Goal: Task Accomplishment & Management: Complete application form

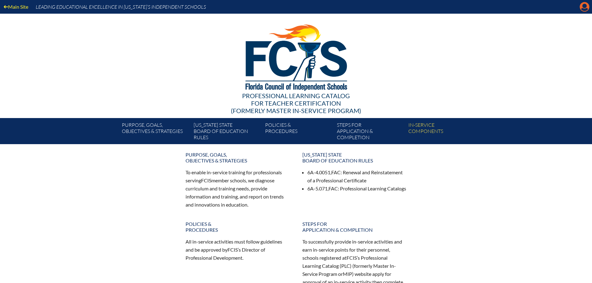
click at [582, 8] on icon "Manage account" at bounding box center [584, 7] width 10 height 10
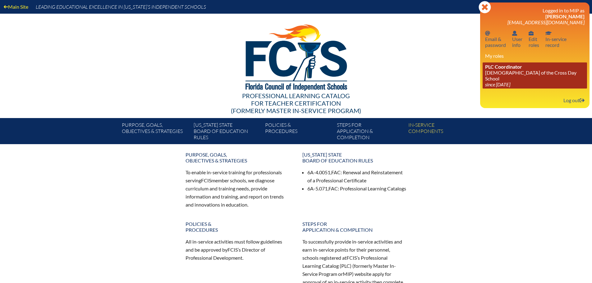
click at [510, 81] on icon "since [DATE]" at bounding box center [497, 84] width 25 height 6
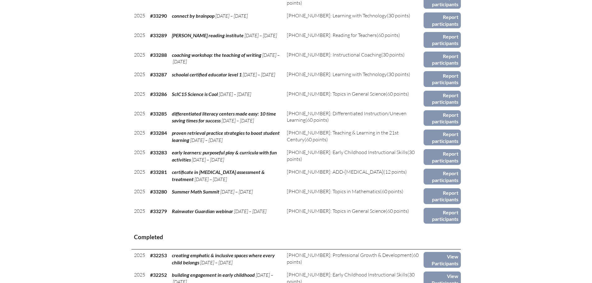
scroll to position [808, 0]
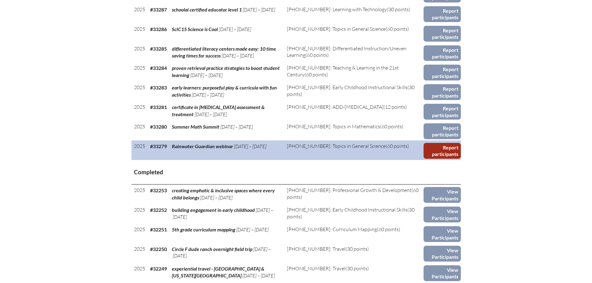
click at [444, 152] on link "Report participants" at bounding box center [441, 151] width 37 height 16
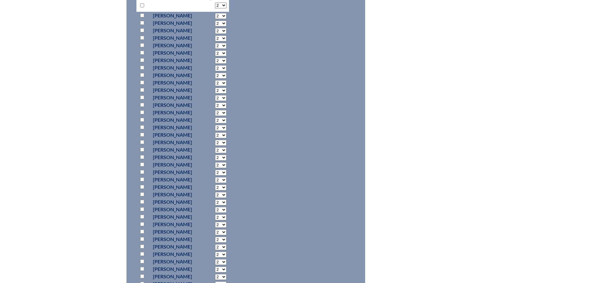
scroll to position [311, 0]
click at [142, 126] on input "checkbox" at bounding box center [142, 127] width 4 height 4
checkbox input "true"
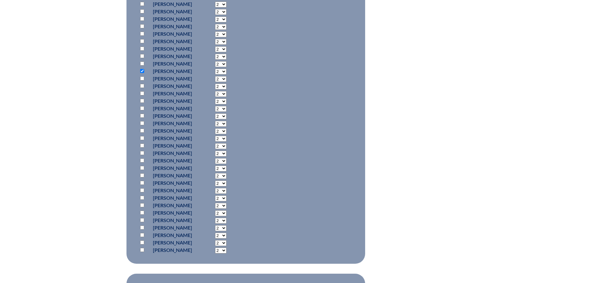
scroll to position [435, 0]
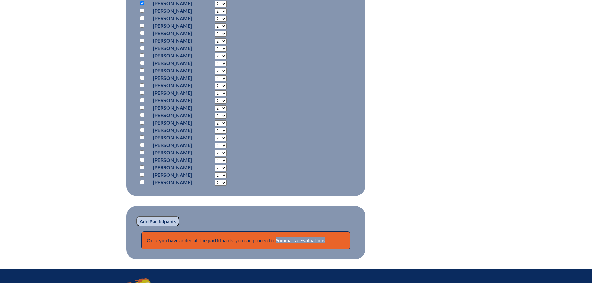
click at [148, 221] on input "Add Participants" at bounding box center [157, 221] width 43 height 11
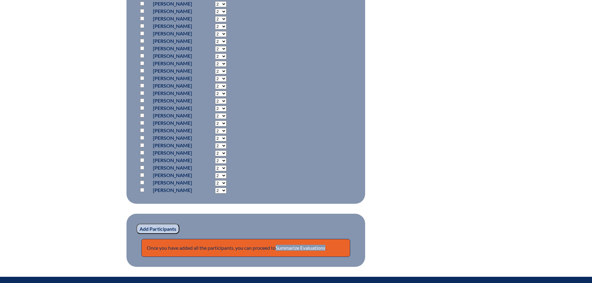
scroll to position [531, 0]
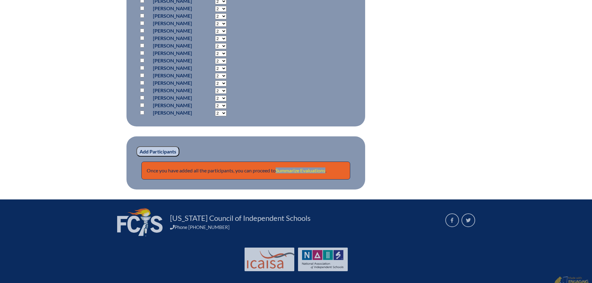
click at [294, 170] on link "Summarize Evaluations" at bounding box center [301, 170] width 50 height 6
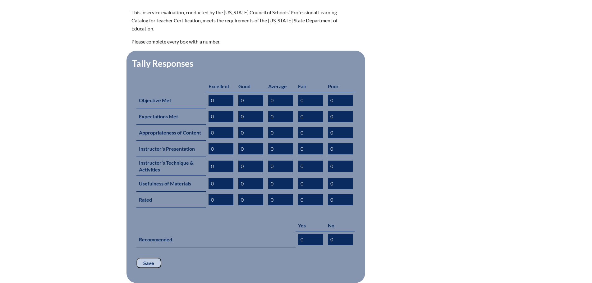
scroll to position [217, 0]
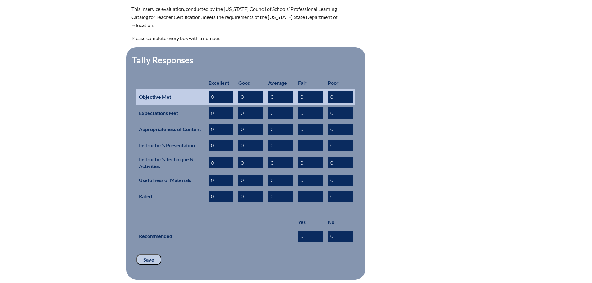
drag, startPoint x: 217, startPoint y: 88, endPoint x: 210, endPoint y: 88, distance: 6.5
click at [210, 91] on input "0" at bounding box center [220, 96] width 25 height 11
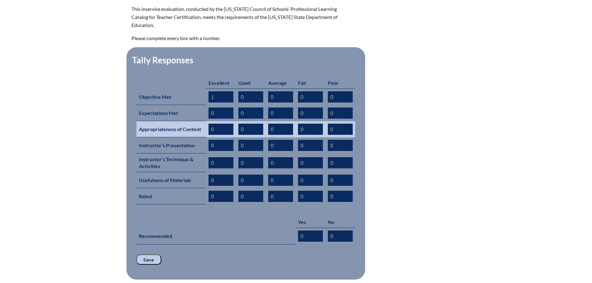
type input "1"
click at [273, 124] on input "0" at bounding box center [280, 129] width 25 height 11
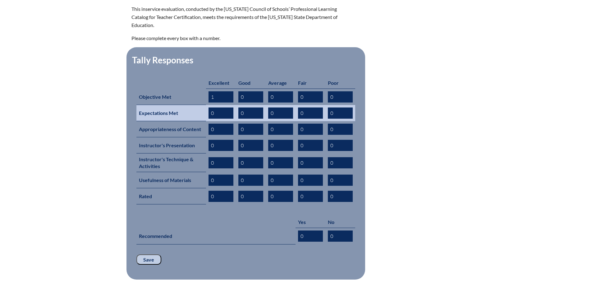
drag, startPoint x: 244, startPoint y: 103, endPoint x: 240, endPoint y: 103, distance: 4.0
click at [240, 107] on input "0" at bounding box center [250, 112] width 25 height 11
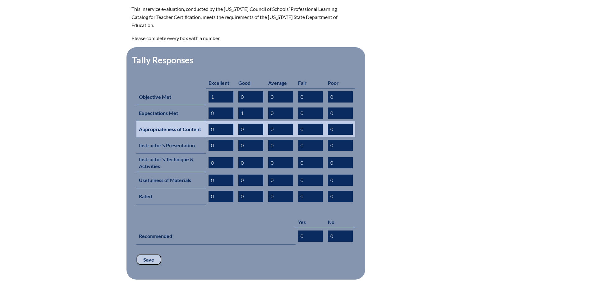
type input "1"
drag, startPoint x: 215, startPoint y: 119, endPoint x: 208, endPoint y: 119, distance: 6.5
click at [208, 124] on input "0" at bounding box center [220, 129] width 25 height 11
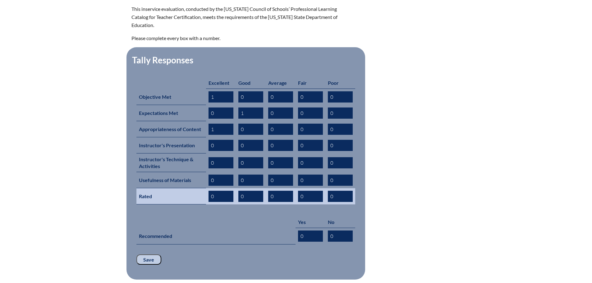
type input "1"
drag, startPoint x: 244, startPoint y: 185, endPoint x: 239, endPoint y: 185, distance: 5.0
click at [239, 191] on input "0" at bounding box center [250, 196] width 25 height 11
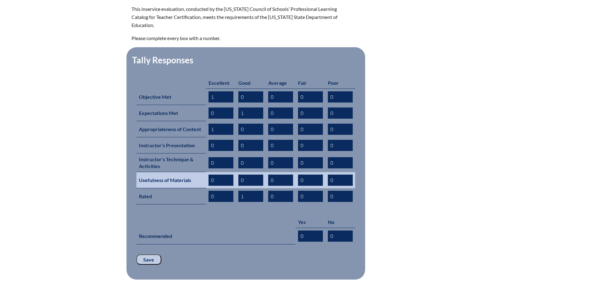
type input "1"
click at [211, 175] on input "0" at bounding box center [220, 180] width 25 height 11
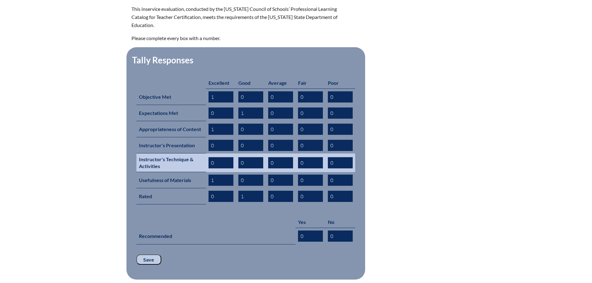
type input "1"
drag, startPoint x: 243, startPoint y: 154, endPoint x: 239, endPoint y: 153, distance: 4.4
click at [239, 157] on input "0" at bounding box center [250, 162] width 25 height 11
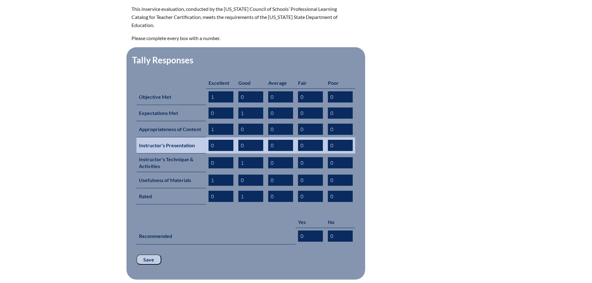
type input "1"
drag, startPoint x: 244, startPoint y: 136, endPoint x: 239, endPoint y: 136, distance: 5.3
click at [239, 140] on input "0" at bounding box center [250, 145] width 25 height 11
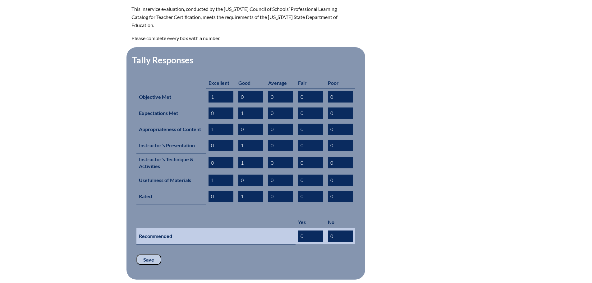
type input "1"
drag, startPoint x: 306, startPoint y: 225, endPoint x: 297, endPoint y: 226, distance: 8.7
click at [297, 228] on td "0" at bounding box center [310, 236] width 30 height 16
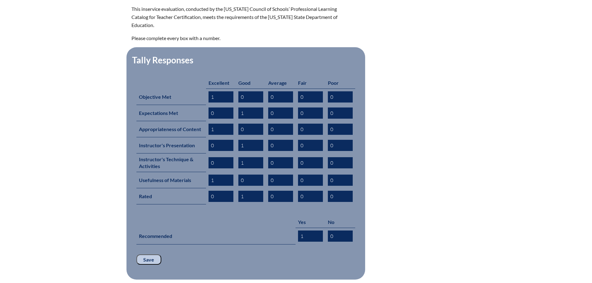
type input "1"
click at [142, 254] on input "Save" at bounding box center [148, 259] width 25 height 11
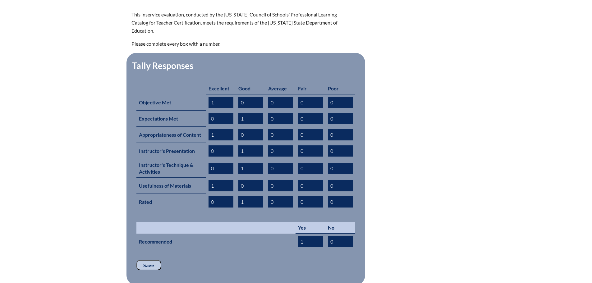
scroll to position [280, 0]
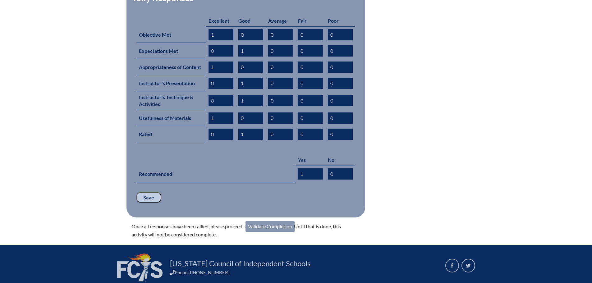
click at [259, 221] on link "Validate Completion" at bounding box center [269, 226] width 49 height 11
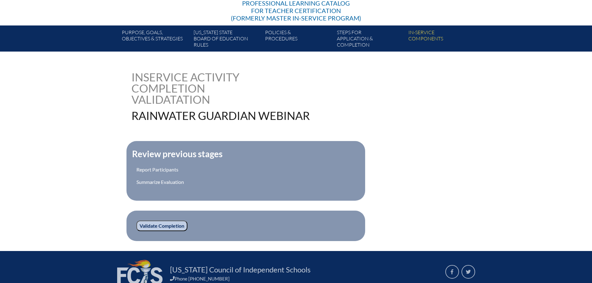
scroll to position [93, 0]
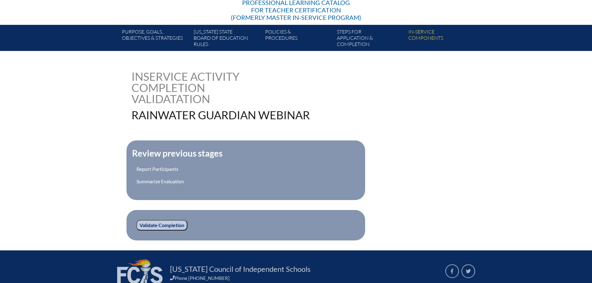
click at [143, 224] on input "Validate Completion" at bounding box center [161, 225] width 51 height 11
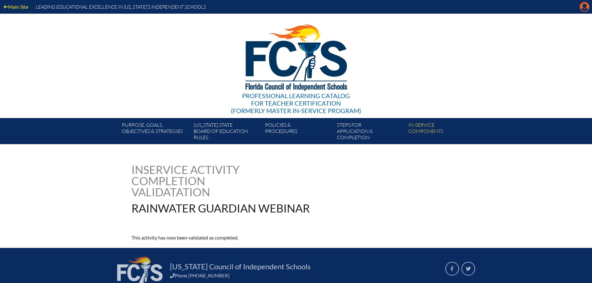
click at [581, 10] on icon at bounding box center [585, 7] width 10 height 10
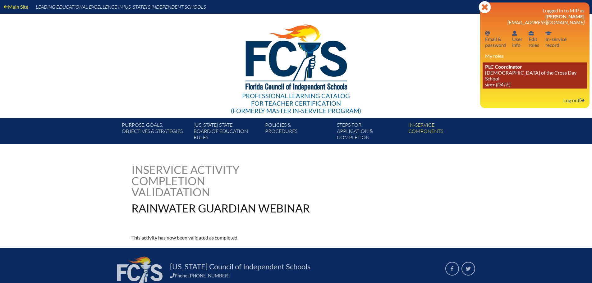
click at [507, 81] on icon "since [DATE]" at bounding box center [497, 84] width 25 height 6
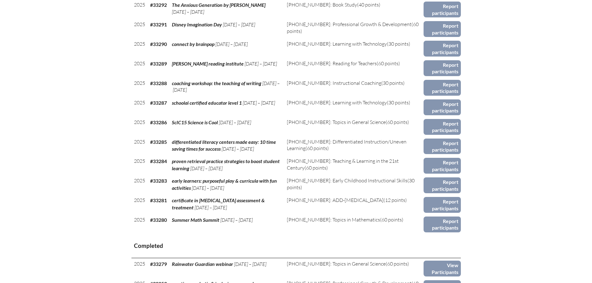
scroll to position [745, 0]
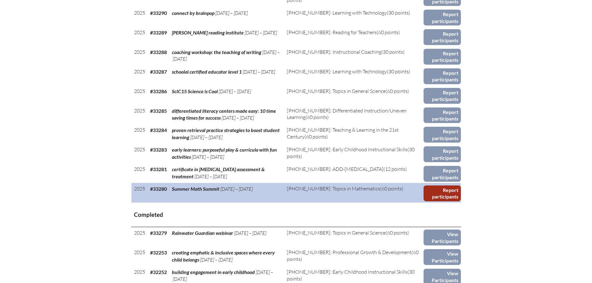
click at [440, 195] on link "Report participants" at bounding box center [441, 193] width 37 height 16
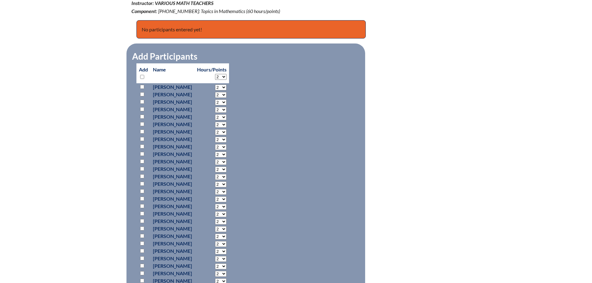
scroll to position [248, 0]
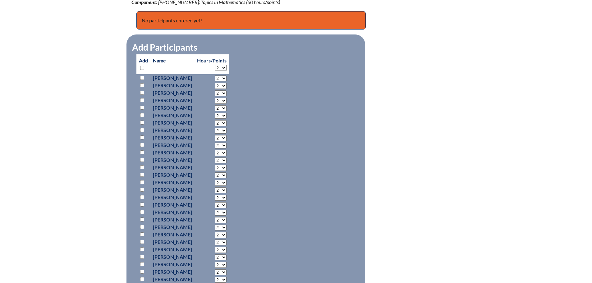
click at [141, 166] on input "checkbox" at bounding box center [142, 167] width 4 height 4
checkbox input "true"
click at [226, 167] on select "2 3 4 5 6 7 8 9 10 11 12 13 14 15 16 17 18 19 20 21 22 23" at bounding box center [220, 168] width 11 height 6
select select "18"
click at [226, 165] on select "2 3 4 5 6 7 8 9 10 11 12 13 14 15 16 17 18 19 20 21 22 23" at bounding box center [220, 168] width 11 height 6
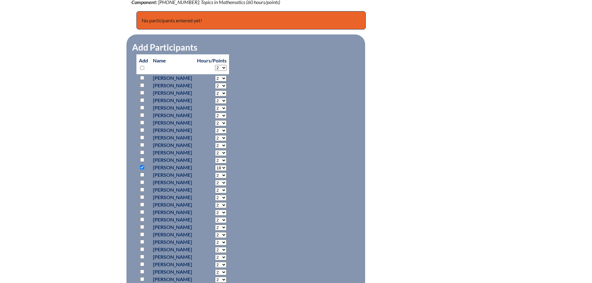
click at [268, 164] on fieldset "Add Participants" at bounding box center [245, 208] width 239 height 348
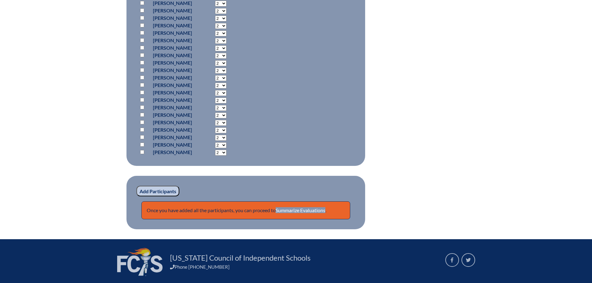
scroll to position [466, 0]
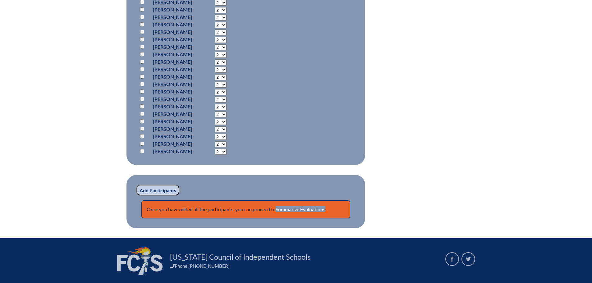
click at [165, 191] on input "Add Participants" at bounding box center [157, 190] width 43 height 11
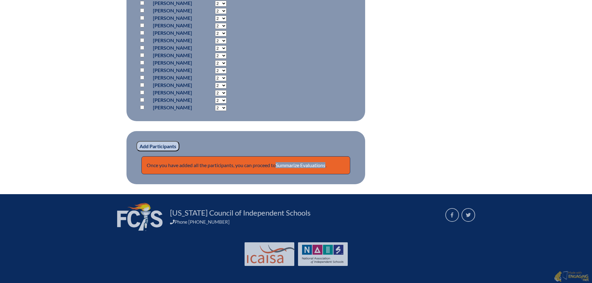
scroll to position [537, 0]
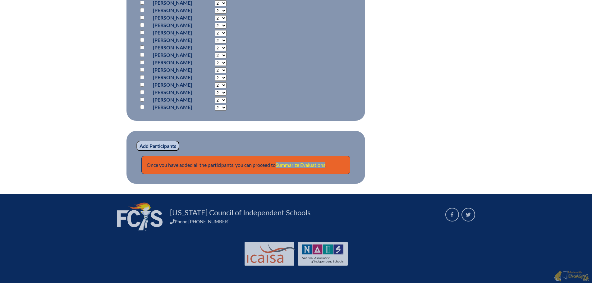
click at [300, 162] on link "Summarize Evaluations" at bounding box center [301, 165] width 50 height 6
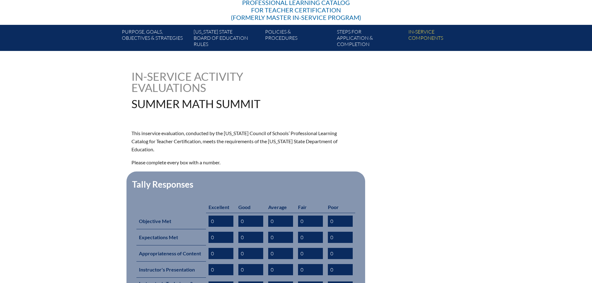
scroll to position [217, 0]
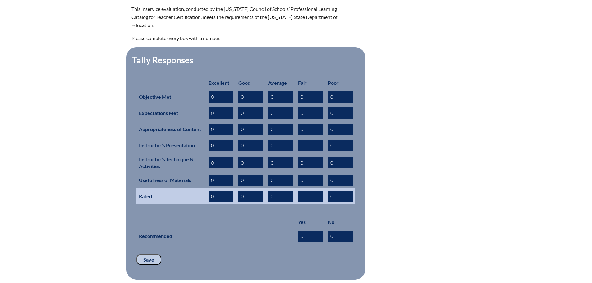
drag, startPoint x: 215, startPoint y: 187, endPoint x: 209, endPoint y: 187, distance: 5.6
click at [209, 191] on input "0" at bounding box center [220, 196] width 25 height 11
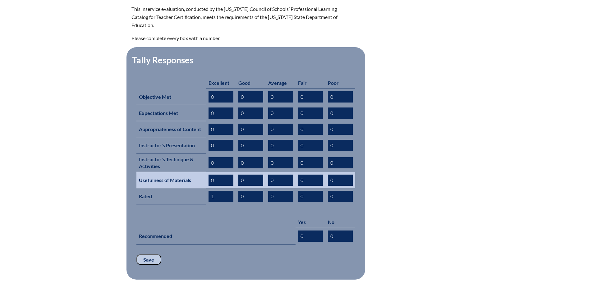
type input "1"
drag, startPoint x: 217, startPoint y: 170, endPoint x: 210, endPoint y: 170, distance: 6.8
click at [210, 175] on input "0" at bounding box center [220, 180] width 25 height 11
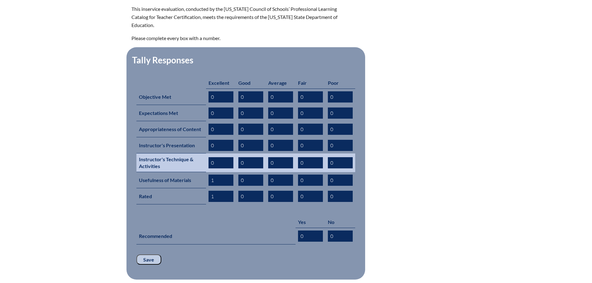
type input "1"
drag, startPoint x: 213, startPoint y: 153, endPoint x: 209, endPoint y: 152, distance: 4.8
click at [209, 157] on input "0" at bounding box center [220, 162] width 25 height 11
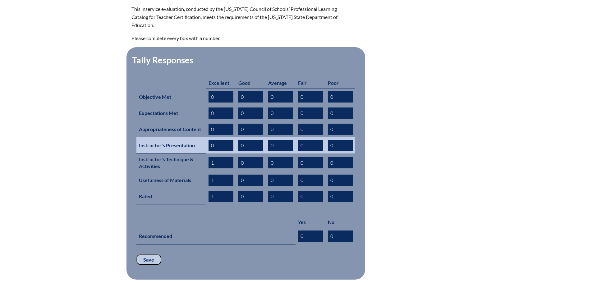
type input "1"
drag, startPoint x: 215, startPoint y: 133, endPoint x: 209, endPoint y: 133, distance: 6.2
click at [209, 140] on input "0" at bounding box center [220, 145] width 25 height 11
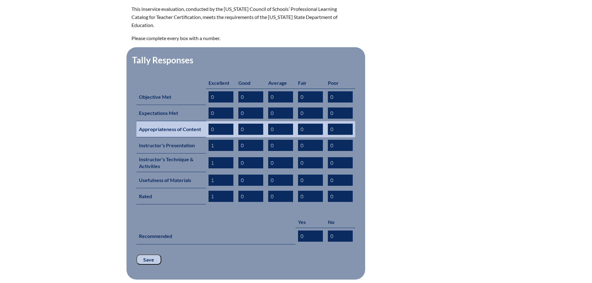
type input "1"
drag, startPoint x: 212, startPoint y: 120, endPoint x: 209, endPoint y: 120, distance: 3.1
click at [209, 124] on input "0" at bounding box center [220, 129] width 25 height 11
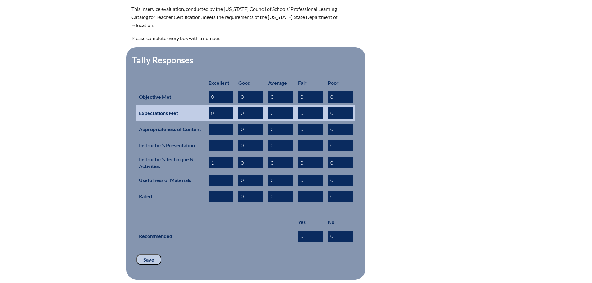
type input "1"
drag, startPoint x: 215, startPoint y: 102, endPoint x: 209, endPoint y: 103, distance: 6.6
click at [209, 107] on input "0" at bounding box center [220, 112] width 25 height 11
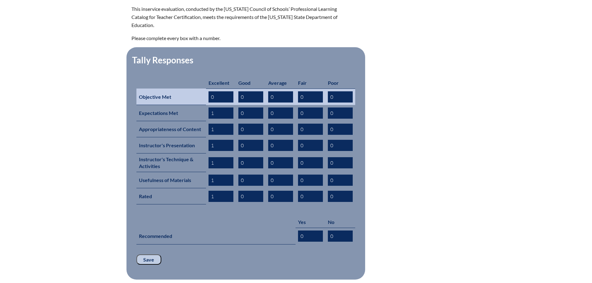
type input "1"
drag, startPoint x: 214, startPoint y: 89, endPoint x: 210, endPoint y: 89, distance: 3.4
click at [210, 91] on input "0" at bounding box center [220, 96] width 25 height 11
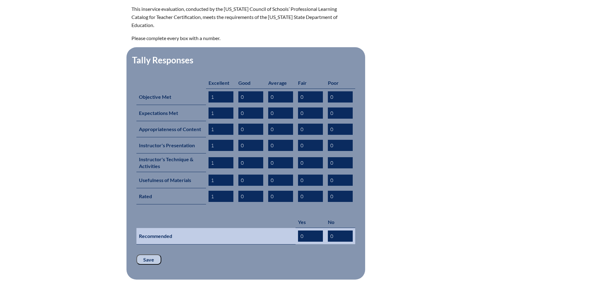
type input "1"
drag, startPoint x: 306, startPoint y: 227, endPoint x: 298, endPoint y: 226, distance: 8.7
click at [298, 230] on input "0" at bounding box center [310, 235] width 25 height 11
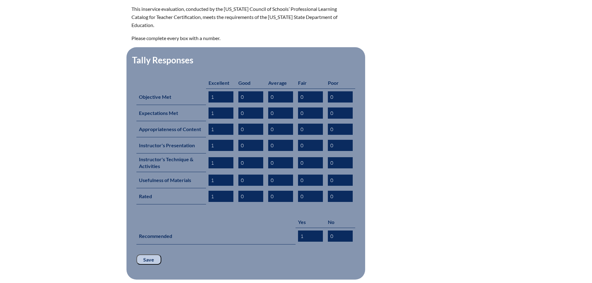
type input "1"
click at [151, 254] on input "Save" at bounding box center [148, 259] width 25 height 11
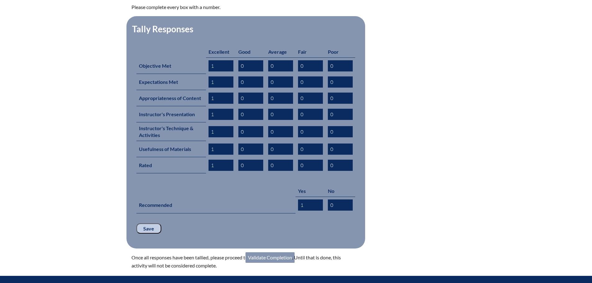
click at [264, 252] on link "Validate Completion" at bounding box center [269, 257] width 49 height 11
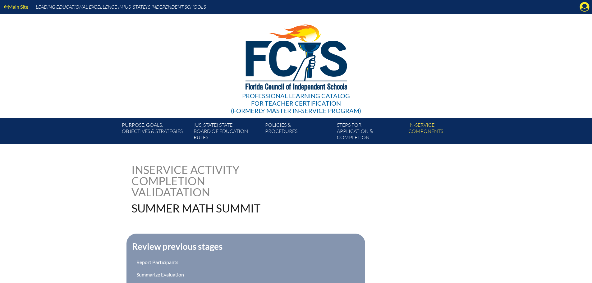
scroll to position [124, 0]
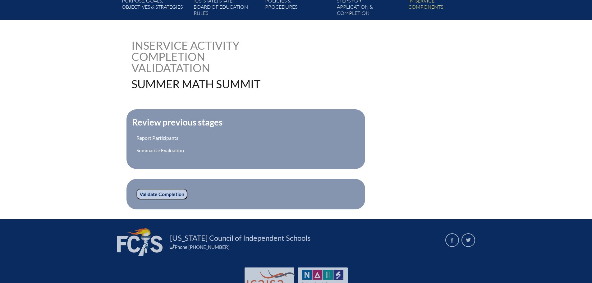
click at [155, 189] on input "Validate Completion" at bounding box center [161, 194] width 51 height 11
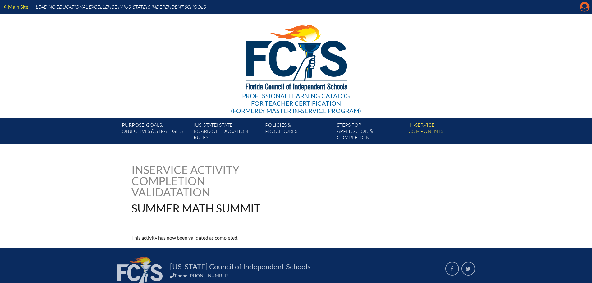
click at [581, 9] on icon "Manage account" at bounding box center [584, 7] width 10 height 10
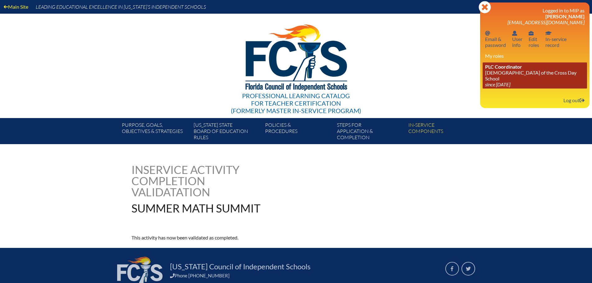
click at [504, 81] on icon "since [DATE]" at bounding box center [497, 84] width 25 height 6
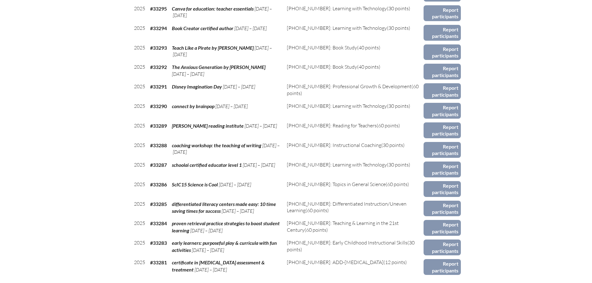
scroll to position [777, 0]
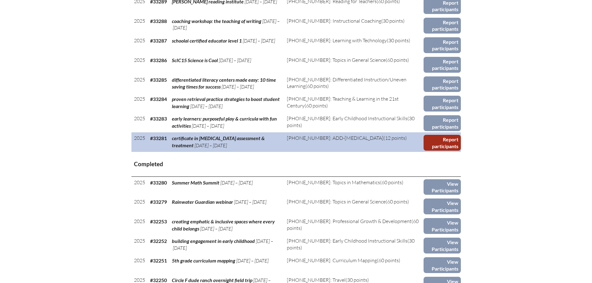
click at [445, 141] on link "Report participants" at bounding box center [441, 143] width 37 height 16
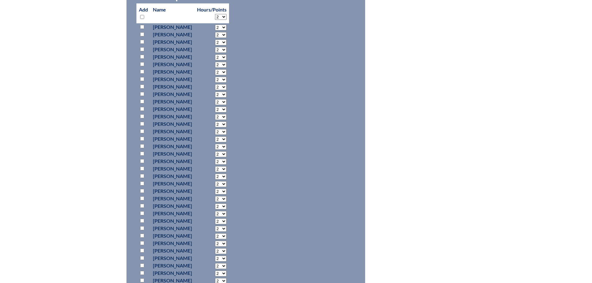
scroll to position [373, 0]
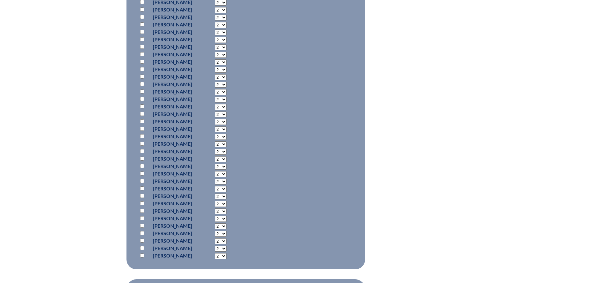
click at [141, 210] on input "checkbox" at bounding box center [142, 211] width 4 height 4
checkbox input "true"
click at [226, 211] on select "2 3 4 5 6 7 8 9 10 11 12 0" at bounding box center [220, 211] width 11 height 6
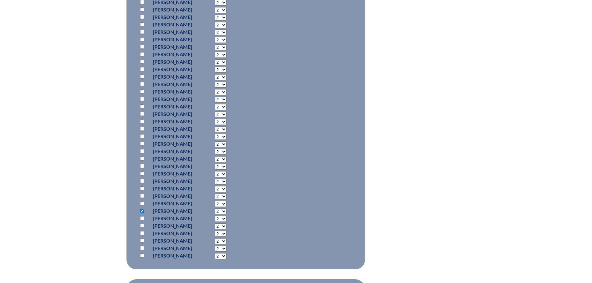
click at [226, 212] on select "2 3 4 5 6 7 8 9 10 11 12 0" at bounding box center [220, 211] width 11 height 6
click at [226, 210] on select "2 3 4 5 6 7 8 9 10 11 12 0" at bounding box center [220, 211] width 11 height 6
select select "12"
click at [226, 208] on select "2 3 4 5 6 7 8 9 10 11 12 0" at bounding box center [220, 211] width 11 height 6
click at [226, 211] on select "2 3 4 5 6 7 8 9 10 11 12 0" at bounding box center [220, 211] width 11 height 6
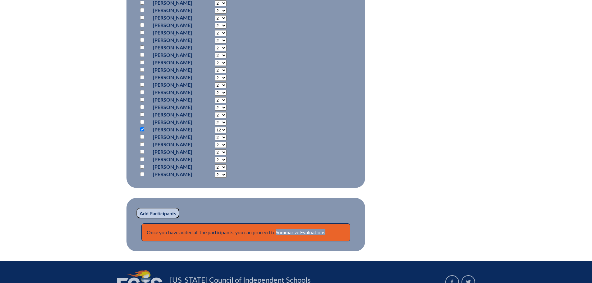
scroll to position [466, 0]
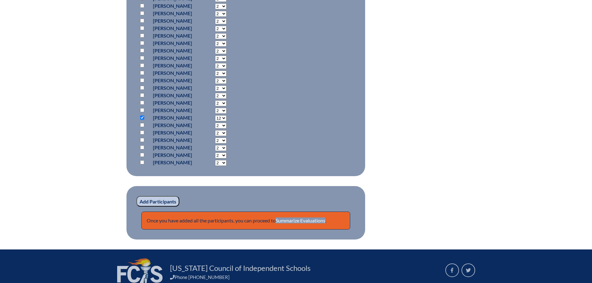
click at [226, 116] on select "2 3 4 5 6 7 8 9 10 11 12 0" at bounding box center [220, 118] width 11 height 6
click at [155, 199] on input "Add Participants" at bounding box center [157, 201] width 43 height 11
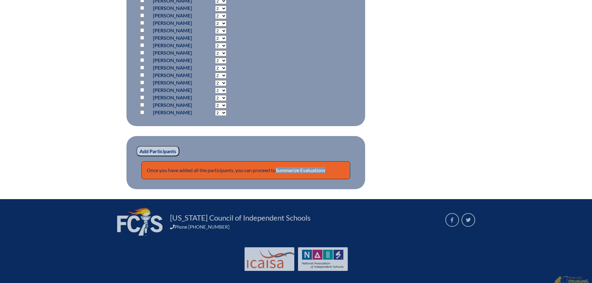
scroll to position [548, 0]
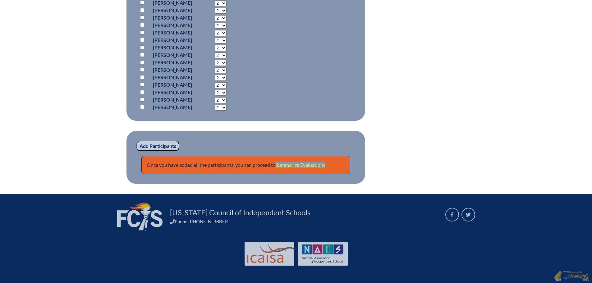
click at [292, 163] on link "Summarize Evaluations" at bounding box center [301, 165] width 50 height 6
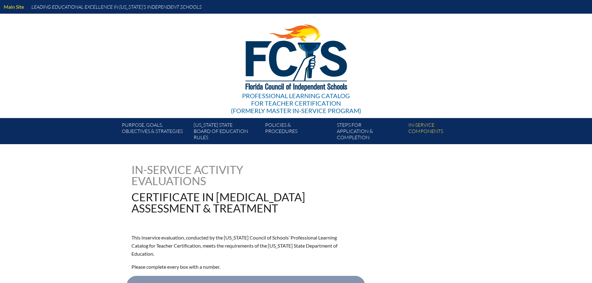
type input "0"
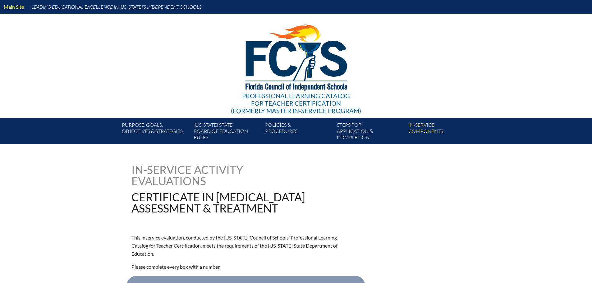
type input "0"
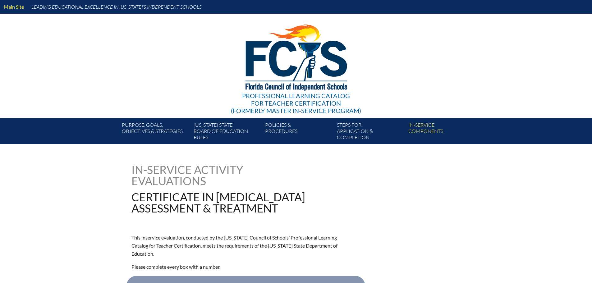
type input "0"
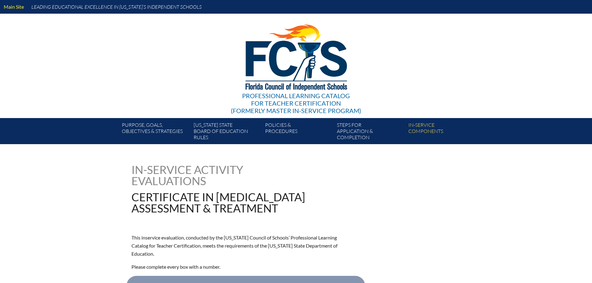
type input "0"
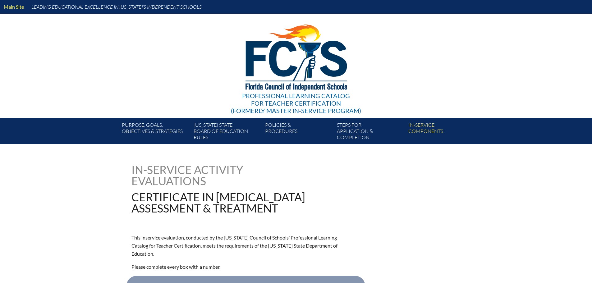
type input "0"
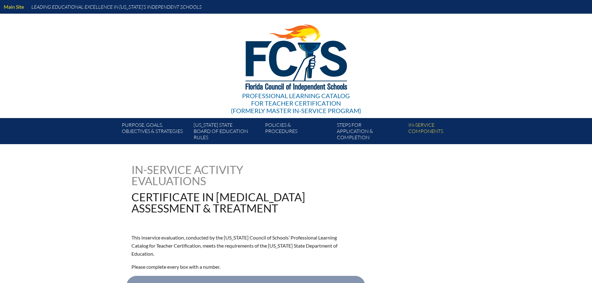
type input "0"
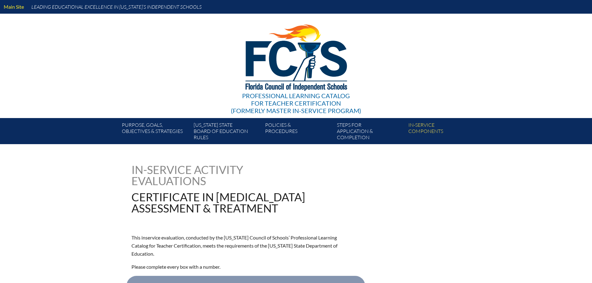
type input "0"
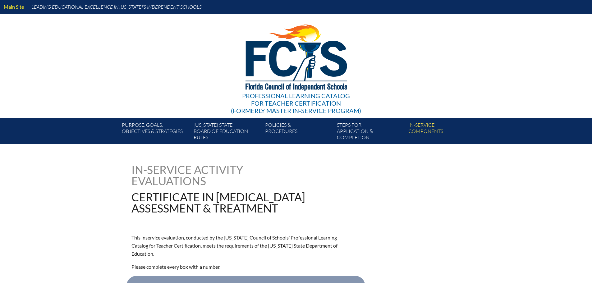
type input "0"
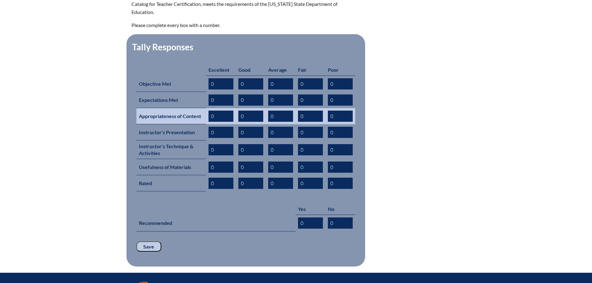
scroll to position [248, 0]
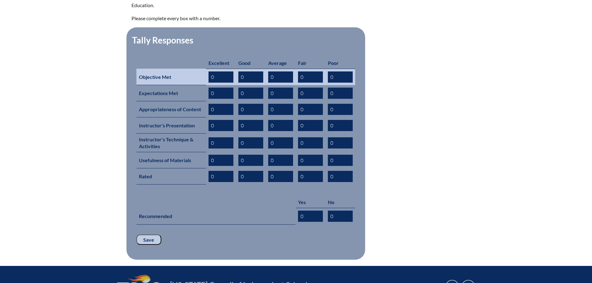
drag, startPoint x: 215, startPoint y: 68, endPoint x: 208, endPoint y: 67, distance: 7.5
click at [208, 69] on td "0" at bounding box center [221, 77] width 30 height 16
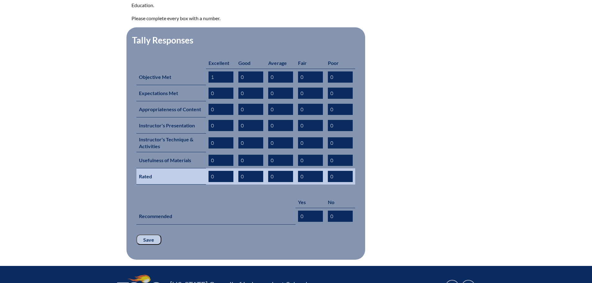
type input "1"
drag, startPoint x: 214, startPoint y: 167, endPoint x: 209, endPoint y: 166, distance: 4.8
click at [209, 171] on input "0" at bounding box center [220, 176] width 25 height 11
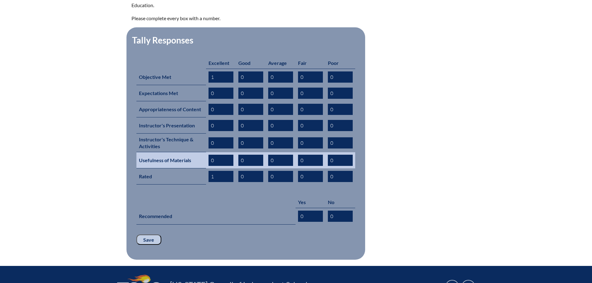
type input "1"
drag, startPoint x: 217, startPoint y: 148, endPoint x: 209, endPoint y: 148, distance: 7.5
click at [209, 155] on input "0" at bounding box center [220, 160] width 25 height 11
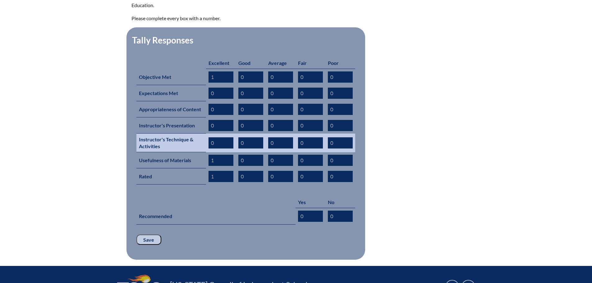
type input "1"
click at [214, 137] on input "0" at bounding box center [220, 142] width 25 height 11
click at [212, 137] on input "0" at bounding box center [220, 142] width 25 height 11
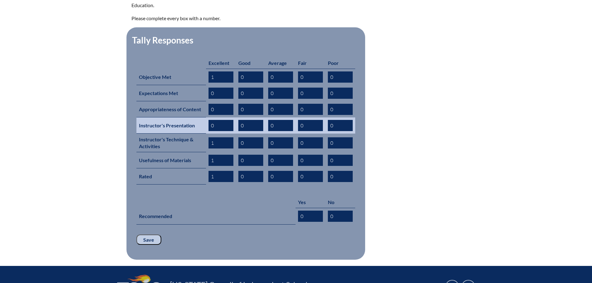
type input "1"
drag, startPoint x: 215, startPoint y: 115, endPoint x: 208, endPoint y: 115, distance: 7.2
click at [208, 120] on input "0" at bounding box center [220, 125] width 25 height 11
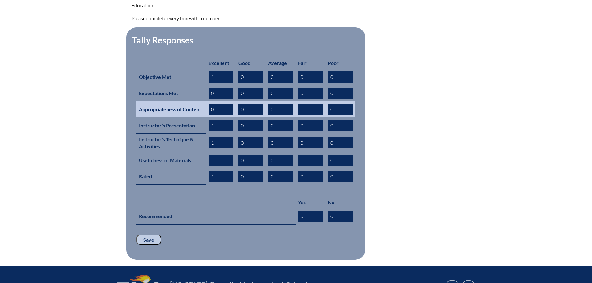
type input "1"
drag, startPoint x: 215, startPoint y: 100, endPoint x: 204, endPoint y: 99, distance: 11.5
click at [204, 101] on tr "Appropriateness of Content 0 0 0 0 0" at bounding box center [245, 109] width 219 height 16
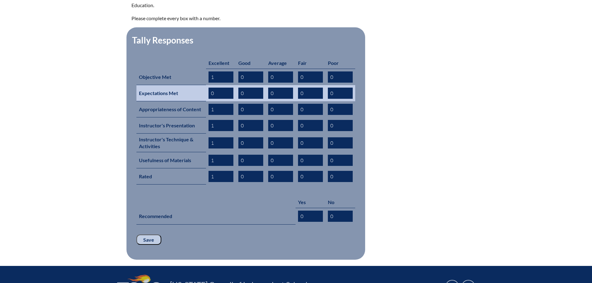
type input "1"
drag, startPoint x: 215, startPoint y: 84, endPoint x: 206, endPoint y: 84, distance: 8.4
click at [206, 85] on td "0" at bounding box center [221, 93] width 30 height 16
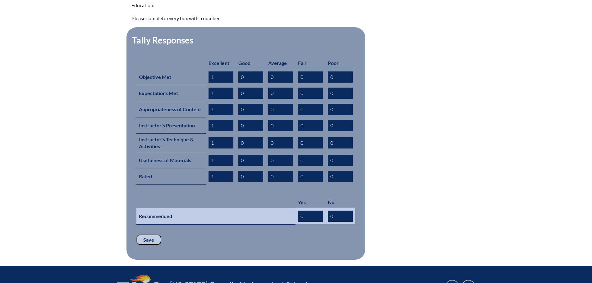
type input "1"
drag, startPoint x: 307, startPoint y: 207, endPoint x: 299, endPoint y: 207, distance: 7.5
click at [299, 211] on input "0" at bounding box center [310, 216] width 25 height 11
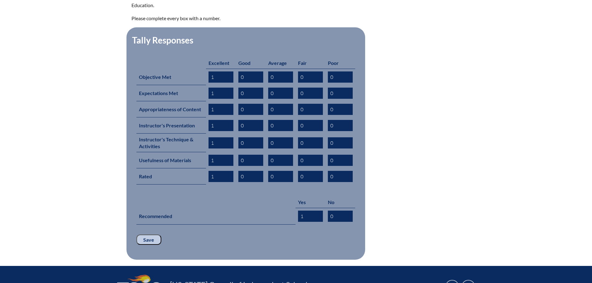
type input "1"
click at [144, 235] on input "Save" at bounding box center [148, 240] width 25 height 11
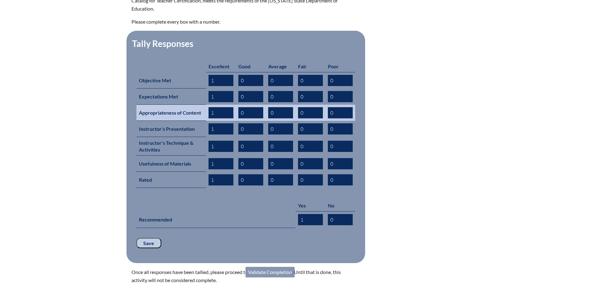
scroll to position [248, 0]
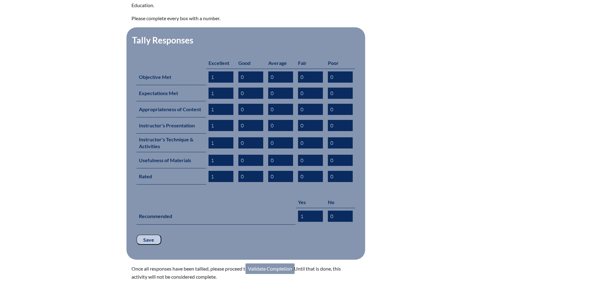
click at [267, 263] on link "Validate Completion" at bounding box center [269, 268] width 49 height 11
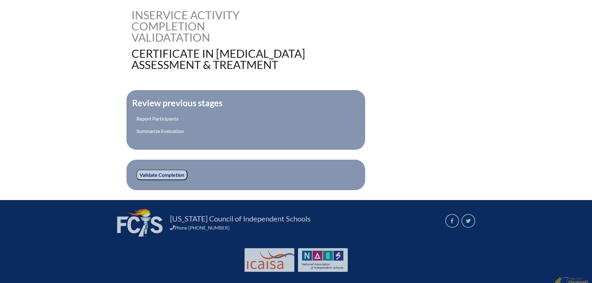
scroll to position [155, 0]
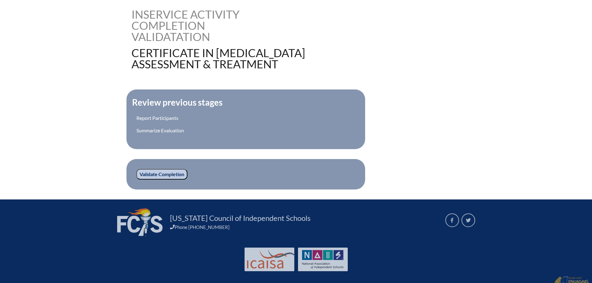
click at [168, 172] on input "Validate Completion" at bounding box center [161, 174] width 51 height 11
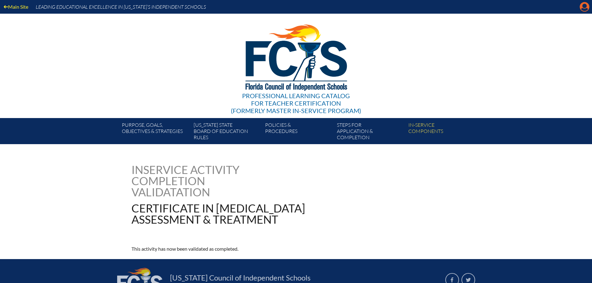
click at [585, 7] on icon "Manage account" at bounding box center [584, 7] width 10 height 10
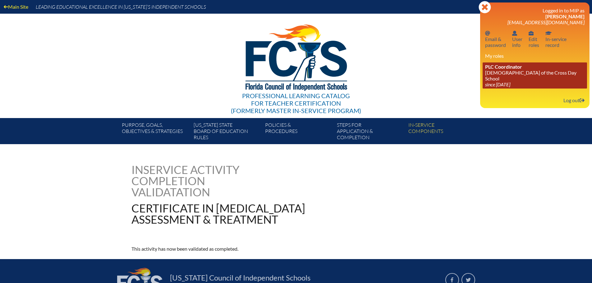
click at [501, 71] on link "PLC Coordinator Lutheran Church of the Cross Day School since 2022 Jun 10" at bounding box center [534, 75] width 104 height 26
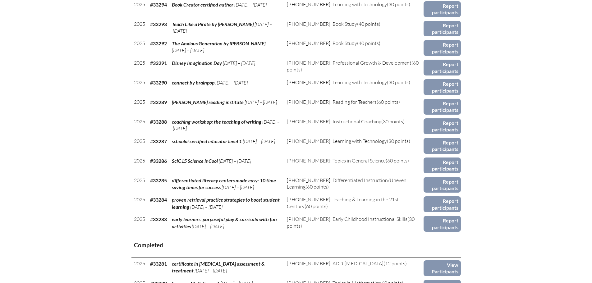
scroll to position [745, 0]
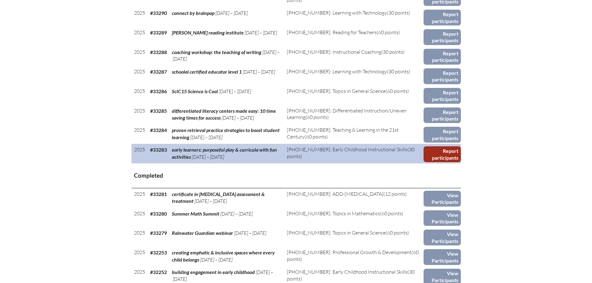
click at [444, 153] on link "Report participants" at bounding box center [441, 154] width 37 height 16
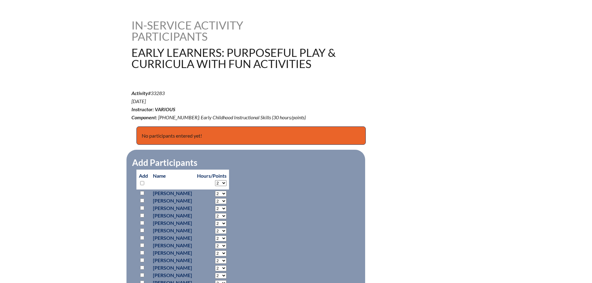
scroll to position [155, 0]
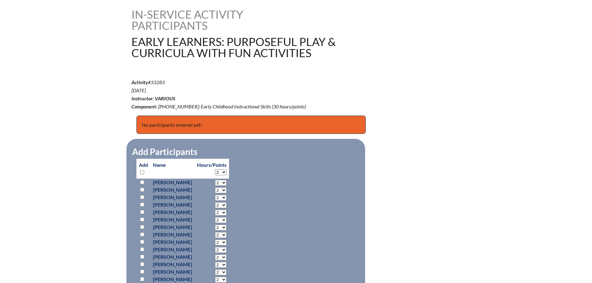
click at [143, 189] on input "checkbox" at bounding box center [142, 190] width 4 height 4
checkbox input "true"
click at [226, 189] on select "2 3 4 5 6 7 8 9 10 11 12 13 14 15 16 17 18 19 20 21 22 23" at bounding box center [220, 190] width 11 height 6
select select "3"
click at [226, 187] on select "2 3 4 5 6 7 8 9 10 11 12 13 14 15 16 17 18 19 20 21 22 23" at bounding box center [220, 190] width 11 height 6
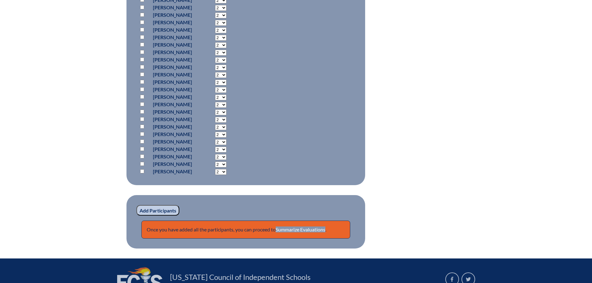
scroll to position [466, 0]
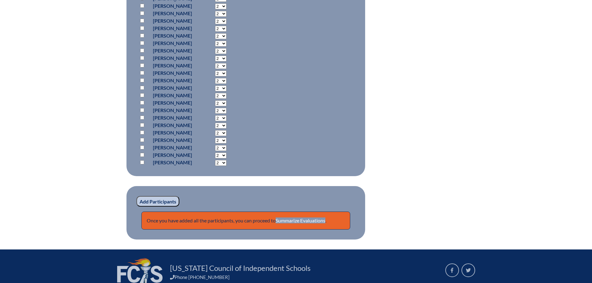
click at [155, 201] on input "Add Participants" at bounding box center [157, 201] width 43 height 11
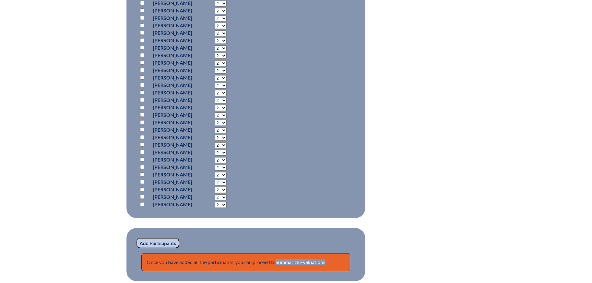
scroll to position [531, 0]
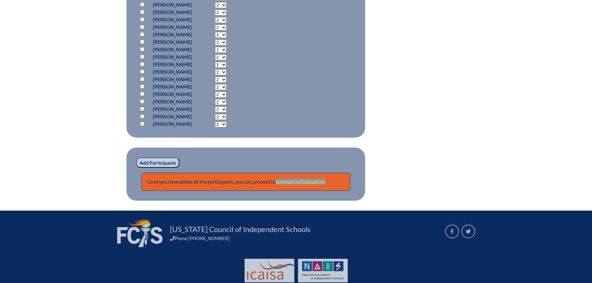
click at [292, 181] on link "Summarize Evaluations" at bounding box center [301, 182] width 50 height 6
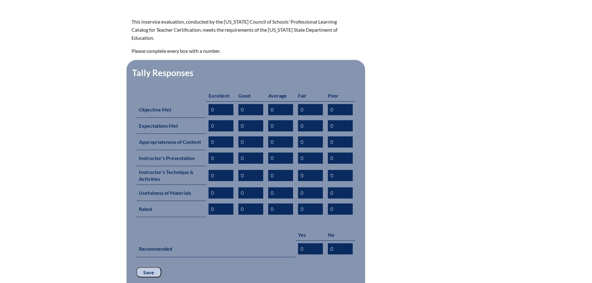
scroll to position [217, 0]
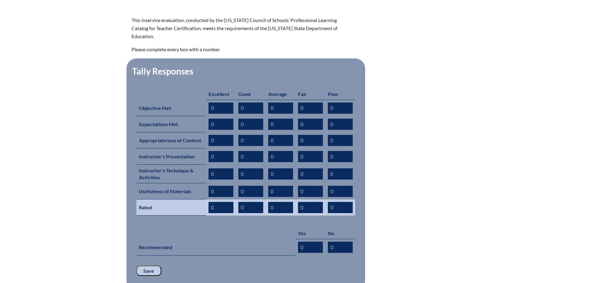
drag, startPoint x: 243, startPoint y: 198, endPoint x: 240, endPoint y: 197, distance: 3.5
click at [240, 202] on input "0" at bounding box center [250, 207] width 25 height 11
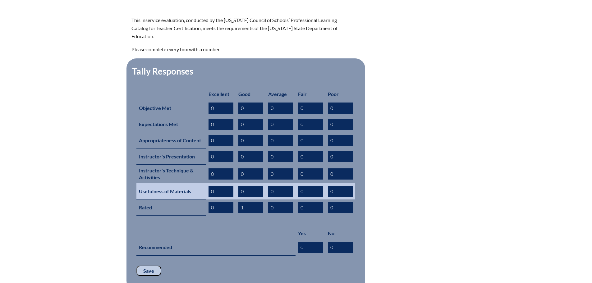
type input "1"
drag, startPoint x: 245, startPoint y: 181, endPoint x: 238, endPoint y: 181, distance: 6.8
click at [238, 186] on input "0" at bounding box center [250, 191] width 25 height 11
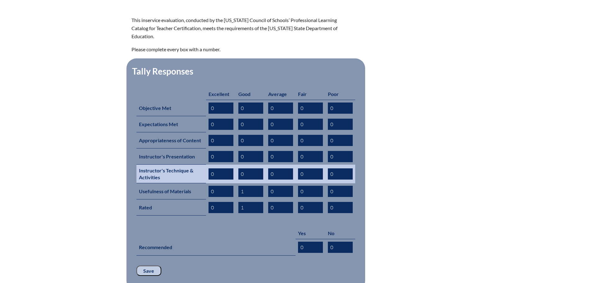
type input "1"
drag, startPoint x: 244, startPoint y: 164, endPoint x: 239, endPoint y: 164, distance: 5.0
click at [239, 168] on input "0" at bounding box center [250, 173] width 25 height 11
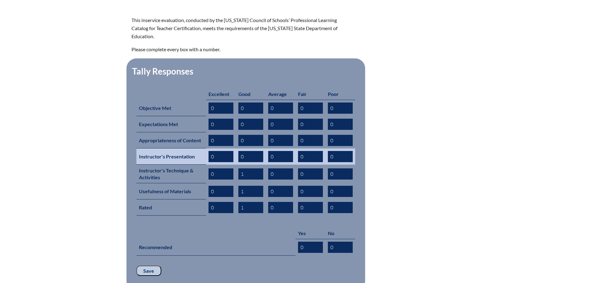
type input "1"
drag, startPoint x: 245, startPoint y: 147, endPoint x: 238, endPoint y: 146, distance: 7.2
click at [238, 151] on input "0" at bounding box center [250, 156] width 25 height 11
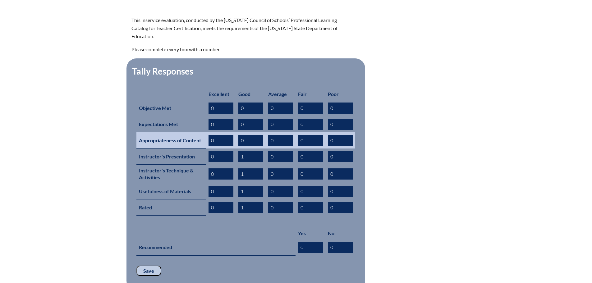
type input "1"
drag, startPoint x: 214, startPoint y: 131, endPoint x: 210, endPoint y: 131, distance: 4.0
click at [210, 135] on input "0" at bounding box center [220, 140] width 25 height 11
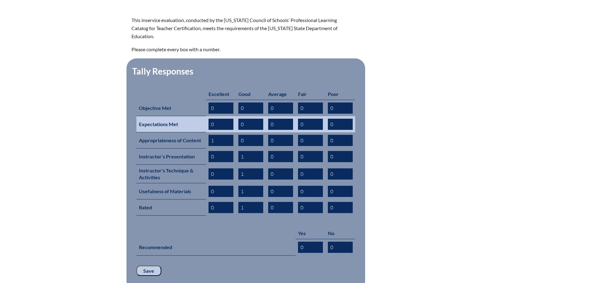
type input "1"
drag, startPoint x: 245, startPoint y: 114, endPoint x: 240, endPoint y: 114, distance: 5.0
click at [240, 119] on input "0" at bounding box center [250, 124] width 25 height 11
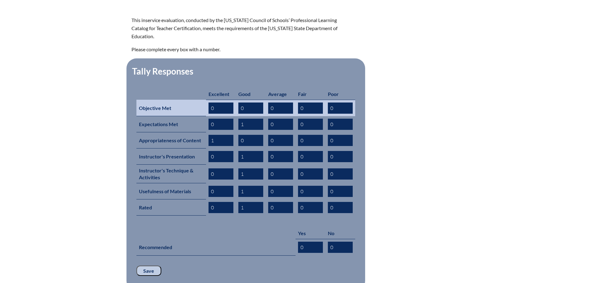
type input "1"
drag, startPoint x: 214, startPoint y: 99, endPoint x: 210, endPoint y: 99, distance: 3.4
click at [210, 103] on input "0" at bounding box center [220, 108] width 25 height 11
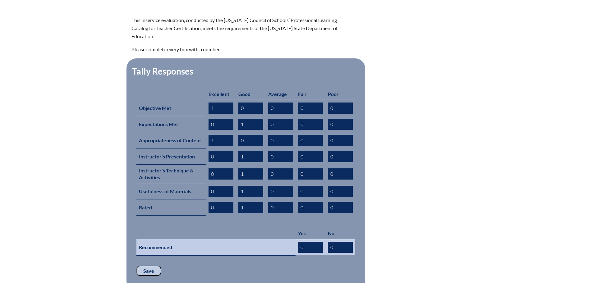
type input "1"
drag, startPoint x: 304, startPoint y: 236, endPoint x: 299, endPoint y: 235, distance: 5.9
click at [299, 242] on input "0" at bounding box center [310, 247] width 25 height 11
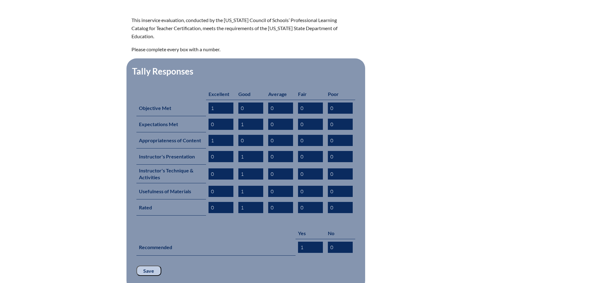
type input "1"
click at [142, 266] on input "Save" at bounding box center [148, 271] width 25 height 11
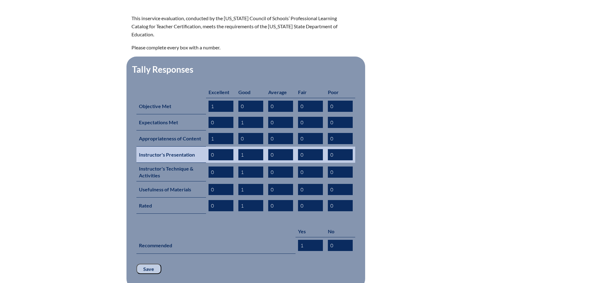
scroll to position [311, 0]
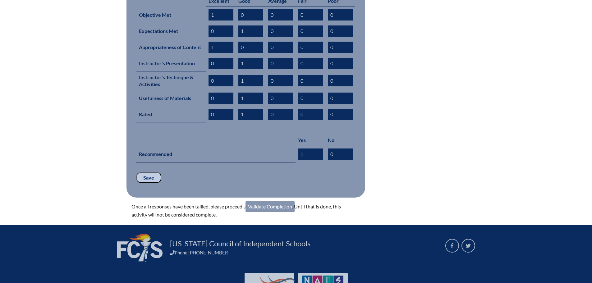
click at [269, 201] on link "Validate Completion" at bounding box center [269, 206] width 49 height 11
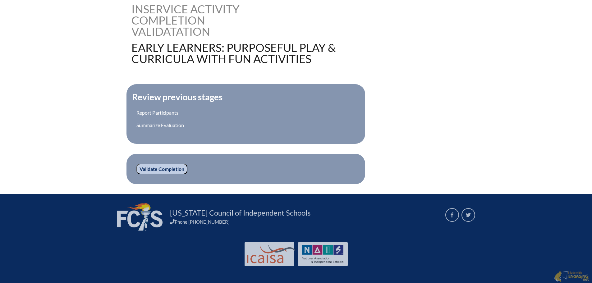
scroll to position [161, 0]
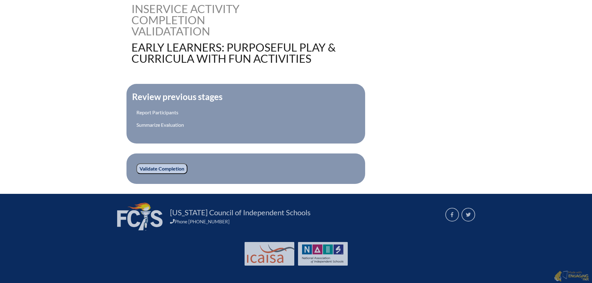
click at [166, 168] on input "Validate Completion" at bounding box center [161, 168] width 51 height 11
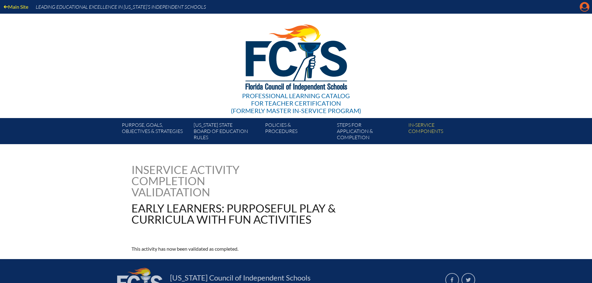
click at [584, 7] on icon "Manage account" at bounding box center [584, 7] width 10 height 10
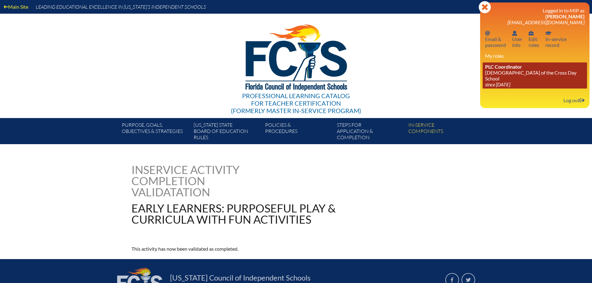
click at [512, 71] on link "PLC Coordinator Lutheran Church of the Cross Day School since 2022 Jun 10" at bounding box center [534, 75] width 104 height 26
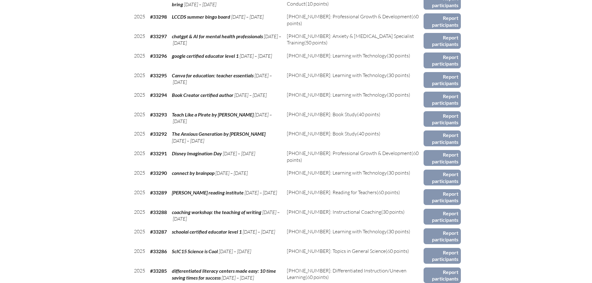
scroll to position [683, 0]
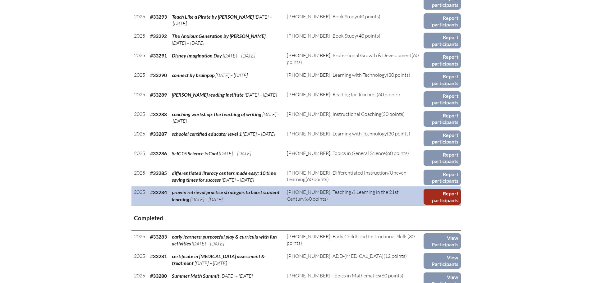
click at [447, 193] on link "Report participants" at bounding box center [441, 197] width 37 height 16
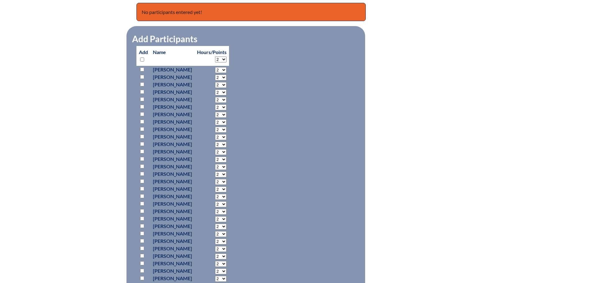
scroll to position [280, 0]
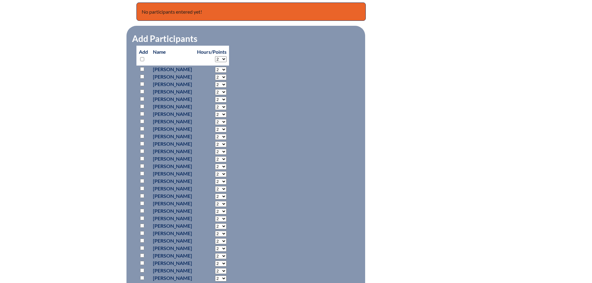
click at [142, 76] on input "checkbox" at bounding box center [142, 77] width 4 height 4
checkbox input "true"
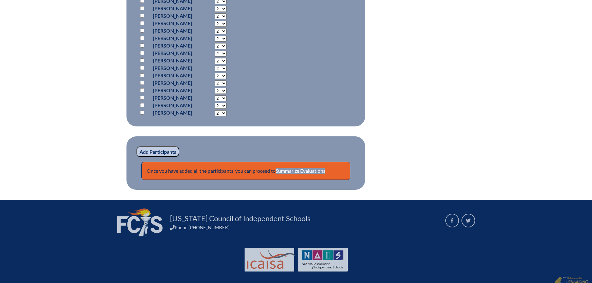
scroll to position [528, 0]
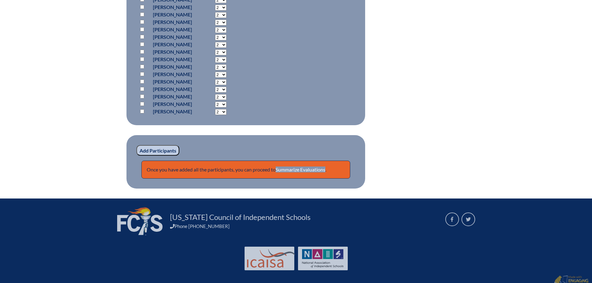
click at [164, 150] on input "Add Participants" at bounding box center [157, 150] width 43 height 11
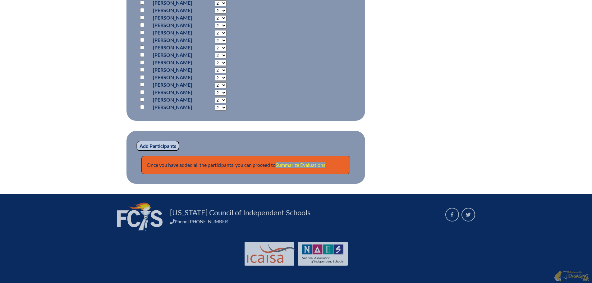
click at [308, 163] on link "Summarize Evaluations" at bounding box center [301, 165] width 50 height 6
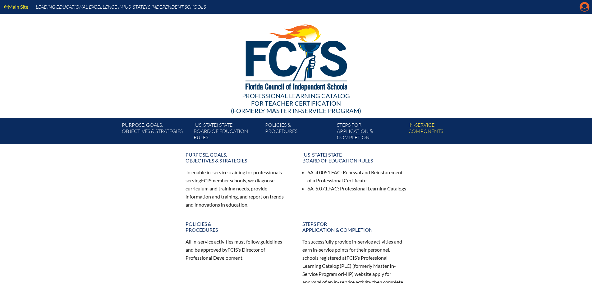
click at [582, 8] on icon at bounding box center [585, 7] width 10 height 10
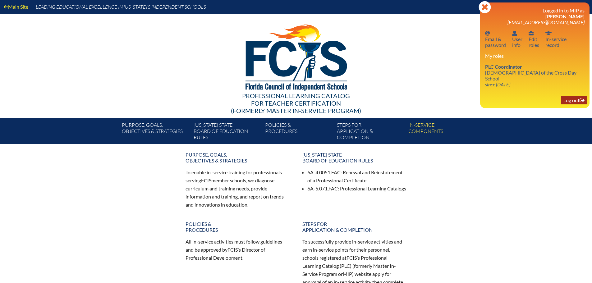
click at [575, 96] on link "Log out Log out" at bounding box center [574, 100] width 26 height 8
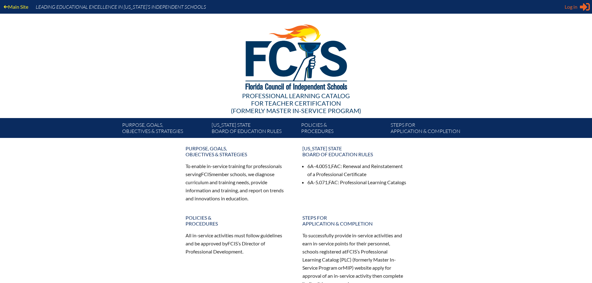
click at [581, 7] on icon at bounding box center [585, 7] width 10 height 8
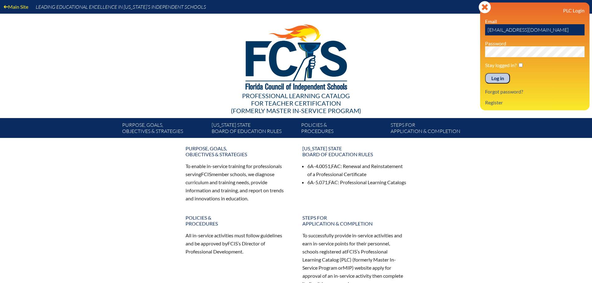
drag, startPoint x: 508, startPoint y: 30, endPoint x: 485, endPoint y: 31, distance: 23.3
click at [485, 31] on div "Log in Close Sign in or register PLC Login Email [EMAIL_ADDRESS][DOMAIN_NAME] P…" at bounding box center [534, 56] width 109 height 108
type input "[EMAIL_ADDRESS][DOMAIN_NAME]"
click at [469, 55] on div "Main Site Leading Educational Excellence in [US_STATE]’s Independent Schools Pr…" at bounding box center [296, 69] width 592 height 138
click at [494, 79] on input "Log in" at bounding box center [497, 78] width 25 height 11
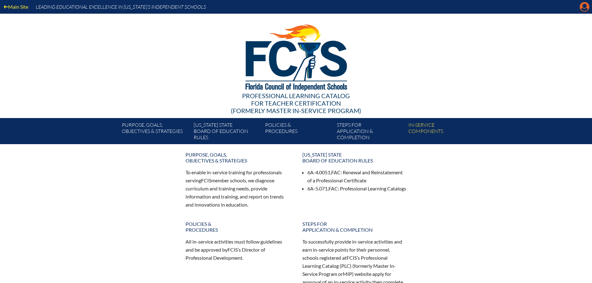
click at [585, 5] on icon "Manage account" at bounding box center [584, 7] width 10 height 10
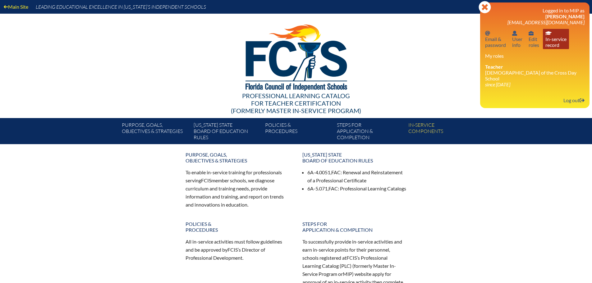
click at [558, 44] on link "In-service record In-service record" at bounding box center [556, 39] width 26 height 20
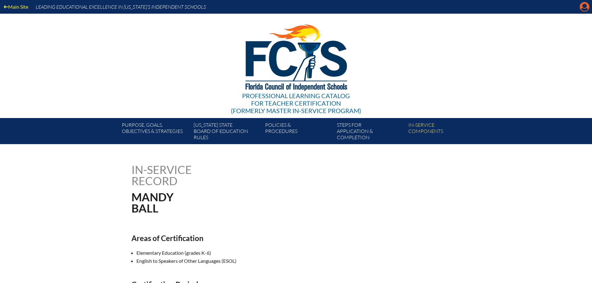
click at [579, 9] on icon "Manage account" at bounding box center [584, 7] width 10 height 10
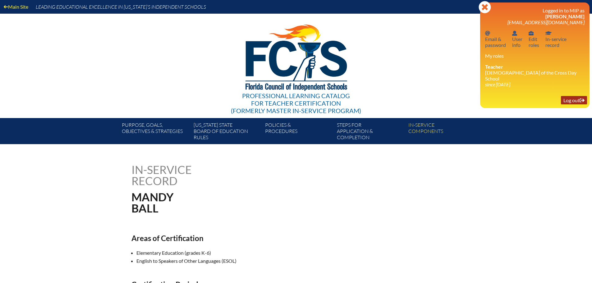
click at [572, 97] on link "Log out Log out" at bounding box center [574, 100] width 26 height 8
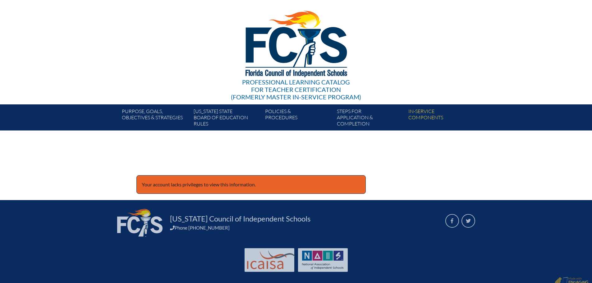
scroll to position [20, 0]
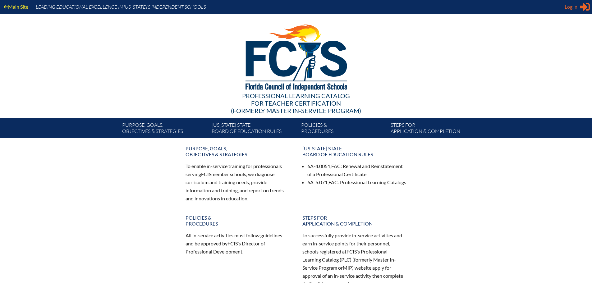
type input "[EMAIL_ADDRESS][DOMAIN_NAME]"
click at [581, 7] on icon at bounding box center [585, 7] width 10 height 8
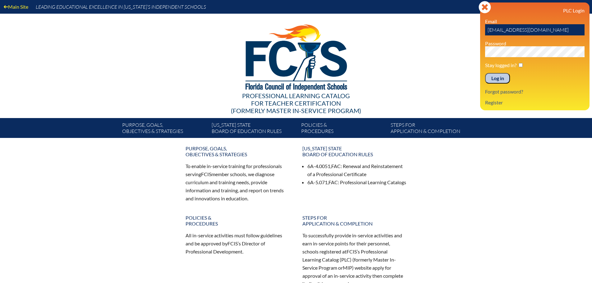
click at [472, 52] on div "Main Site Leading Educational Excellence in [US_STATE]’s Independent Schools Pr…" at bounding box center [296, 69] width 592 height 138
click at [498, 75] on input "Log in" at bounding box center [497, 78] width 25 height 11
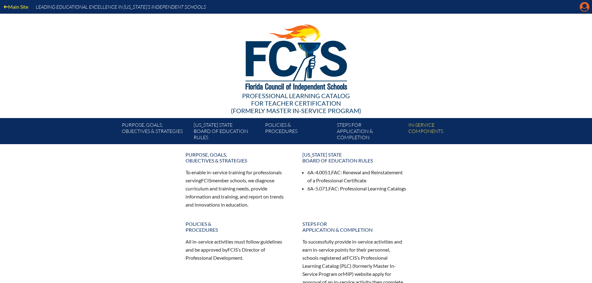
click at [586, 6] on icon "Manage account" at bounding box center [584, 7] width 10 height 10
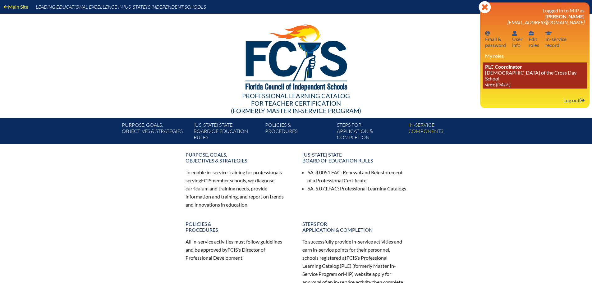
click at [510, 81] on icon "since [DATE]" at bounding box center [497, 84] width 25 height 6
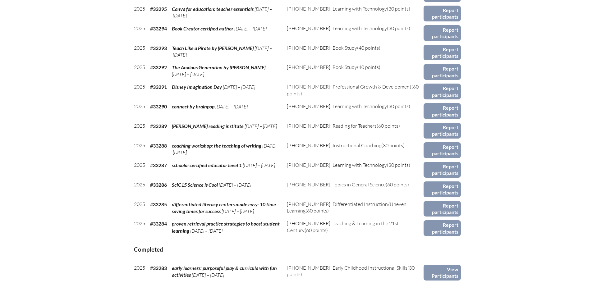
scroll to position [714, 0]
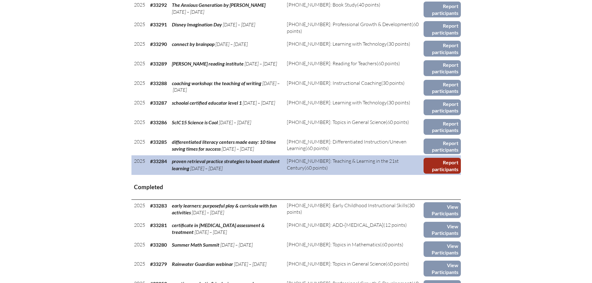
click at [454, 166] on link "Report participants" at bounding box center [441, 166] width 37 height 16
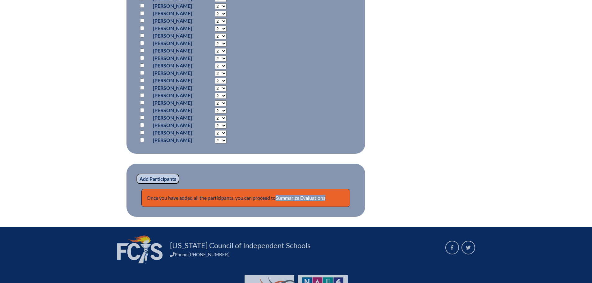
scroll to position [528, 0]
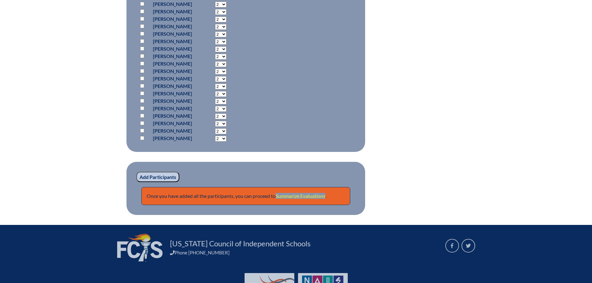
click at [300, 195] on link "Summarize Evaluations" at bounding box center [301, 196] width 50 height 6
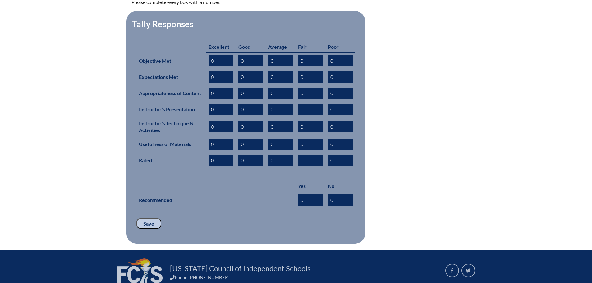
scroll to position [217, 0]
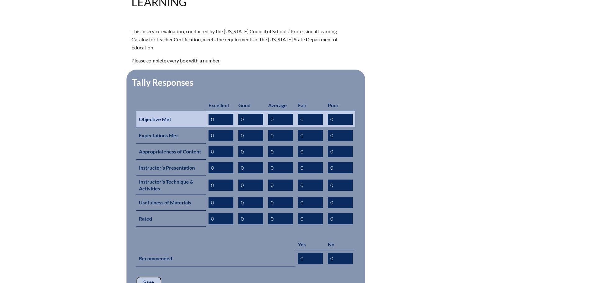
drag, startPoint x: 216, startPoint y: 112, endPoint x: 203, endPoint y: 112, distance: 12.7
click at [203, 112] on tr "Objective Met 0 0 0 0 0" at bounding box center [245, 119] width 219 height 16
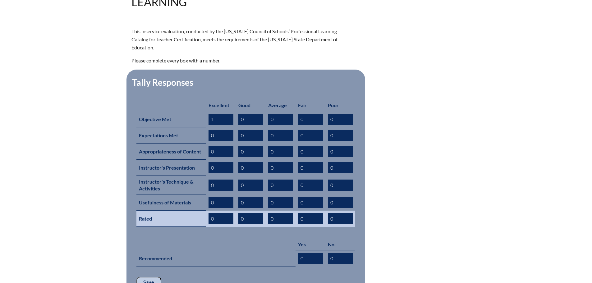
type input "1"
drag, startPoint x: 217, startPoint y: 209, endPoint x: 211, endPoint y: 208, distance: 5.7
click at [211, 213] on input "0" at bounding box center [220, 218] width 25 height 11
drag, startPoint x: 245, startPoint y: 208, endPoint x: 239, endPoint y: 208, distance: 6.2
click at [239, 213] on input "0" at bounding box center [250, 218] width 25 height 11
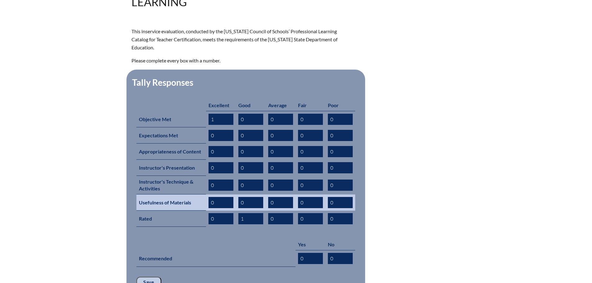
type input "1"
drag, startPoint x: 244, startPoint y: 193, endPoint x: 238, endPoint y: 193, distance: 6.2
click at [238, 197] on input "0" at bounding box center [250, 202] width 25 height 11
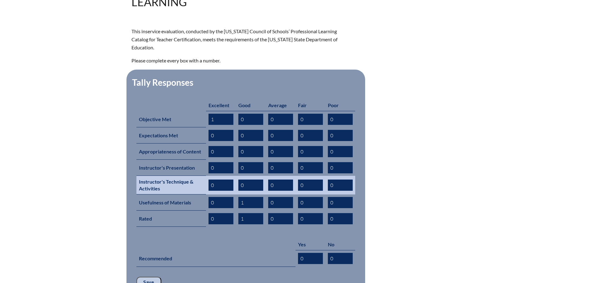
type input "1"
drag, startPoint x: 245, startPoint y: 175, endPoint x: 236, endPoint y: 175, distance: 8.4
click at [236, 176] on td "0" at bounding box center [251, 185] width 30 height 19
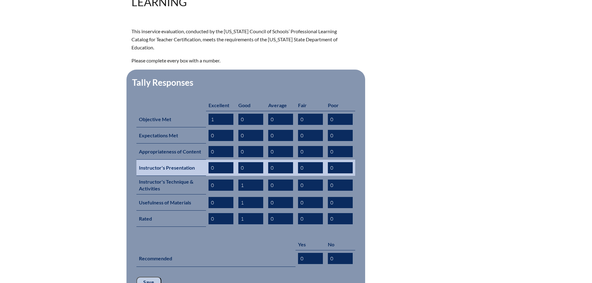
type input "1"
drag, startPoint x: 244, startPoint y: 157, endPoint x: 236, endPoint y: 157, distance: 7.1
click at [236, 160] on td "0" at bounding box center [251, 168] width 30 height 16
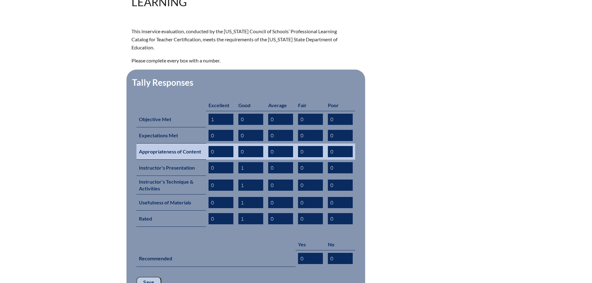
type input "1"
drag, startPoint x: 214, startPoint y: 142, endPoint x: 207, endPoint y: 142, distance: 6.8
click at [207, 144] on td "0" at bounding box center [221, 152] width 30 height 16
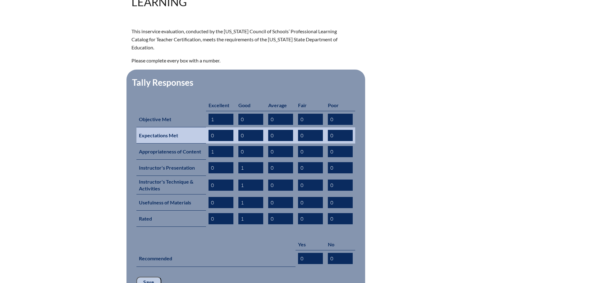
type input "1"
drag, startPoint x: 245, startPoint y: 126, endPoint x: 237, endPoint y: 126, distance: 7.8
click at [237, 127] on td "0" at bounding box center [251, 135] width 30 height 16
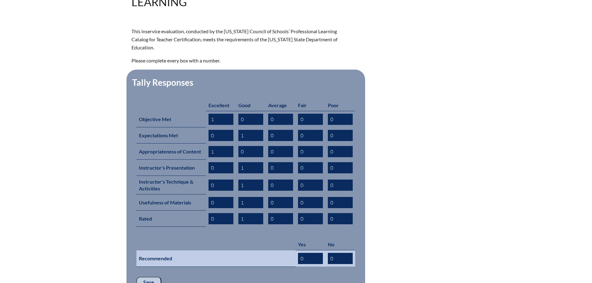
type input "1"
click at [298, 253] on input "0" at bounding box center [310, 258] width 25 height 11
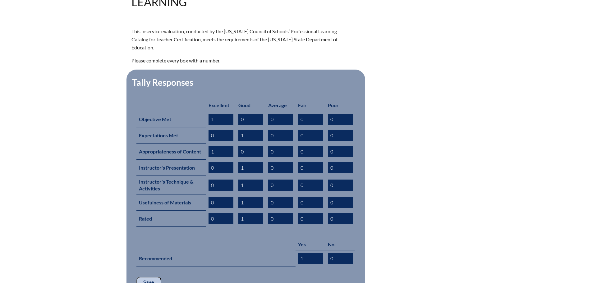
type input "1"
click at [153, 277] on input "Save" at bounding box center [148, 282] width 25 height 11
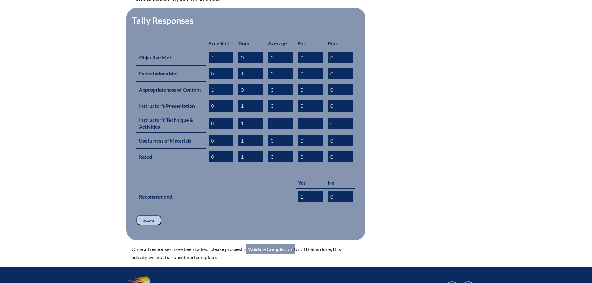
scroll to position [280, 0]
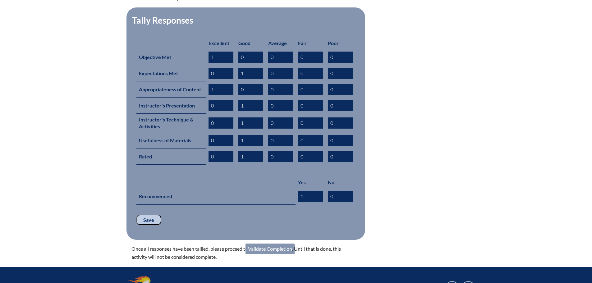
click at [263, 244] on link "Validate Completion" at bounding box center [269, 249] width 49 height 11
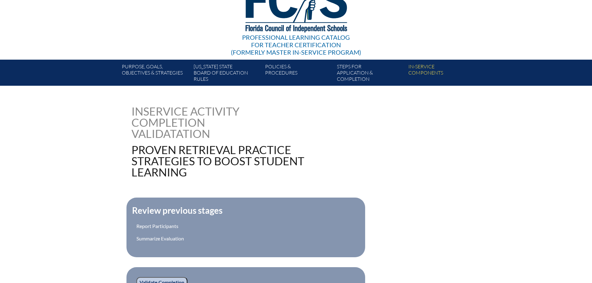
scroll to position [124, 0]
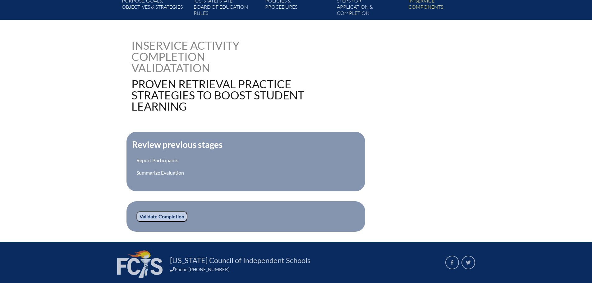
click at [173, 217] on input "Validate Completion" at bounding box center [161, 216] width 51 height 11
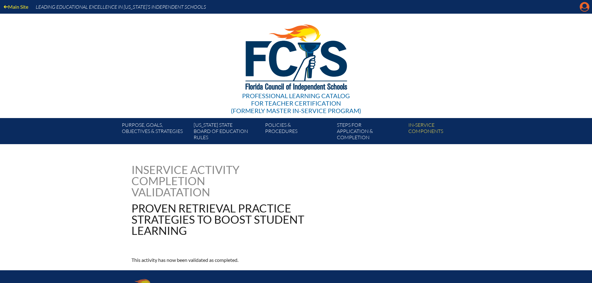
click at [588, 9] on icon at bounding box center [585, 7] width 10 height 10
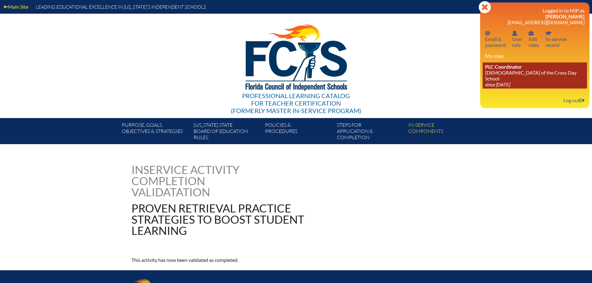
click at [512, 71] on link "PLC Coordinator [DEMOGRAPHIC_DATA][GEOGRAPHIC_DATA] since [DATE]" at bounding box center [534, 75] width 104 height 26
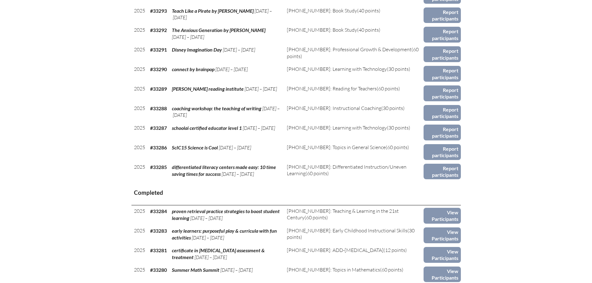
scroll to position [745, 0]
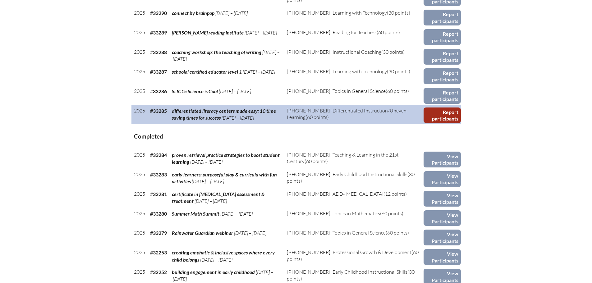
click at [440, 113] on link "Report participants" at bounding box center [441, 115] width 37 height 16
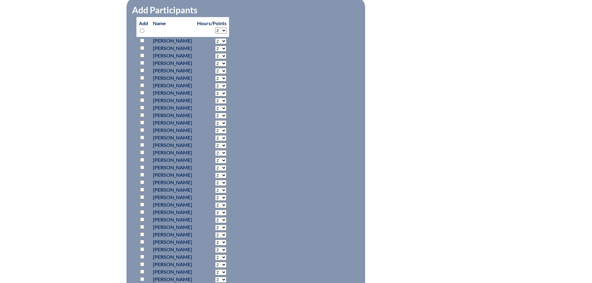
scroll to position [311, 0]
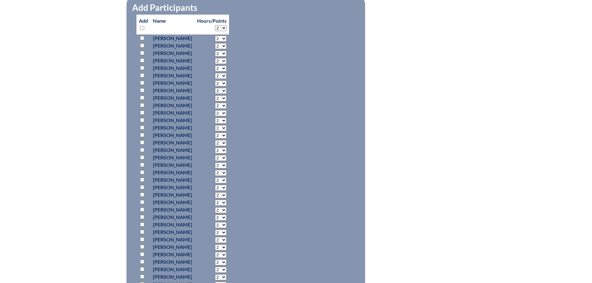
click at [143, 44] on input "checkbox" at bounding box center [142, 45] width 4 height 4
checkbox input "true"
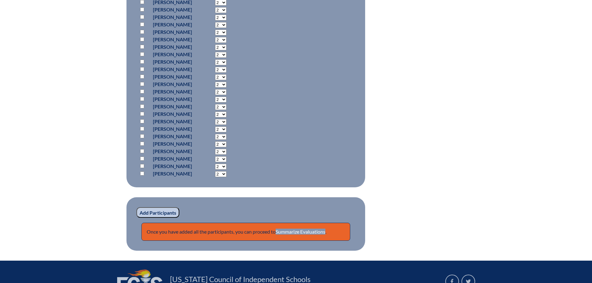
scroll to position [533, 0]
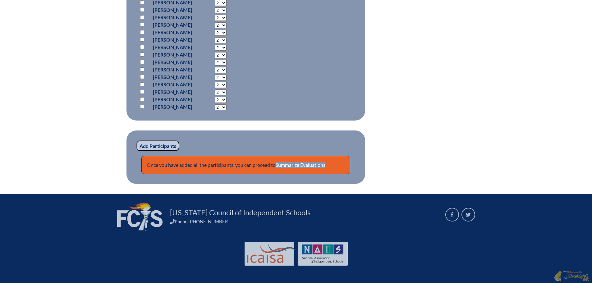
click at [167, 143] on input "Add Participants" at bounding box center [157, 145] width 43 height 11
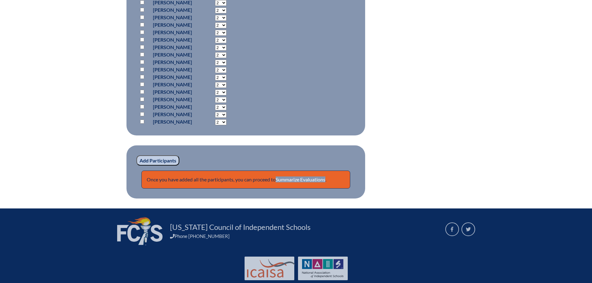
scroll to position [559, 0]
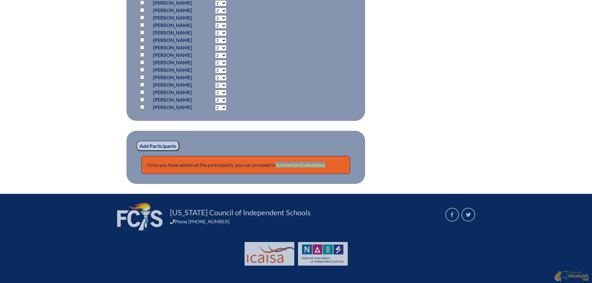
click at [293, 164] on link "Summarize Evaluations" at bounding box center [301, 165] width 50 height 6
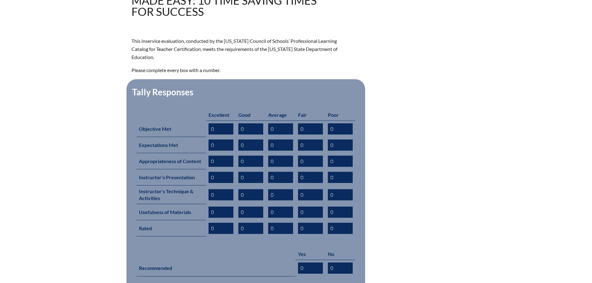
scroll to position [217, 0]
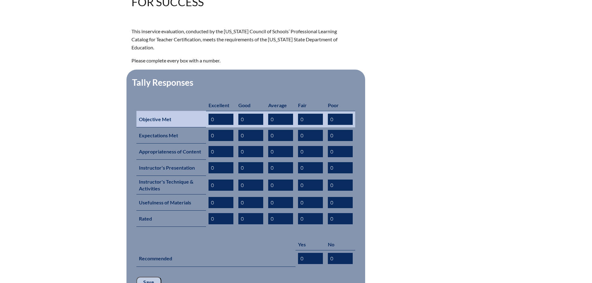
drag, startPoint x: 213, startPoint y: 110, endPoint x: 208, endPoint y: 110, distance: 5.3
click at [208, 111] on td "0" at bounding box center [221, 119] width 30 height 16
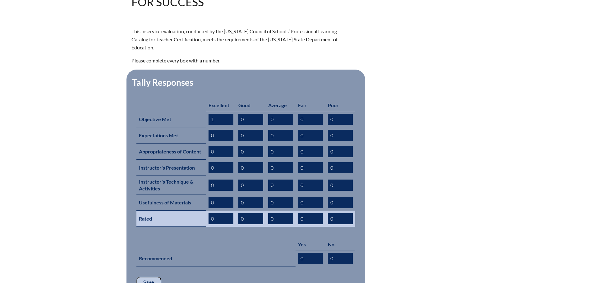
type input "1"
drag, startPoint x: 244, startPoint y: 208, endPoint x: 238, endPoint y: 207, distance: 6.9
click at [238, 211] on td "0" at bounding box center [251, 219] width 30 height 16
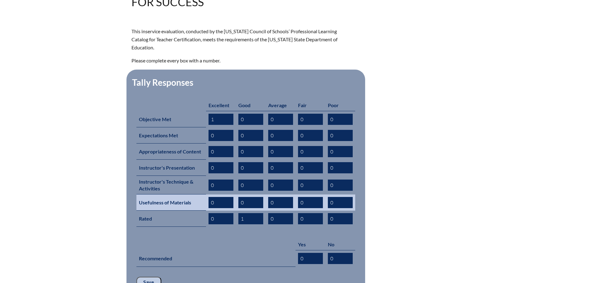
type input "1"
drag, startPoint x: 214, startPoint y: 193, endPoint x: 207, endPoint y: 192, distance: 7.2
click at [207, 194] on td "0" at bounding box center [221, 202] width 30 height 16
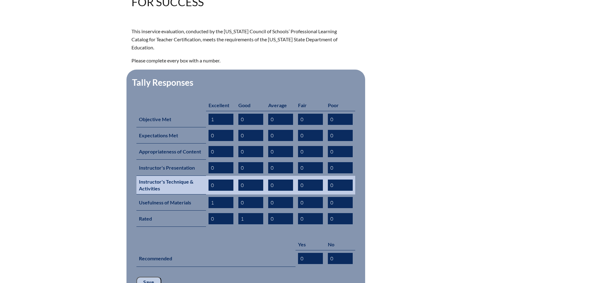
type input "1"
drag, startPoint x: 245, startPoint y: 176, endPoint x: 236, endPoint y: 175, distance: 9.0
click at [236, 176] on td "0" at bounding box center [251, 185] width 30 height 19
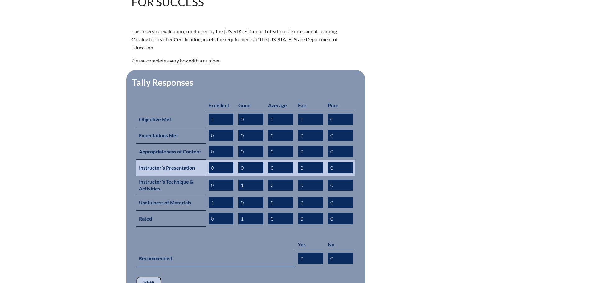
type input "1"
drag, startPoint x: 246, startPoint y: 157, endPoint x: 236, endPoint y: 155, distance: 9.8
click at [236, 160] on td "0" at bounding box center [251, 168] width 30 height 16
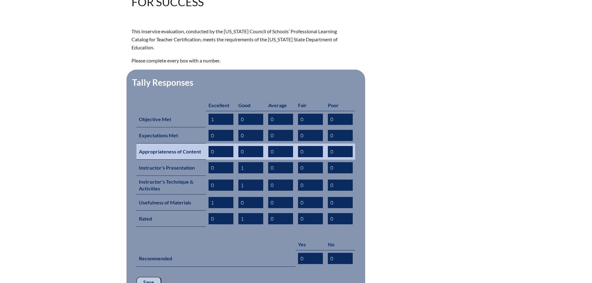
type input "1"
drag, startPoint x: 216, startPoint y: 142, endPoint x: 211, endPoint y: 142, distance: 5.0
click at [211, 146] on input "0" at bounding box center [220, 151] width 25 height 11
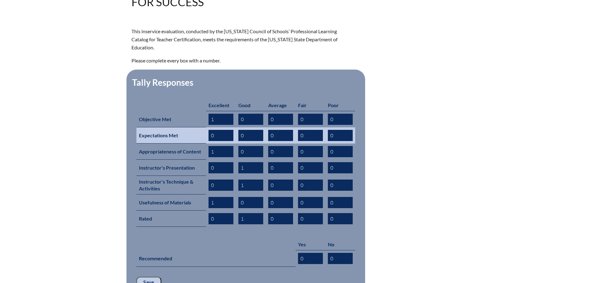
type input "1"
drag, startPoint x: 214, startPoint y: 127, endPoint x: 208, endPoint y: 127, distance: 5.6
click at [208, 130] on input "0" at bounding box center [220, 135] width 25 height 11
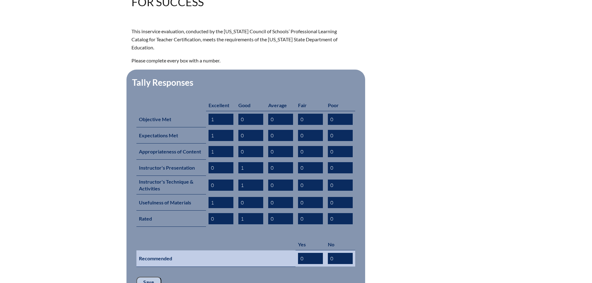
type input "1"
drag, startPoint x: 308, startPoint y: 246, endPoint x: 297, endPoint y: 248, distance: 11.9
click at [297, 250] on td "0" at bounding box center [310, 258] width 30 height 16
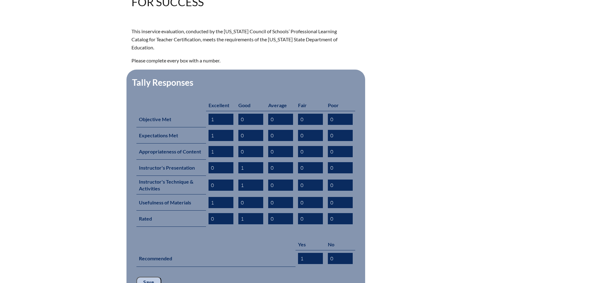
type input "1"
click at [136, 277] on input "Save" at bounding box center [148, 282] width 25 height 11
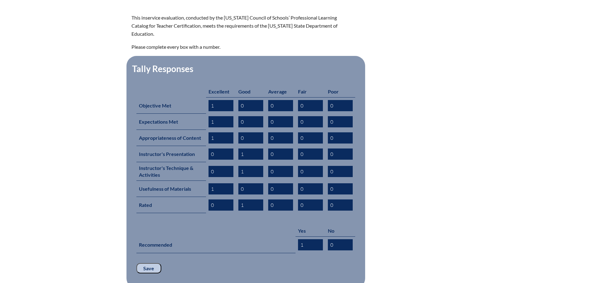
scroll to position [248, 0]
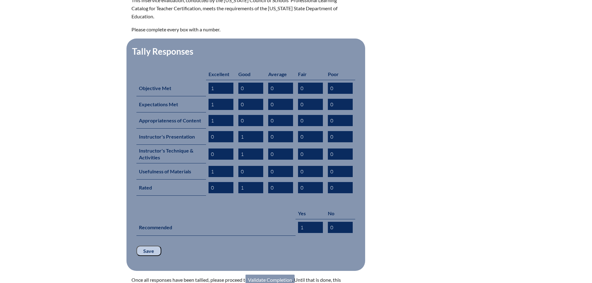
click at [273, 275] on link "Validate Completion" at bounding box center [269, 280] width 49 height 11
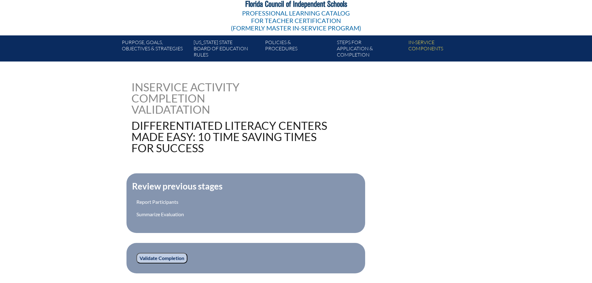
scroll to position [124, 0]
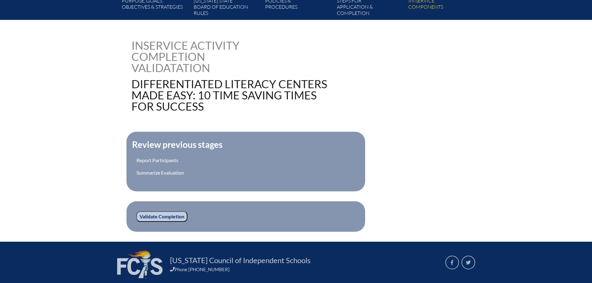
click at [169, 218] on input "Validate Completion" at bounding box center [161, 216] width 51 height 11
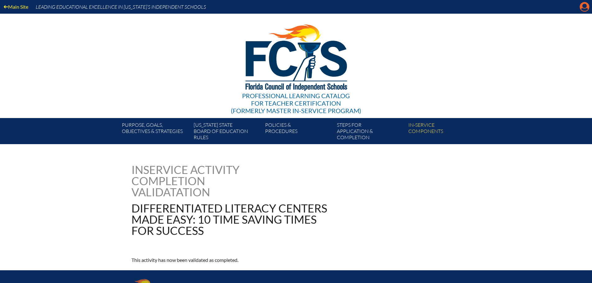
click at [584, 10] on icon "Manage account" at bounding box center [584, 7] width 10 height 10
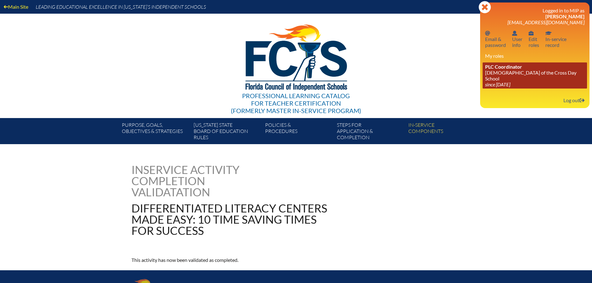
click at [498, 81] on icon "since [DATE]" at bounding box center [497, 84] width 25 height 6
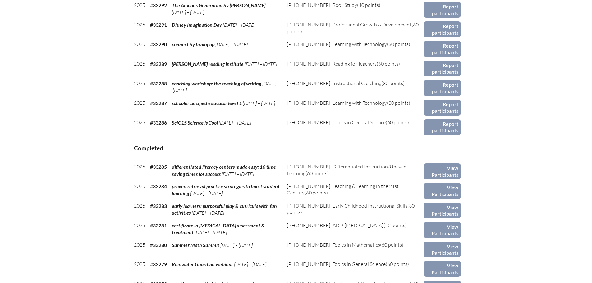
scroll to position [714, 0]
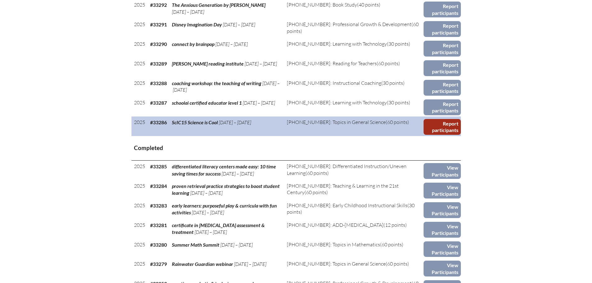
click at [446, 125] on link "Report participants" at bounding box center [441, 127] width 37 height 16
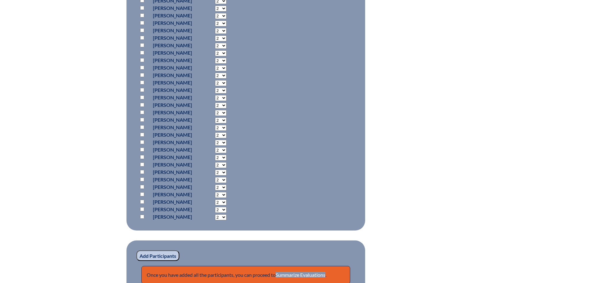
scroll to position [404, 0]
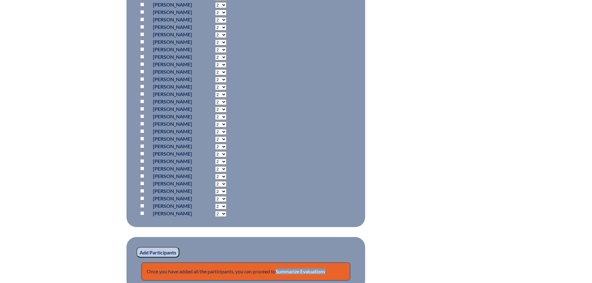
click at [141, 159] on input "checkbox" at bounding box center [142, 161] width 4 height 4
checkbox input "true"
click at [226, 160] on select "2 3 4 5 6 7 8 9 10 11 12 13 14 15 16 17 18 19 20 21 22 23" at bounding box center [220, 162] width 11 height 6
select select "8"
click at [226, 159] on select "2 3 4 5 6 7 8 9 10 11 12 13 14 15 16 17 18 19 20 21 22 23" at bounding box center [220, 162] width 11 height 6
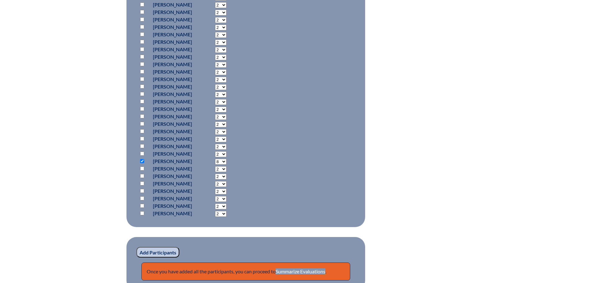
click at [164, 250] on input "Add Participants" at bounding box center [157, 252] width 43 height 11
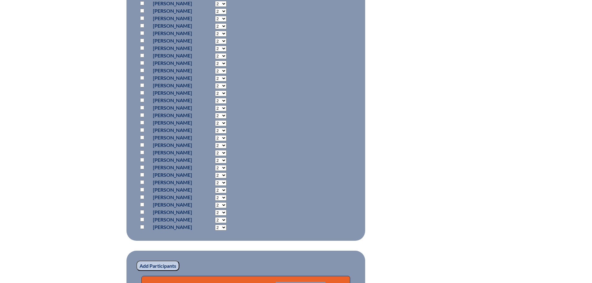
scroll to position [469, 0]
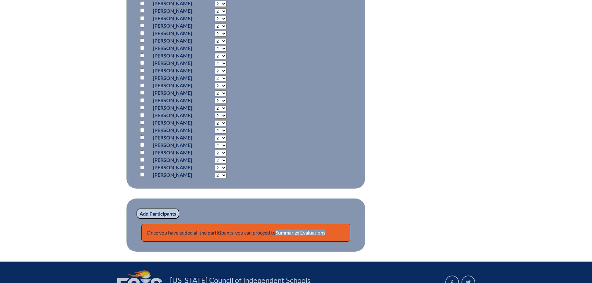
click at [167, 214] on input "Add Participants" at bounding box center [157, 213] width 43 height 11
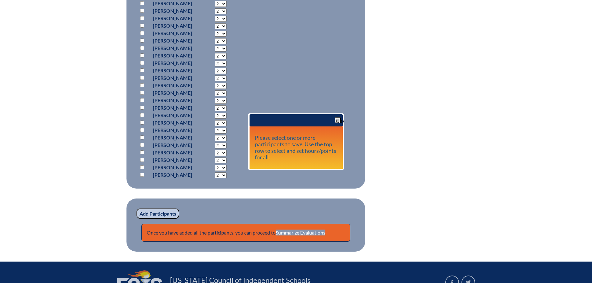
click at [307, 178] on fieldset "Add Participants" at bounding box center [245, 18] width 239 height 340
click at [339, 120] on span "button" at bounding box center [337, 120] width 5 height 5
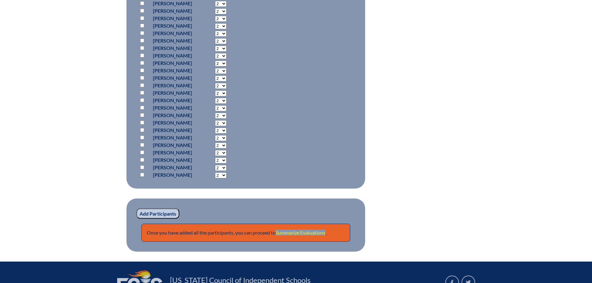
click at [313, 230] on link "Summarize Evaluations" at bounding box center [301, 233] width 50 height 6
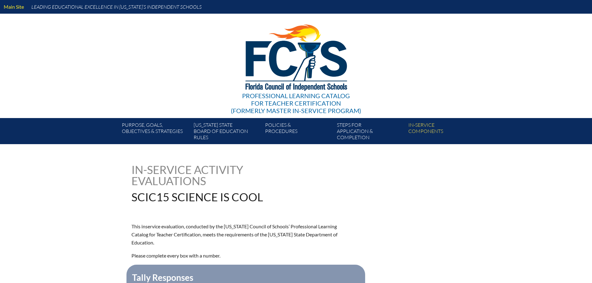
type input "0"
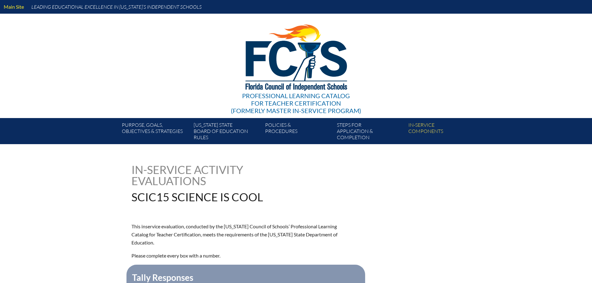
type input "0"
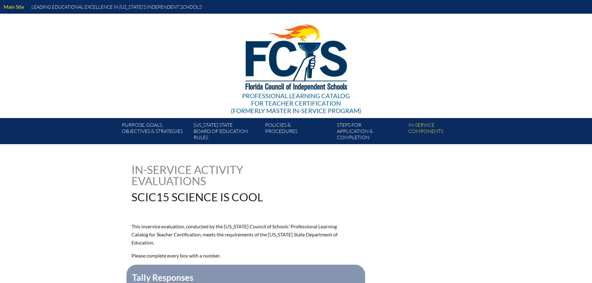
type input "0"
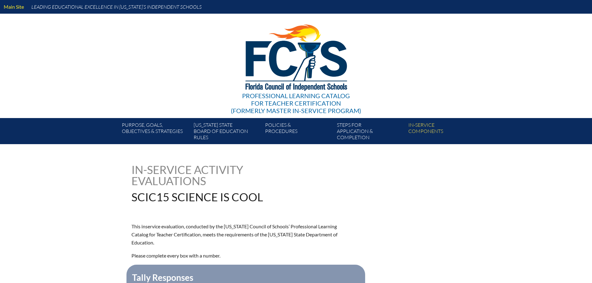
type input "0"
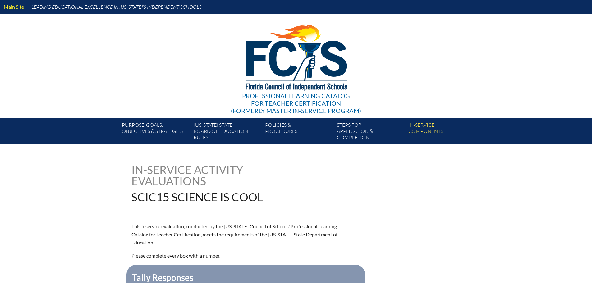
type input "0"
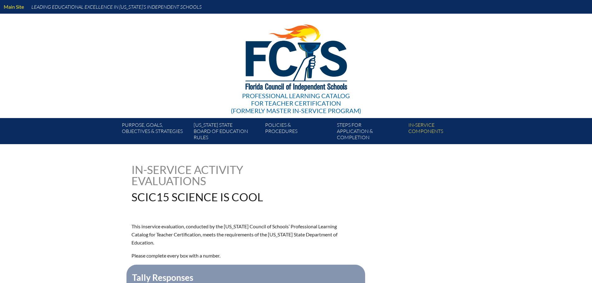
type input "0"
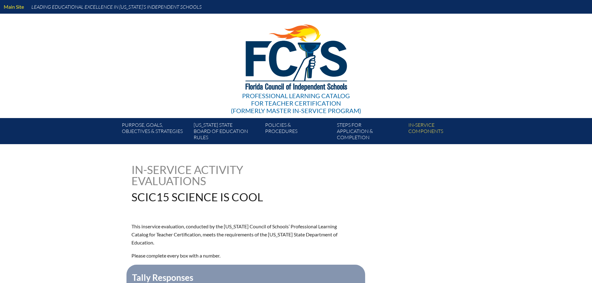
type input "0"
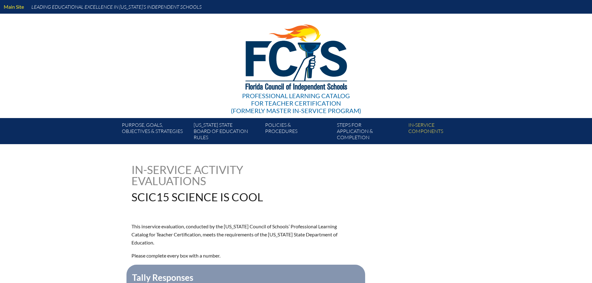
type input "0"
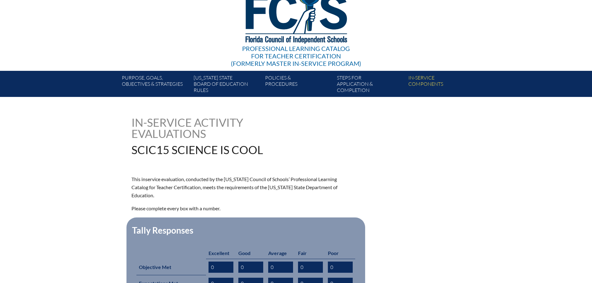
scroll to position [124, 0]
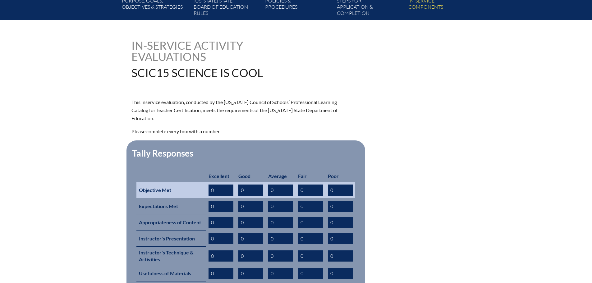
drag, startPoint x: 216, startPoint y: 180, endPoint x: 199, endPoint y: 181, distance: 16.2
click at [199, 182] on tr "Objective Met 0 0 0 0 0" at bounding box center [245, 190] width 219 height 16
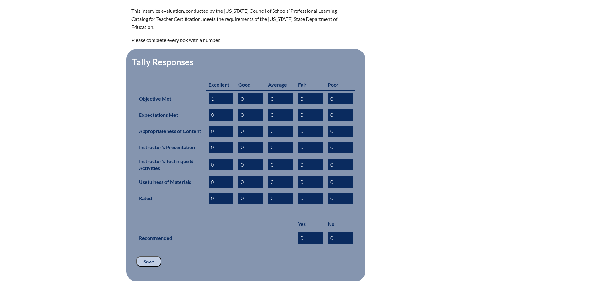
scroll to position [217, 0]
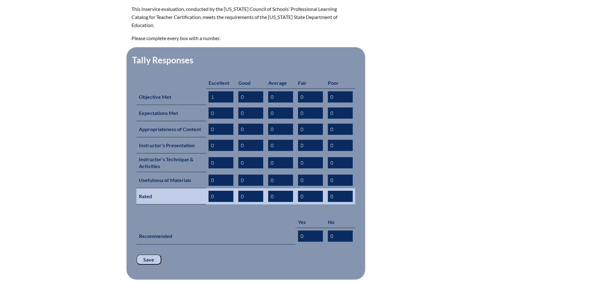
type input "1"
drag, startPoint x: 218, startPoint y: 185, endPoint x: 203, endPoint y: 186, distance: 14.7
click at [203, 188] on tr "Rated 0 0 0 0 0" at bounding box center [245, 196] width 219 height 16
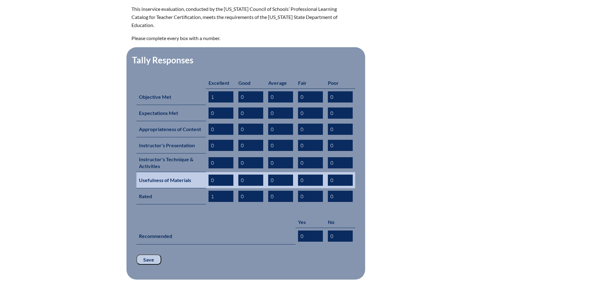
type input "1"
click at [211, 175] on input "0" at bounding box center [220, 180] width 25 height 11
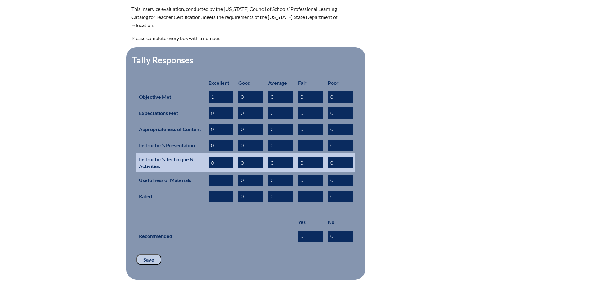
type input "1"
drag, startPoint x: 213, startPoint y: 152, endPoint x: 211, endPoint y: 146, distance: 6.0
click at [210, 157] on input "0" at bounding box center [220, 162] width 25 height 11
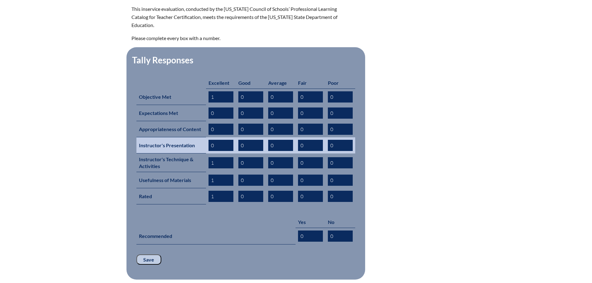
type input "1"
drag, startPoint x: 214, startPoint y: 136, endPoint x: 211, endPoint y: 135, distance: 3.2
click at [211, 140] on input "0" at bounding box center [220, 145] width 25 height 11
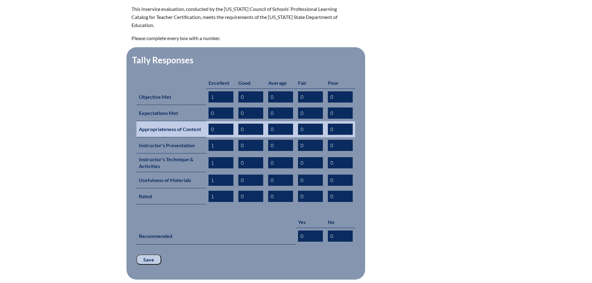
type input "1"
drag, startPoint x: 214, startPoint y: 119, endPoint x: 209, endPoint y: 117, distance: 5.2
click at [209, 124] on input "0" at bounding box center [220, 129] width 25 height 11
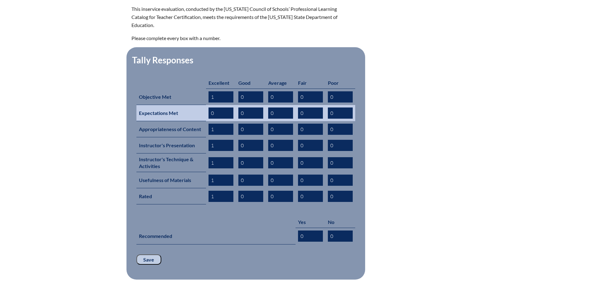
type input "1"
drag, startPoint x: 214, startPoint y: 103, endPoint x: 207, endPoint y: 102, distance: 6.6
click at [208, 105] on td "0" at bounding box center [221, 113] width 30 height 16
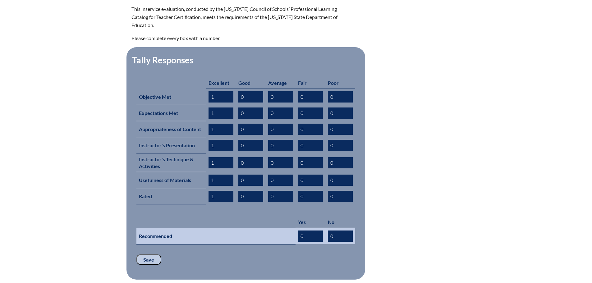
type input "1"
click at [298, 230] on input "0" at bounding box center [310, 235] width 25 height 11
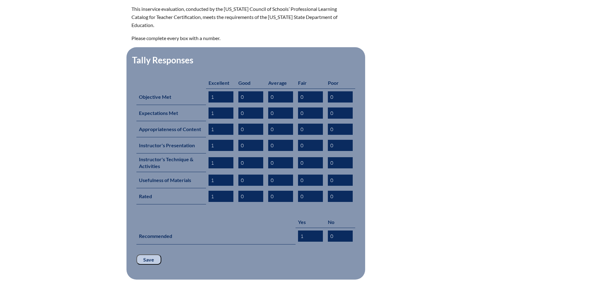
type input "1"
click at [146, 254] on input "Save" at bounding box center [148, 259] width 25 height 11
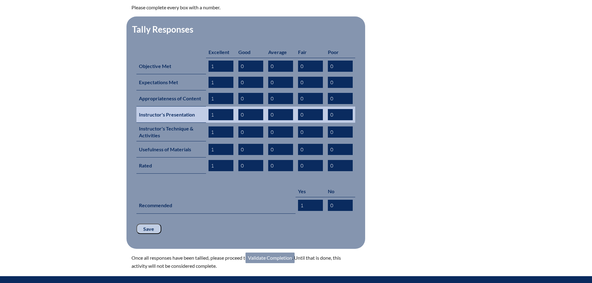
scroll to position [248, 0]
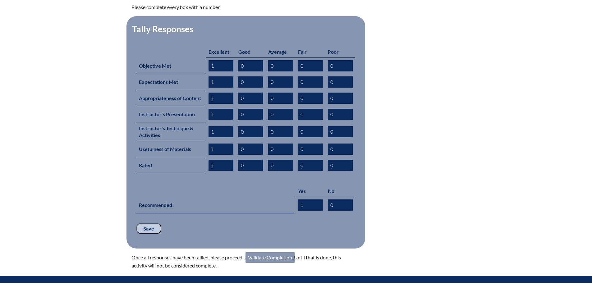
click at [270, 252] on link "Validate Completion" at bounding box center [269, 257] width 49 height 11
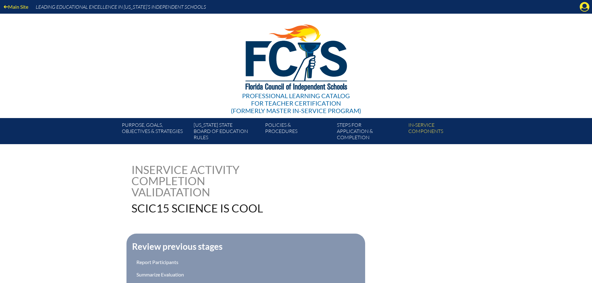
scroll to position [124, 0]
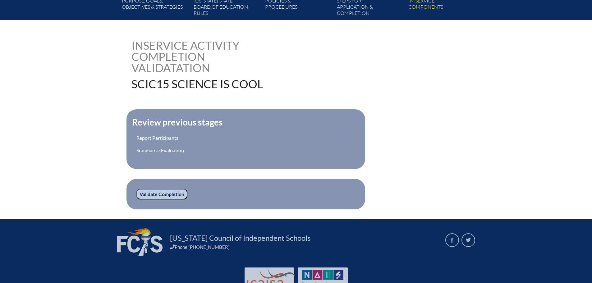
click at [169, 192] on input "Validate Completion" at bounding box center [161, 194] width 51 height 11
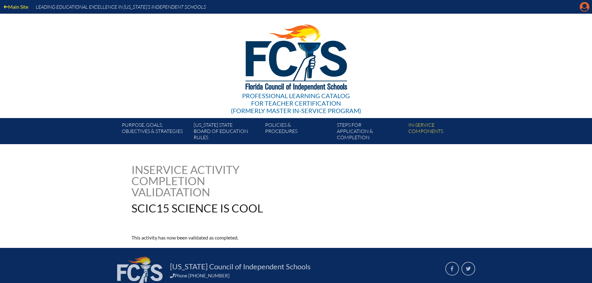
click at [583, 5] on icon "Manage account" at bounding box center [584, 7] width 10 height 10
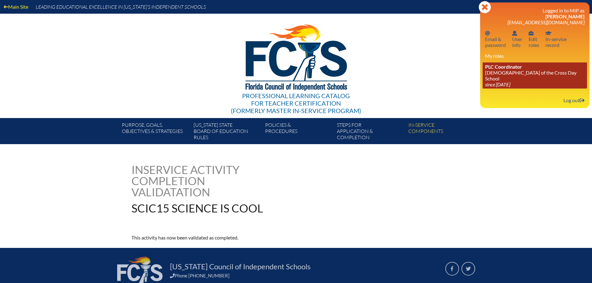
click at [499, 71] on link "PLC Coordinator [DEMOGRAPHIC_DATA][GEOGRAPHIC_DATA] since [DATE]" at bounding box center [534, 75] width 104 height 26
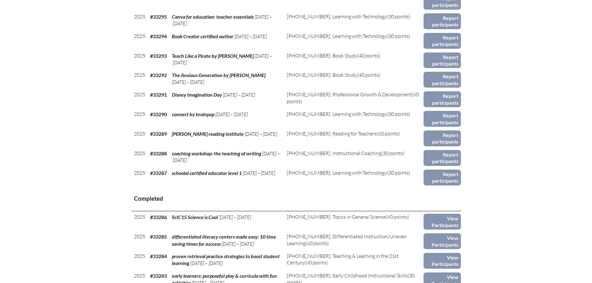
scroll to position [652, 0]
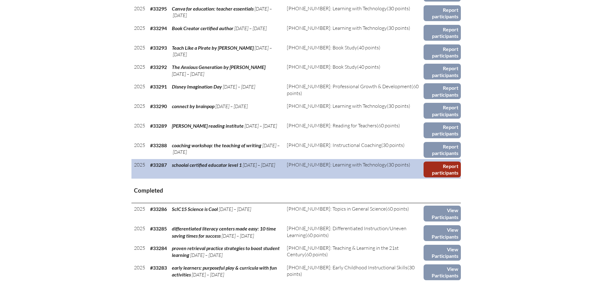
click at [445, 168] on link "Report participants" at bounding box center [441, 170] width 37 height 16
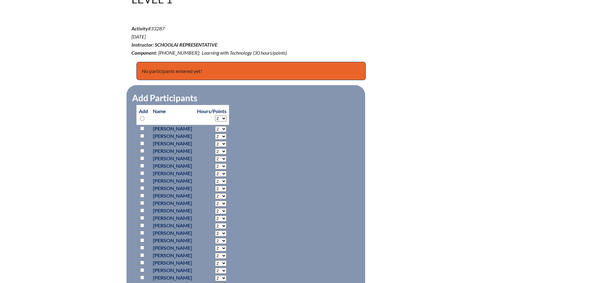
scroll to position [217, 0]
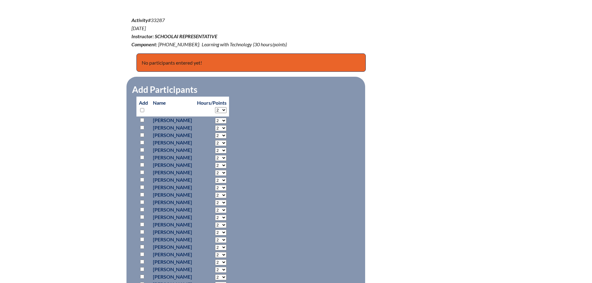
click at [141, 209] on input "checkbox" at bounding box center [142, 209] width 4 height 4
checkbox input "true"
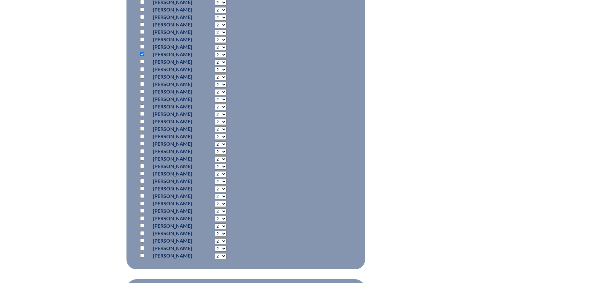
scroll to position [466, 0]
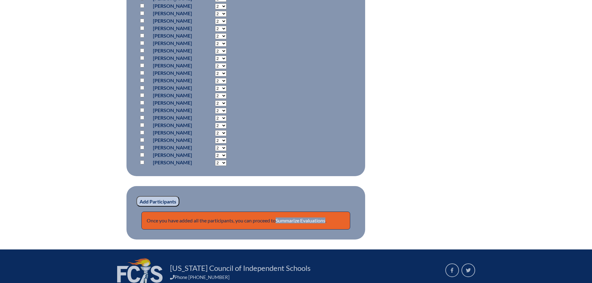
click at [152, 202] on input "Add Participants" at bounding box center [157, 201] width 43 height 11
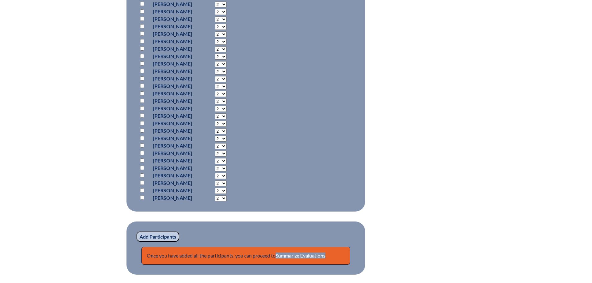
scroll to position [531, 0]
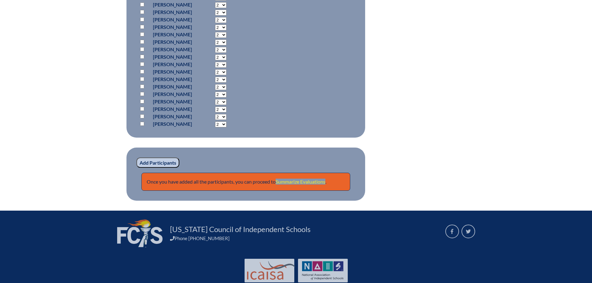
click at [307, 181] on link "Summarize Evaluations" at bounding box center [301, 182] width 50 height 6
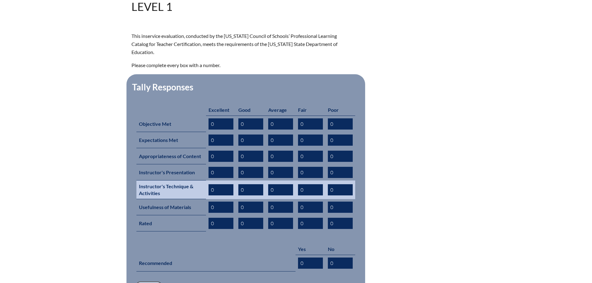
scroll to position [248, 0]
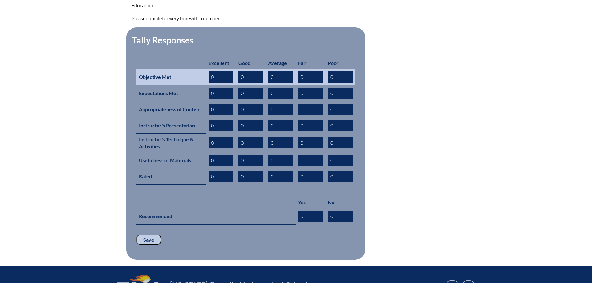
drag, startPoint x: 216, startPoint y: 68, endPoint x: 208, endPoint y: 68, distance: 7.5
click at [208, 71] on input "0" at bounding box center [220, 76] width 25 height 11
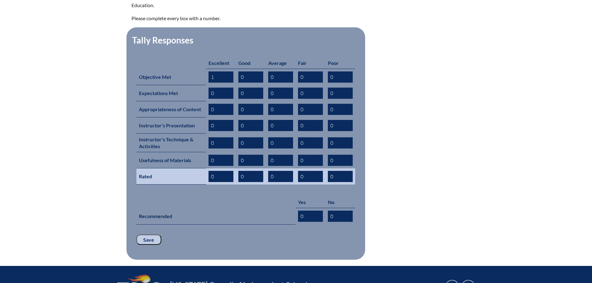
type input "1"
drag, startPoint x: 219, startPoint y: 165, endPoint x: 210, endPoint y: 165, distance: 9.3
click at [210, 171] on input "0" at bounding box center [220, 176] width 25 height 11
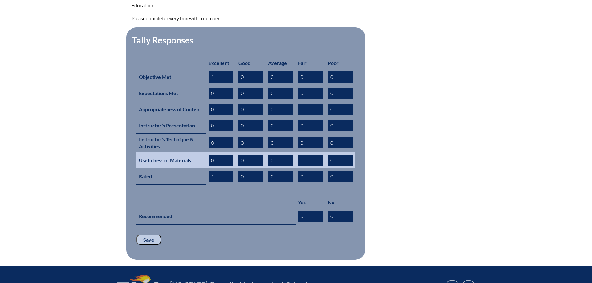
type input "1"
drag, startPoint x: 216, startPoint y: 149, endPoint x: 210, endPoint y: 149, distance: 5.9
click at [210, 155] on input "0" at bounding box center [220, 160] width 25 height 11
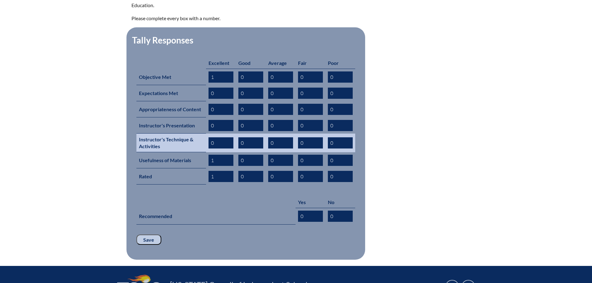
type input "1"
drag, startPoint x: 215, startPoint y: 130, endPoint x: 209, endPoint y: 130, distance: 5.9
click at [209, 137] on input "0" at bounding box center [220, 142] width 25 height 11
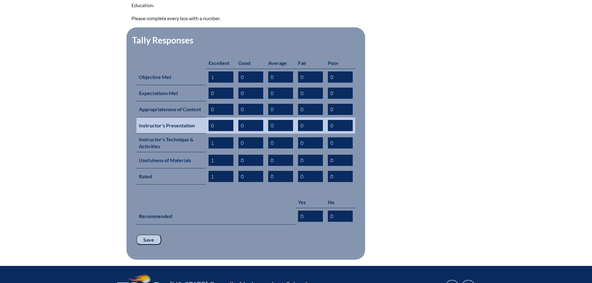
type input "1"
drag, startPoint x: 213, startPoint y: 116, endPoint x: 209, endPoint y: 115, distance: 4.4
click at [209, 120] on input "0" at bounding box center [220, 125] width 25 height 11
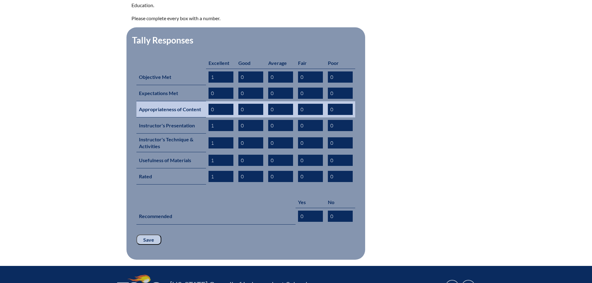
type input "1"
drag, startPoint x: 214, startPoint y: 98, endPoint x: 208, endPoint y: 98, distance: 5.6
click at [208, 104] on input "0" at bounding box center [220, 109] width 25 height 11
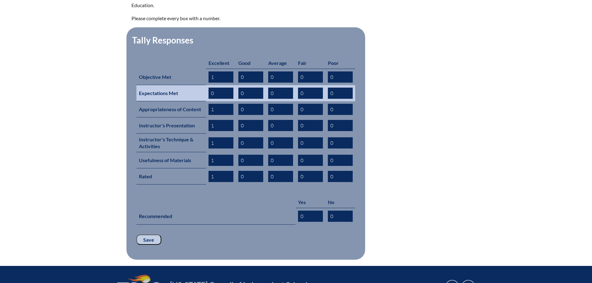
type input "1"
drag, startPoint x: 214, startPoint y: 84, endPoint x: 204, endPoint y: 84, distance: 9.6
click at [204, 85] on tr "Expectations Met 0 0 0 0 0" at bounding box center [245, 93] width 219 height 16
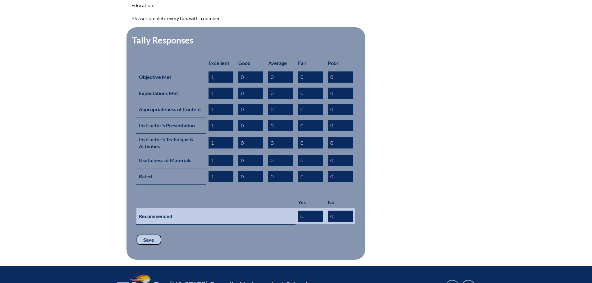
type input "1"
drag, startPoint x: 303, startPoint y: 204, endPoint x: 285, endPoint y: 210, distance: 18.3
click at [298, 211] on input "0" at bounding box center [310, 216] width 25 height 11
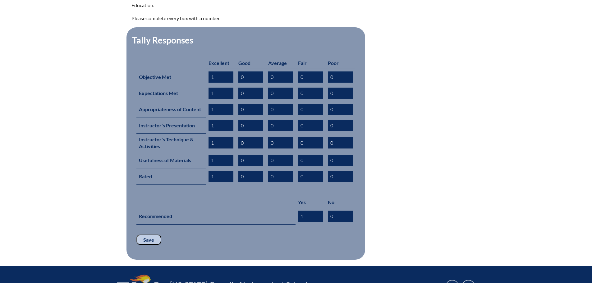
type input "1"
click at [153, 235] on input "Save" at bounding box center [148, 240] width 25 height 11
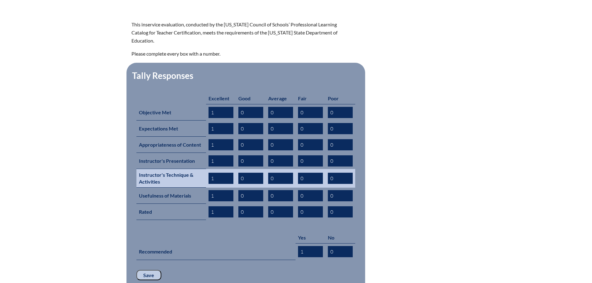
scroll to position [280, 0]
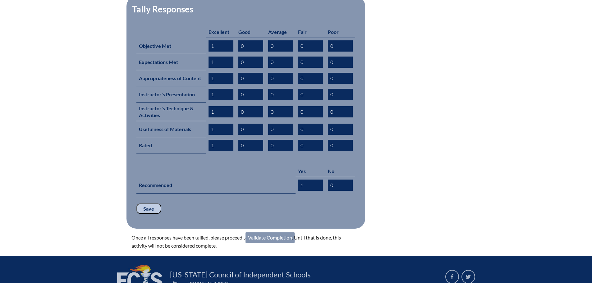
click at [267, 232] on link "Validate Completion" at bounding box center [269, 237] width 49 height 11
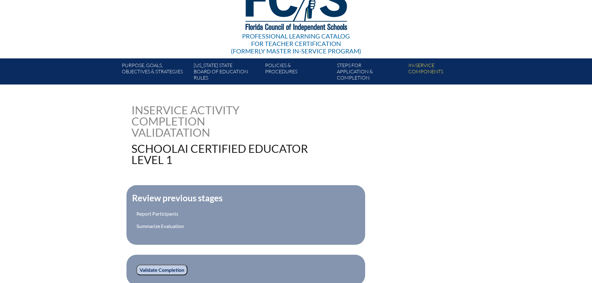
scroll to position [155, 0]
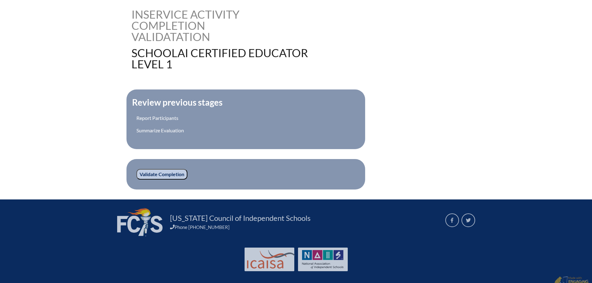
click at [173, 173] on input "Validate Completion" at bounding box center [161, 174] width 51 height 11
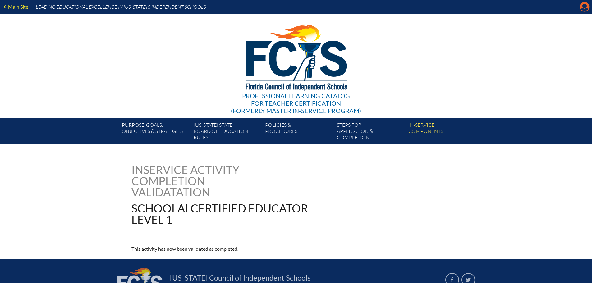
click at [583, 7] on icon "Manage account" at bounding box center [584, 7] width 10 height 10
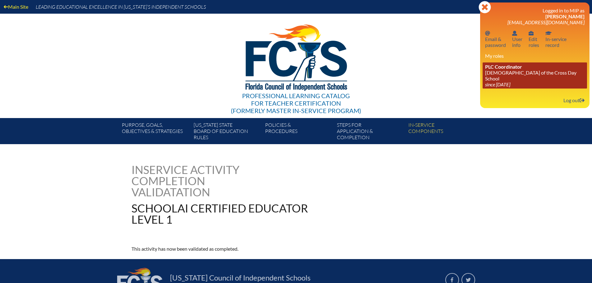
click at [519, 73] on link "PLC Coordinator [DEMOGRAPHIC_DATA][GEOGRAPHIC_DATA] since [DATE]" at bounding box center [534, 75] width 104 height 26
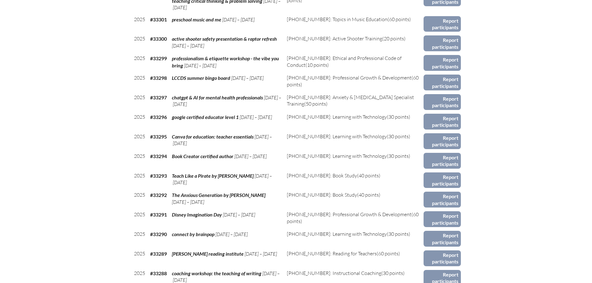
scroll to position [621, 0]
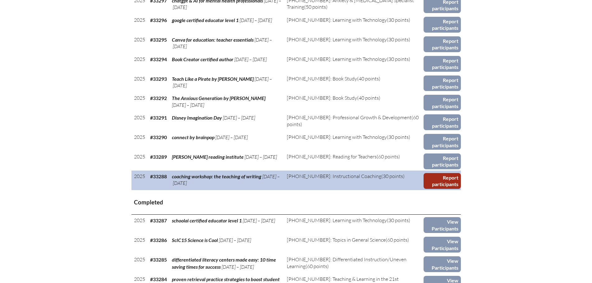
click at [442, 181] on link "Report participants" at bounding box center [441, 181] width 37 height 16
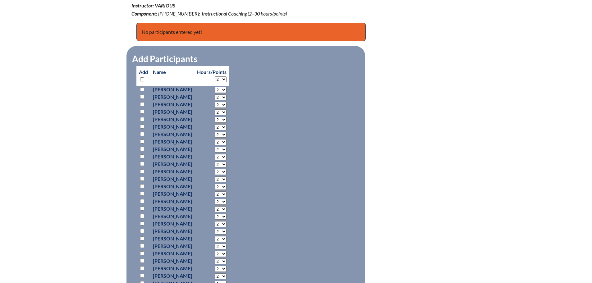
scroll to position [248, 0]
click at [143, 154] on input "checkbox" at bounding box center [142, 156] width 4 height 4
checkbox input "true"
click at [226, 156] on select "2 3 4 5 6 7 8 9 10 11 12 13 14 15 16 17 18 19 20 21 22 23" at bounding box center [220, 157] width 11 height 6
select select "5"
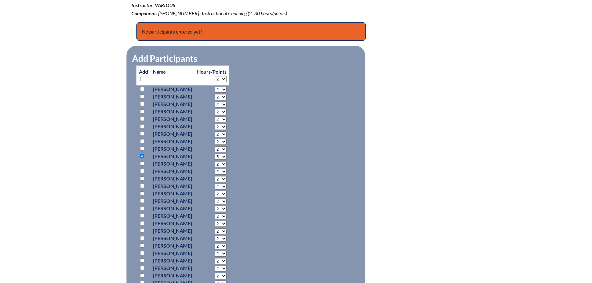
click at [226, 154] on select "2 3 4 5 6 7 8 9 10 11 12 13 14 15 16 17 18 19 20 21 22 23" at bounding box center [220, 157] width 11 height 6
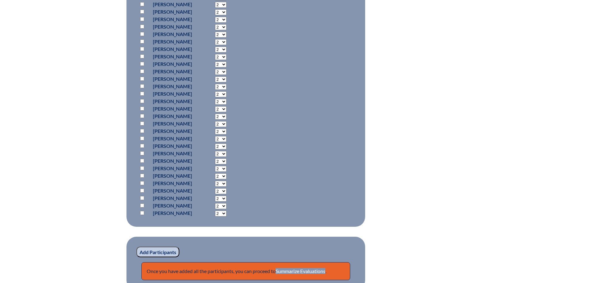
scroll to position [497, 0]
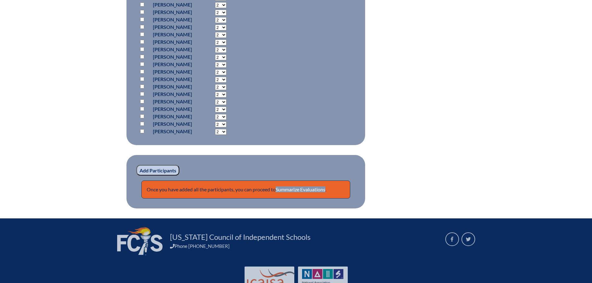
click at [151, 168] on input "Add Participants" at bounding box center [157, 170] width 43 height 11
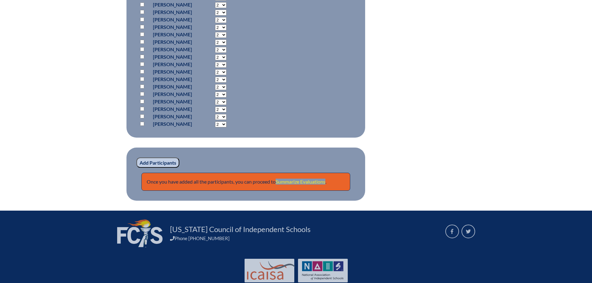
click at [307, 183] on link "Summarize Evaluations" at bounding box center [301, 182] width 50 height 6
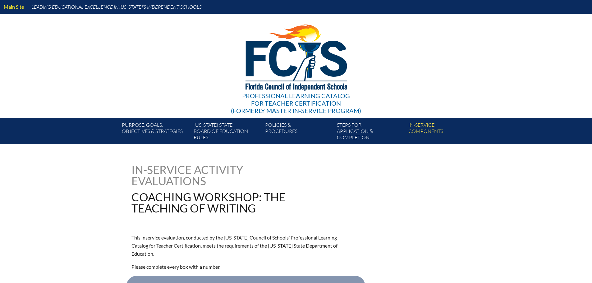
type input "0"
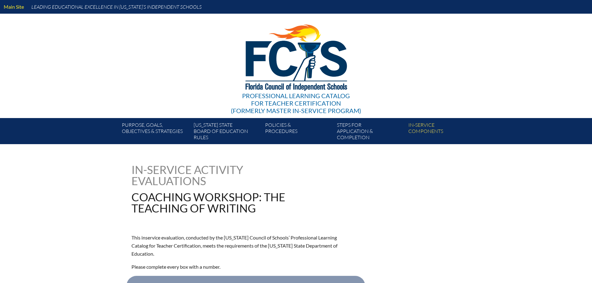
type input "0"
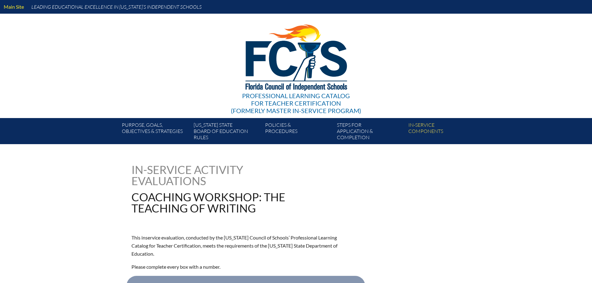
type input "0"
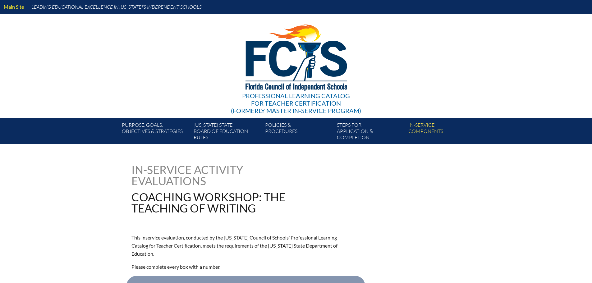
type input "0"
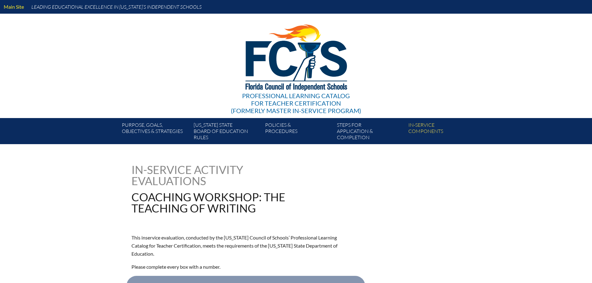
type input "0"
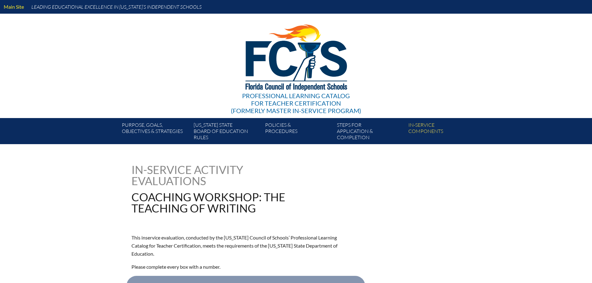
type input "0"
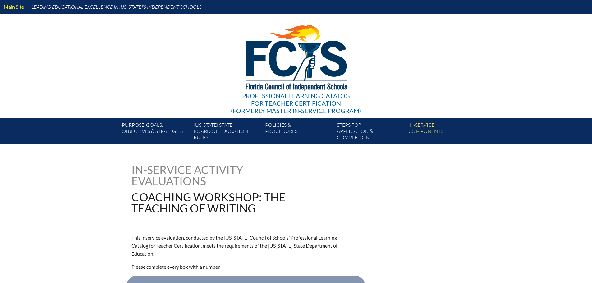
type input "0"
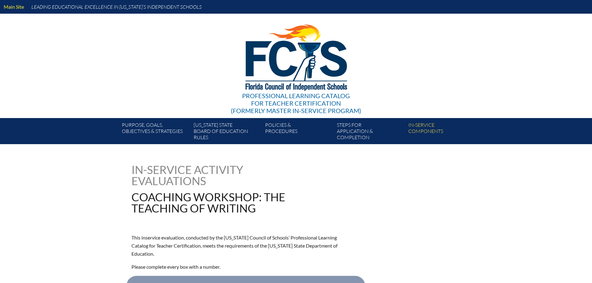
type input "0"
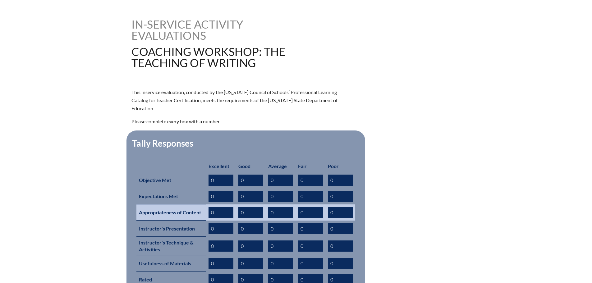
scroll to position [155, 0]
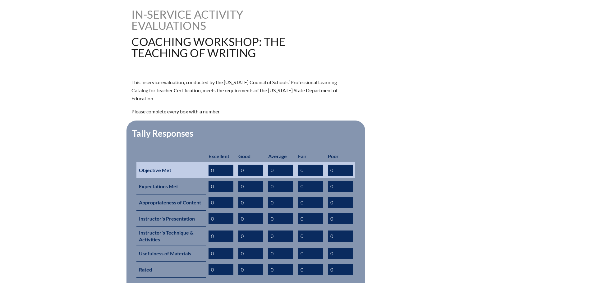
drag, startPoint x: 244, startPoint y: 160, endPoint x: 238, endPoint y: 160, distance: 5.6
click at [238, 165] on input "0" at bounding box center [250, 170] width 25 height 11
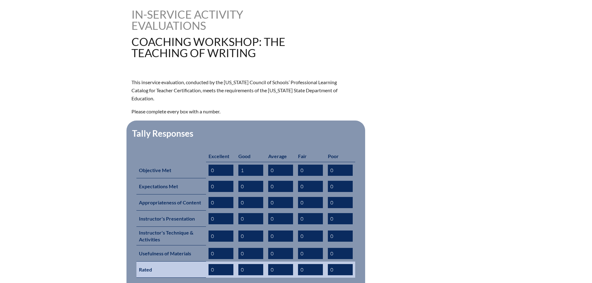
type input "1"
drag, startPoint x: 273, startPoint y: 259, endPoint x: 269, endPoint y: 259, distance: 4.0
click at [269, 264] on input "0" at bounding box center [280, 269] width 25 height 11
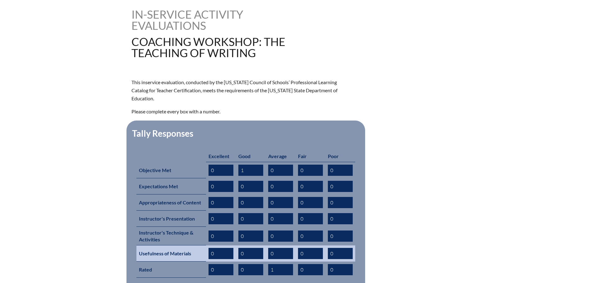
type input "1"
drag, startPoint x: 245, startPoint y: 243, endPoint x: 240, endPoint y: 242, distance: 5.6
click at [240, 248] on input "0" at bounding box center [250, 253] width 25 height 11
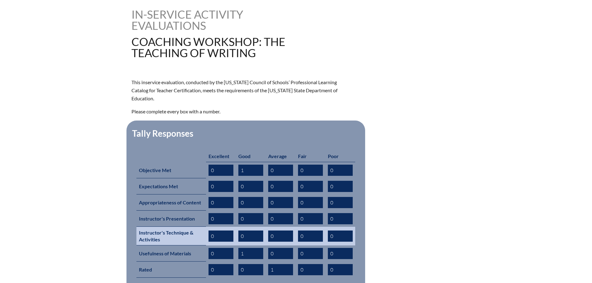
type input "1"
click at [239, 230] on input "0" at bounding box center [250, 235] width 25 height 11
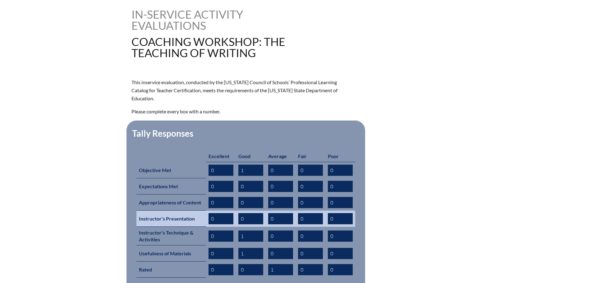
type input "1"
drag, startPoint x: 244, startPoint y: 209, endPoint x: 240, endPoint y: 209, distance: 3.4
click at [240, 213] on input "0" at bounding box center [250, 218] width 25 height 11
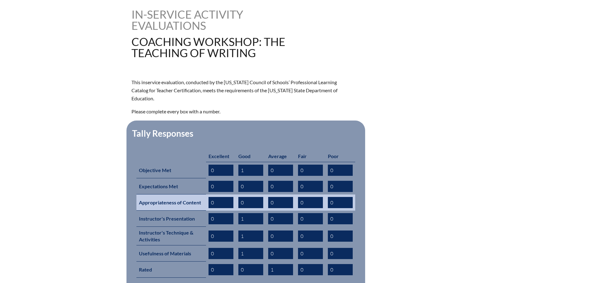
type input "1"
drag, startPoint x: 274, startPoint y: 194, endPoint x: 270, endPoint y: 193, distance: 4.7
click at [270, 197] on input "0" at bounding box center [280, 202] width 25 height 11
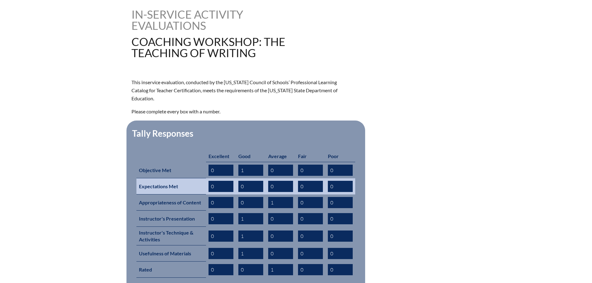
type input "1"
drag, startPoint x: 277, startPoint y: 177, endPoint x: 270, endPoint y: 177, distance: 6.5
click at [270, 181] on input "0" at bounding box center [280, 186] width 25 height 11
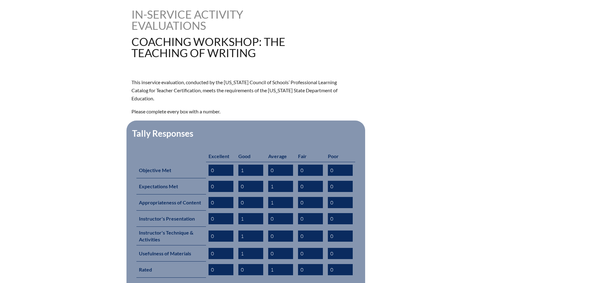
type input "1"
click at [401, 221] on form "This inservice evaluation, conducted by the Florida Council of Schools’ Profess…" at bounding box center [295, 215] width 329 height 275
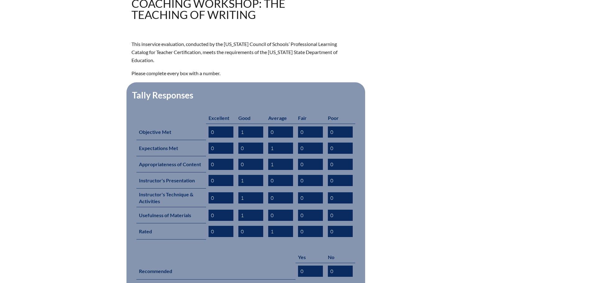
scroll to position [248, 0]
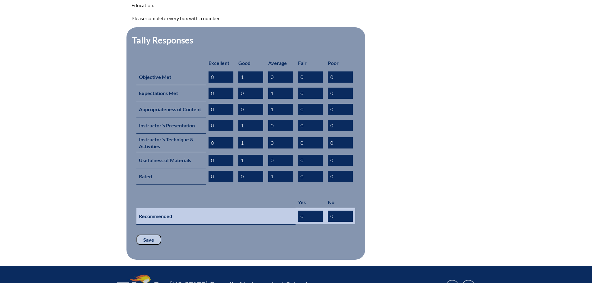
click at [326, 208] on td "0" at bounding box center [340, 216] width 30 height 16
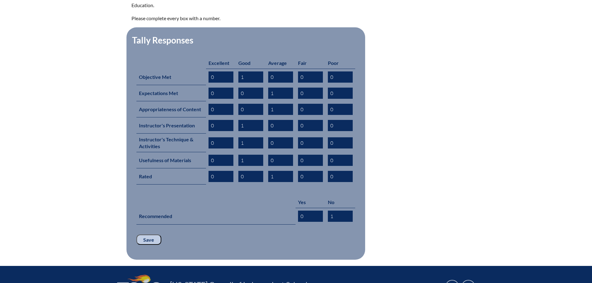
type input "1"
click at [142, 235] on input "Save" at bounding box center [148, 240] width 25 height 11
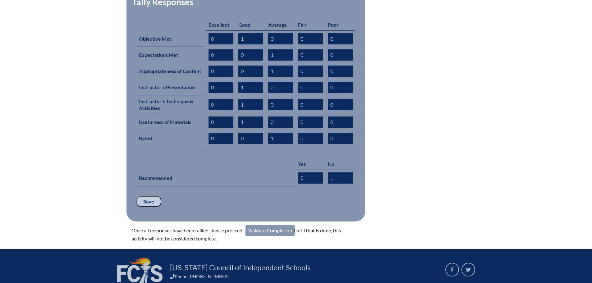
scroll to position [331, 0]
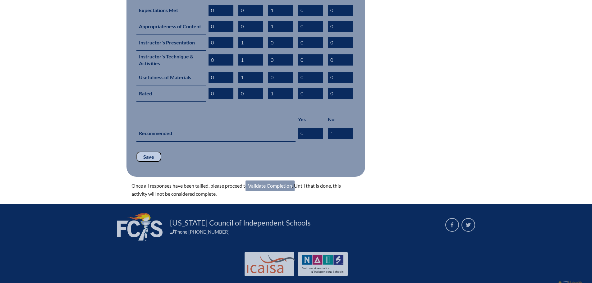
click at [274, 180] on link "Validate Completion" at bounding box center [269, 185] width 49 height 11
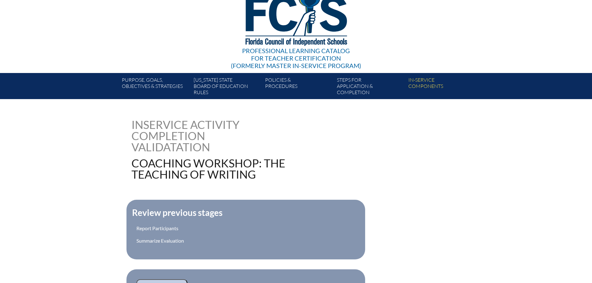
scroll to position [124, 0]
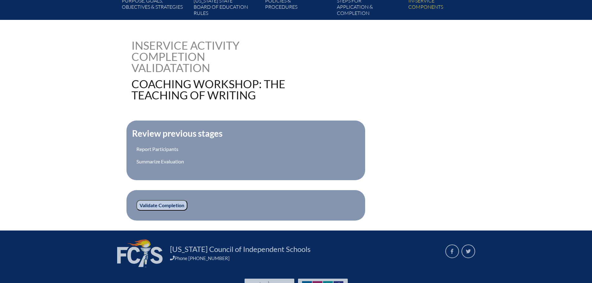
click at [164, 205] on input "Validate Completion" at bounding box center [161, 205] width 51 height 11
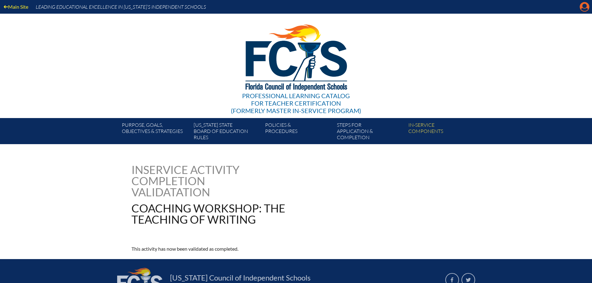
click at [586, 9] on icon "Manage account" at bounding box center [584, 7] width 10 height 10
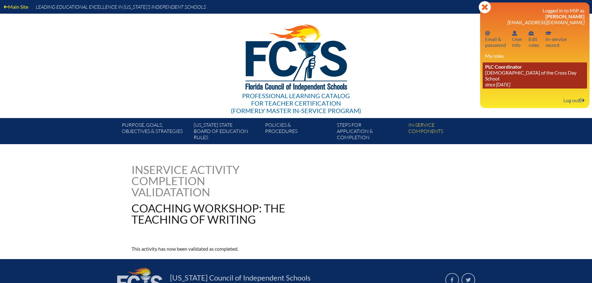
click at [510, 81] on icon "since [DATE]" at bounding box center [497, 84] width 25 height 6
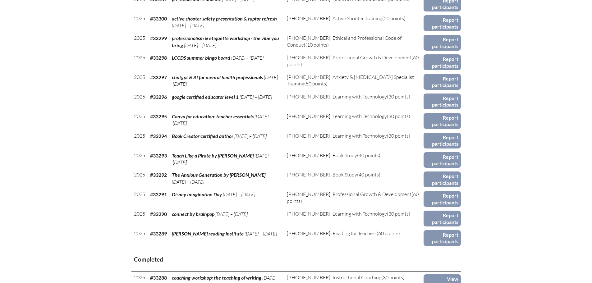
scroll to position [621, 0]
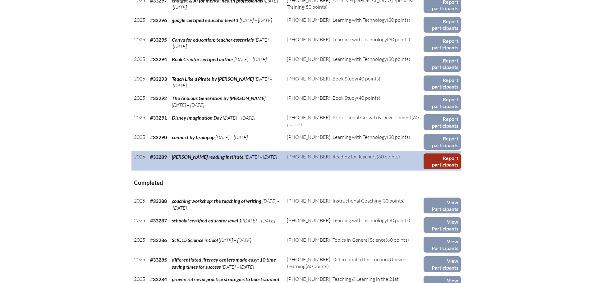
click at [445, 158] on link "Report participants" at bounding box center [441, 161] width 37 height 16
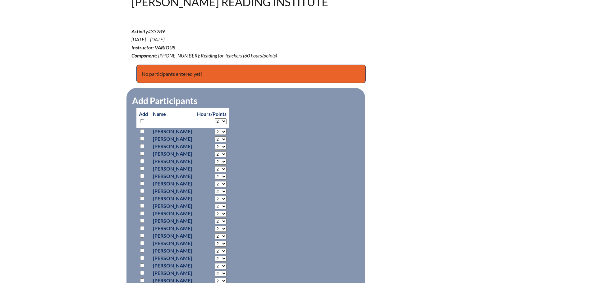
scroll to position [248, 0]
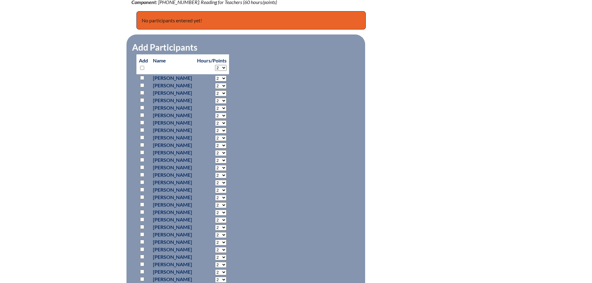
click at [142, 106] on input "checkbox" at bounding box center [142, 108] width 4 height 4
checkbox input "true"
click at [226, 107] on select "2 3 4 5 6 7 8 9 10 11 12 13 14 15 16 17 18 19 20 21 22 23" at bounding box center [220, 108] width 11 height 6
select select "10"
click at [226, 105] on select "2 3 4 5 6 7 8 9 10 11 12 13 14 15 16 17 18 19 20 21 22 23" at bounding box center [220, 108] width 11 height 6
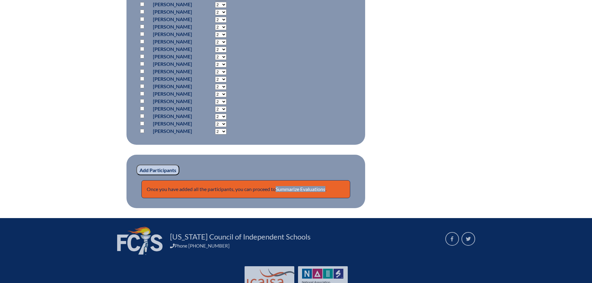
scroll to position [497, 0]
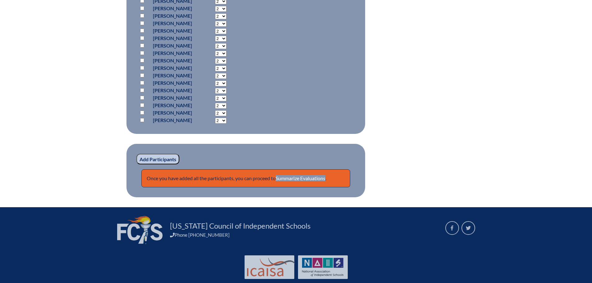
click at [153, 156] on input "Add Participants" at bounding box center [157, 159] width 43 height 11
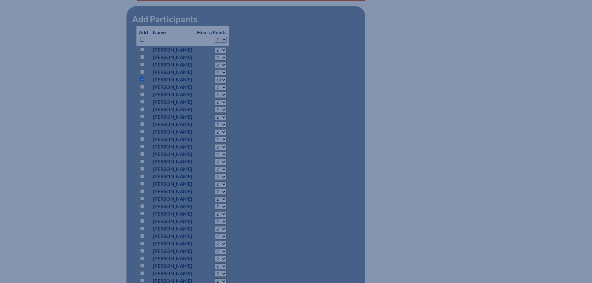
scroll to position [155, 0]
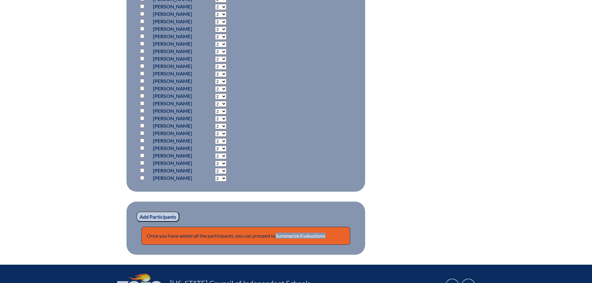
scroll to position [537, 0]
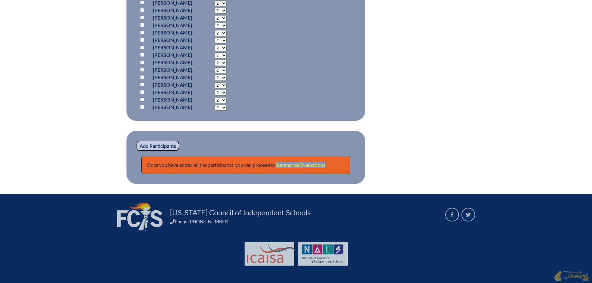
click at [299, 165] on link "Summarize Evaluations" at bounding box center [301, 165] width 50 height 6
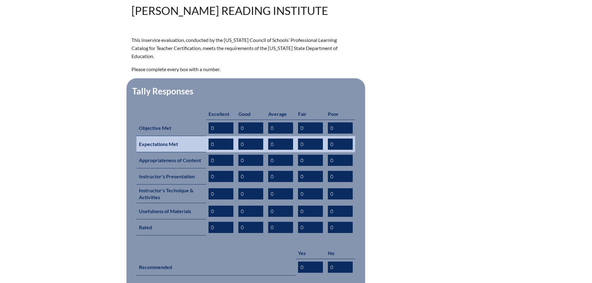
scroll to position [248, 0]
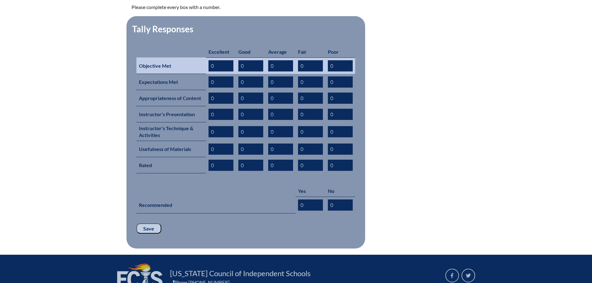
drag, startPoint x: 245, startPoint y: 57, endPoint x: 239, endPoint y: 57, distance: 6.5
click at [239, 60] on input "0" at bounding box center [250, 65] width 25 height 11
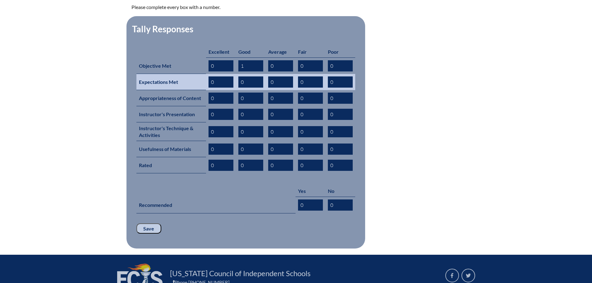
type input "1"
click at [243, 76] on input "0" at bounding box center [250, 81] width 25 height 11
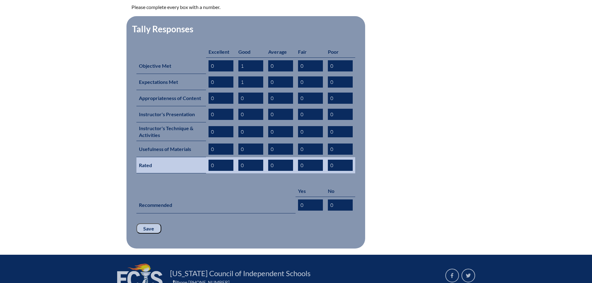
type input "1"
drag, startPoint x: 243, startPoint y: 155, endPoint x: 239, endPoint y: 154, distance: 4.4
click at [239, 160] on input "0" at bounding box center [250, 165] width 25 height 11
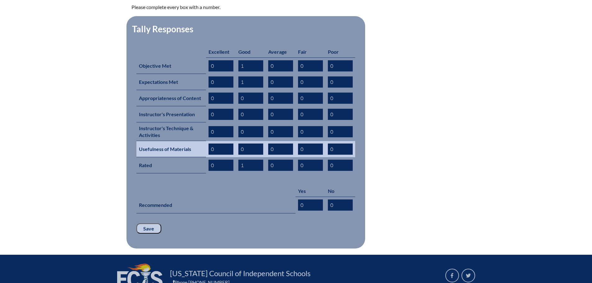
type input "1"
drag, startPoint x: 245, startPoint y: 138, endPoint x: 239, endPoint y: 138, distance: 5.9
click at [239, 144] on input "0" at bounding box center [250, 149] width 25 height 11
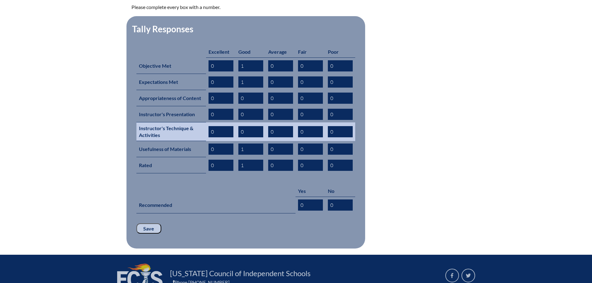
type input "1"
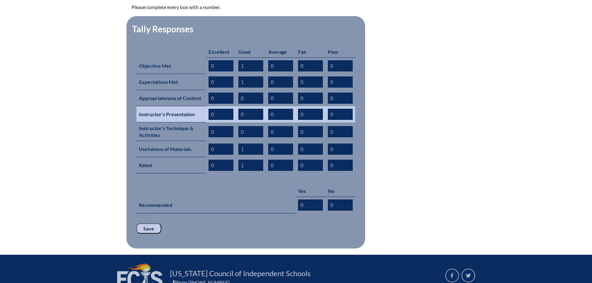
drag, startPoint x: 244, startPoint y: 121, endPoint x: 235, endPoint y: 111, distance: 13.6
click at [235, 122] on tr "Instructor's Technique & Activities 0 0 0 0 0" at bounding box center [245, 131] width 219 height 19
type input "1"
drag, startPoint x: 244, startPoint y: 104, endPoint x: 238, endPoint y: 104, distance: 5.6
click at [238, 109] on input "0" at bounding box center [250, 114] width 25 height 11
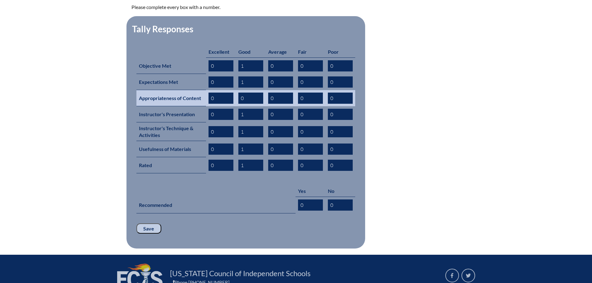
type input "1"
drag, startPoint x: 246, startPoint y: 89, endPoint x: 239, endPoint y: 89, distance: 6.9
click at [239, 93] on input "0" at bounding box center [250, 98] width 25 height 11
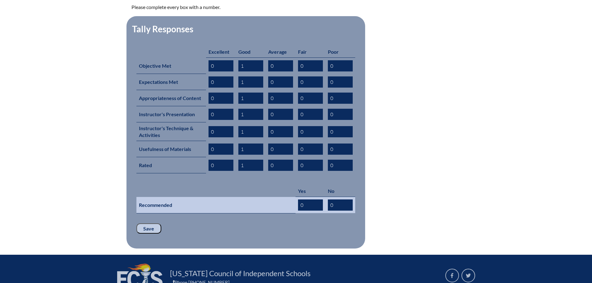
type input "1"
click at [302, 199] on input "0" at bounding box center [310, 204] width 25 height 11
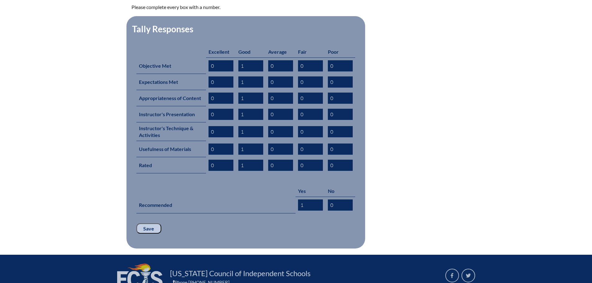
type input "1"
click at [145, 223] on input "Save" at bounding box center [148, 228] width 25 height 11
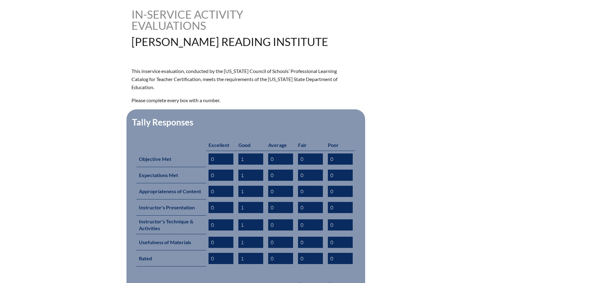
scroll to position [280, 0]
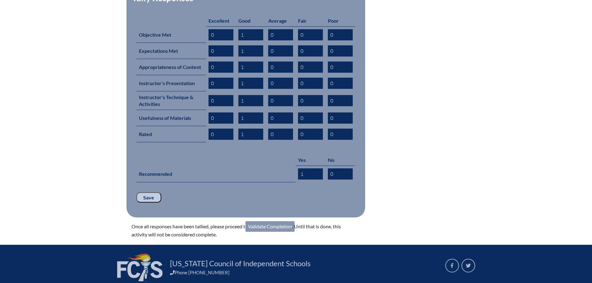
click at [282, 221] on link "Validate Completion" at bounding box center [269, 226] width 49 height 11
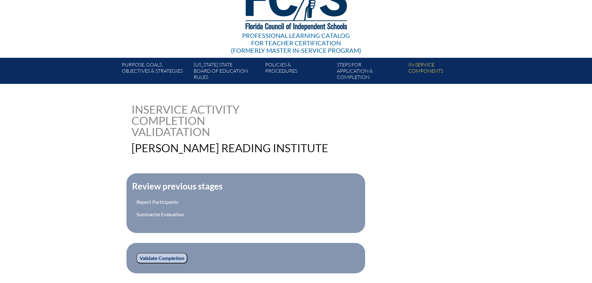
scroll to position [62, 0]
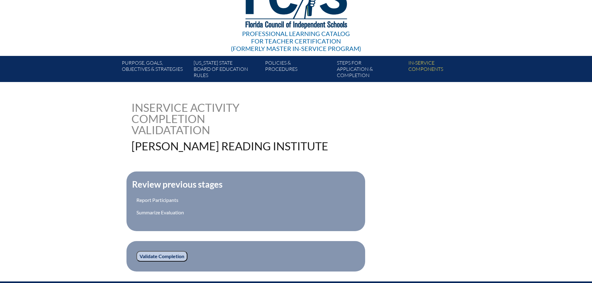
click at [175, 258] on input "Validate Completion" at bounding box center [161, 256] width 51 height 11
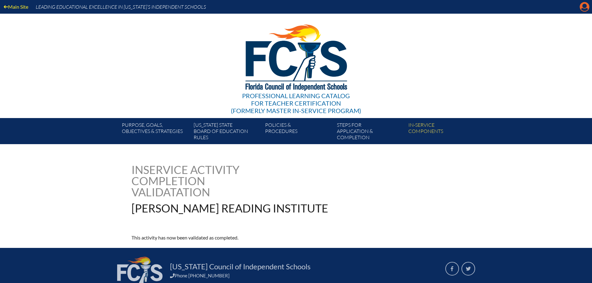
click at [586, 5] on icon "Manage account" at bounding box center [584, 7] width 10 height 10
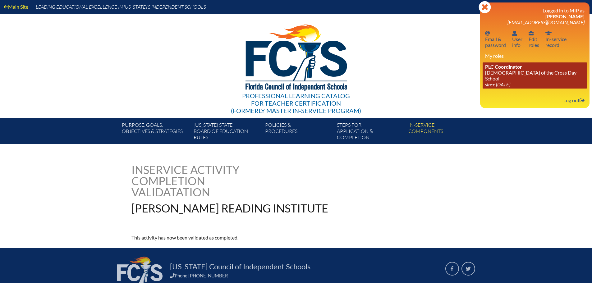
click at [494, 81] on icon "since [DATE]" at bounding box center [497, 84] width 25 height 6
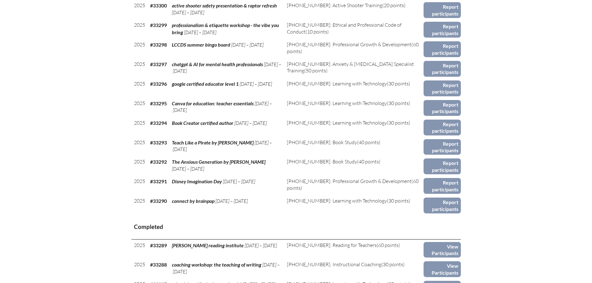
scroll to position [621, 0]
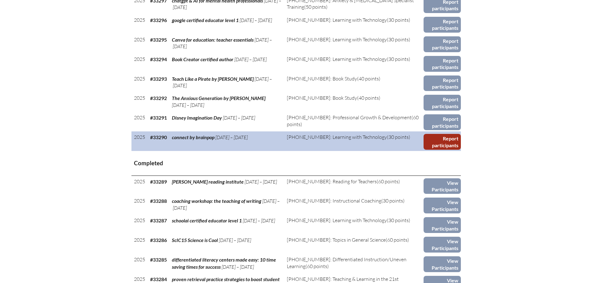
click at [443, 141] on link "Report participants" at bounding box center [441, 142] width 37 height 16
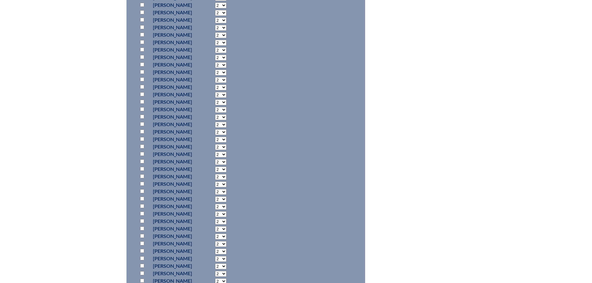
scroll to position [342, 0]
click at [141, 260] on input "checkbox" at bounding box center [142, 260] width 4 height 4
checkbox input "true"
click at [226, 259] on select "2 3 4 5 6 7 8 9 10 11 12 13 14 15 16 17 18 19 20 21 22 23" at bounding box center [220, 261] width 11 height 6
select select "4"
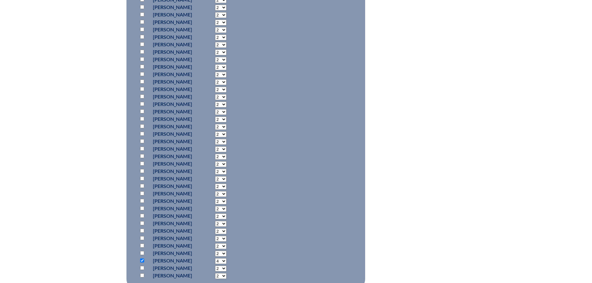
click at [226, 258] on select "2 3 4 5 6 7 8 9 10 11 12 13 14 15 16 17 18 19 20 21 22 23" at bounding box center [220, 261] width 11 height 6
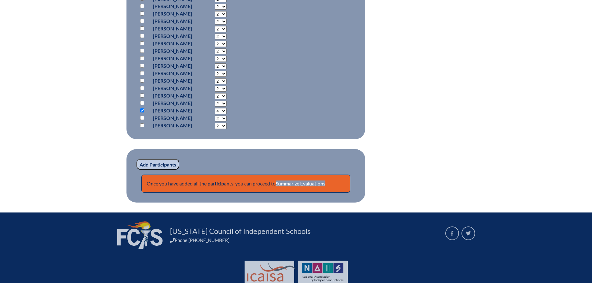
scroll to position [497, 0]
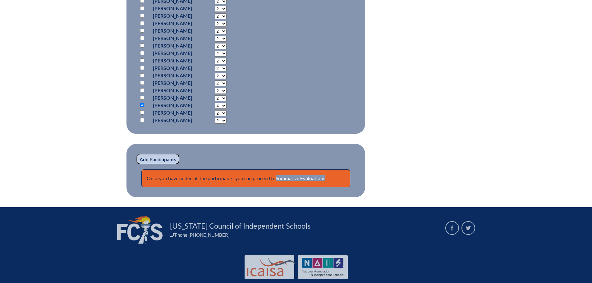
click at [156, 159] on input "Add Participants" at bounding box center [157, 159] width 43 height 11
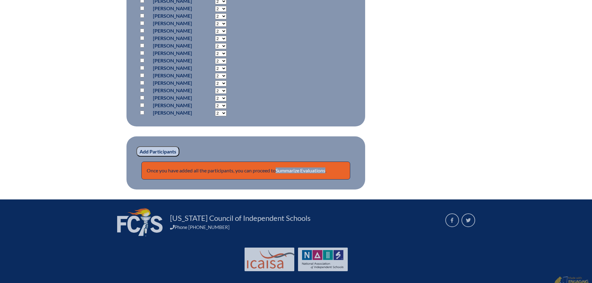
scroll to position [537, 0]
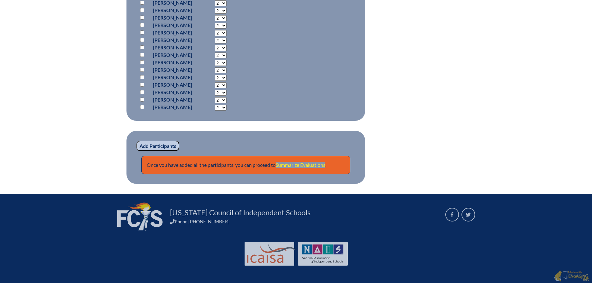
click at [302, 164] on link "Summarize Evaluations" at bounding box center [301, 165] width 50 height 6
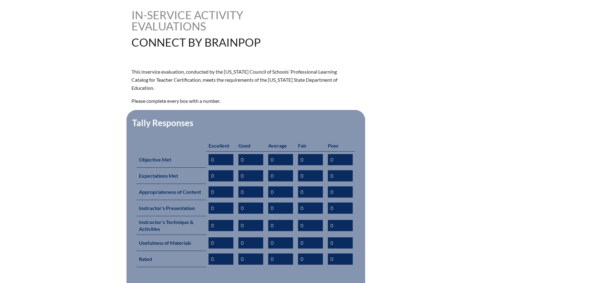
scroll to position [155, 0]
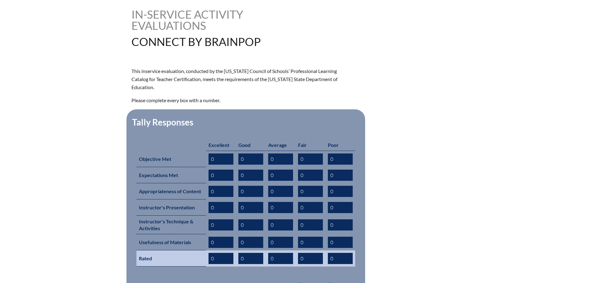
drag, startPoint x: 216, startPoint y: 248, endPoint x: 207, endPoint y: 248, distance: 9.3
click at [207, 250] on td "0" at bounding box center [221, 258] width 30 height 16
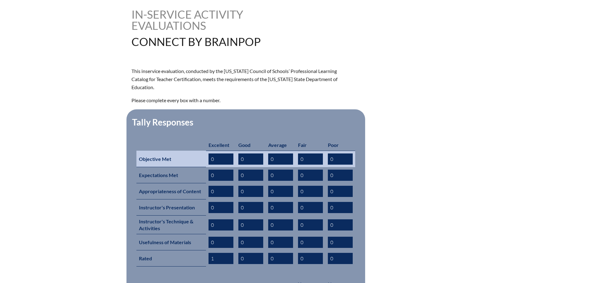
type input "1"
click at [211, 153] on input "0" at bounding box center [220, 158] width 25 height 11
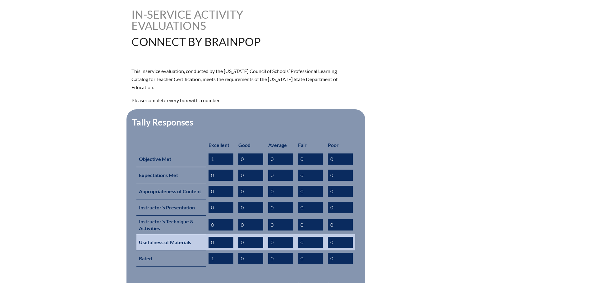
type input "1"
click at [211, 237] on input "0" at bounding box center [220, 242] width 25 height 11
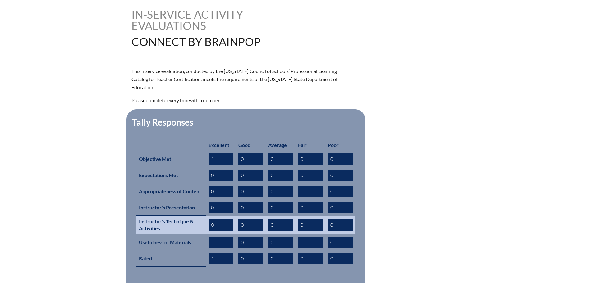
type input "1"
drag, startPoint x: 245, startPoint y: 214, endPoint x: 239, endPoint y: 214, distance: 5.3
click at [239, 219] on input "0" at bounding box center [250, 224] width 25 height 11
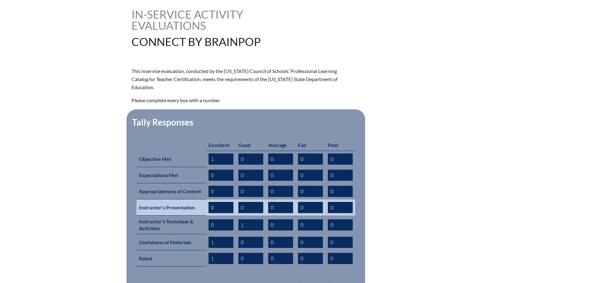
type input "1"
drag, startPoint x: 214, startPoint y: 198, endPoint x: 210, endPoint y: 198, distance: 4.0
click at [210, 202] on input "0" at bounding box center [220, 207] width 25 height 11
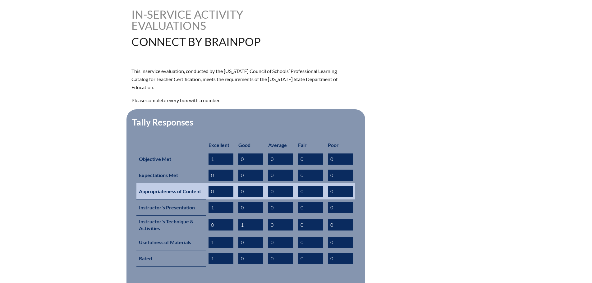
type input "1"
drag, startPoint x: 245, startPoint y: 181, endPoint x: 239, endPoint y: 181, distance: 5.6
click at [239, 186] on input "0" at bounding box center [250, 191] width 25 height 11
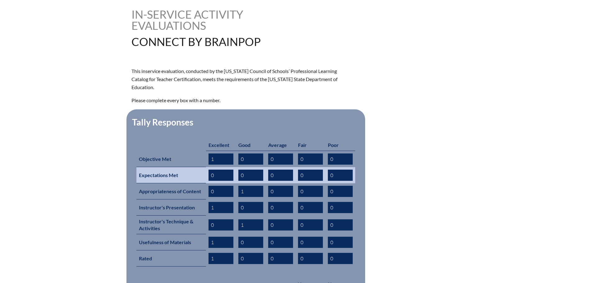
type input "1"
drag, startPoint x: 214, startPoint y: 167, endPoint x: 209, endPoint y: 167, distance: 5.0
click at [209, 170] on input "0" at bounding box center [220, 175] width 25 height 11
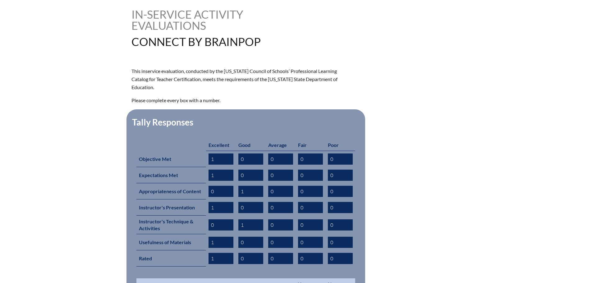
type input "1"
click at [240, 278] on td at bounding box center [215, 284] width 159 height 12
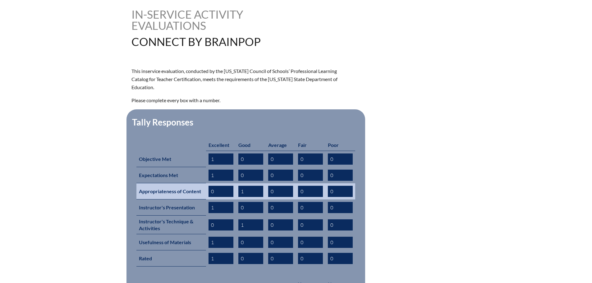
drag, startPoint x: 215, startPoint y: 181, endPoint x: 209, endPoint y: 181, distance: 5.9
click at [209, 186] on input "0" at bounding box center [220, 191] width 25 height 11
type input "1"
drag, startPoint x: 244, startPoint y: 183, endPoint x: 240, endPoint y: 183, distance: 4.0
click at [240, 186] on input "1" at bounding box center [250, 191] width 25 height 11
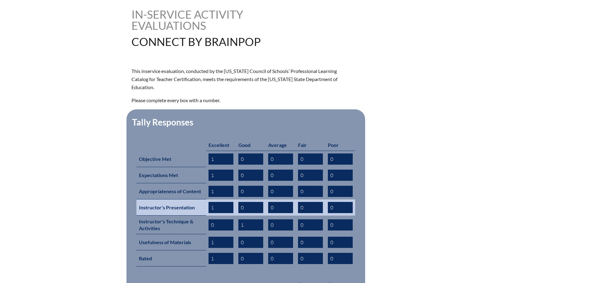
type input "0"
drag, startPoint x: 244, startPoint y: 199, endPoint x: 239, endPoint y: 197, distance: 5.9
click at [239, 202] on input "0" at bounding box center [250, 207] width 25 height 11
type input "1"
drag, startPoint x: 215, startPoint y: 198, endPoint x: 209, endPoint y: 197, distance: 5.6
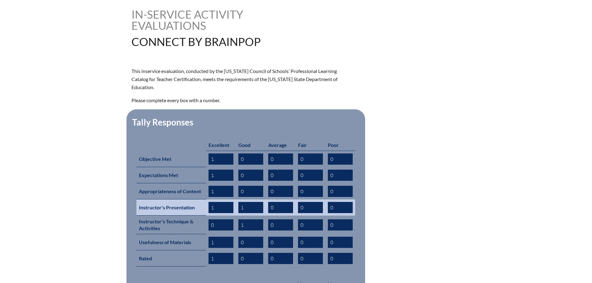
click at [209, 202] on input "1" at bounding box center [220, 207] width 25 height 11
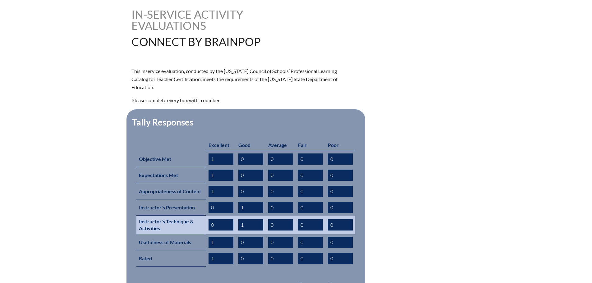
type input "0"
drag, startPoint x: 214, startPoint y: 216, endPoint x: 210, endPoint y: 215, distance: 4.1
click at [210, 219] on input "0" at bounding box center [220, 224] width 25 height 11
type input "1"
drag, startPoint x: 244, startPoint y: 215, endPoint x: 240, endPoint y: 214, distance: 4.8
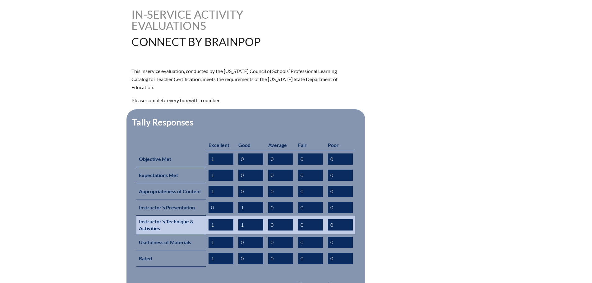
click at [240, 219] on input "1" at bounding box center [250, 224] width 25 height 11
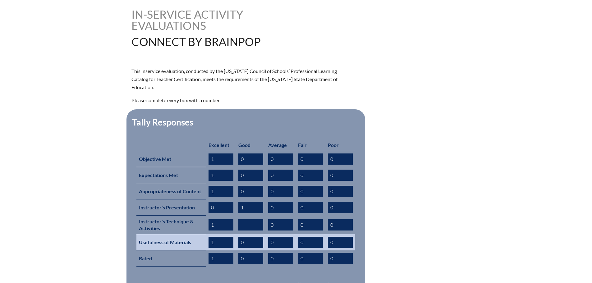
drag, startPoint x: 247, startPoint y: 233, endPoint x: 239, endPoint y: 232, distance: 7.8
click at [239, 237] on input "0" at bounding box center [250, 242] width 25 height 11
type input "1"
drag, startPoint x: 213, startPoint y: 233, endPoint x: 208, endPoint y: 232, distance: 4.4
click at [208, 237] on input "1" at bounding box center [220, 242] width 25 height 11
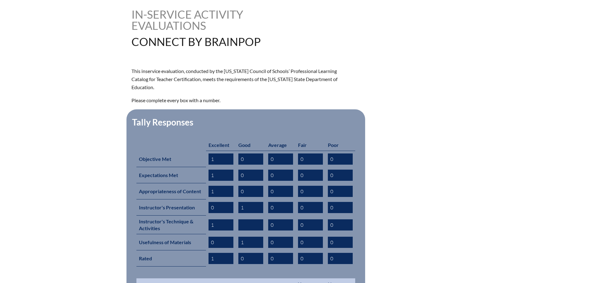
scroll to position [217, 0]
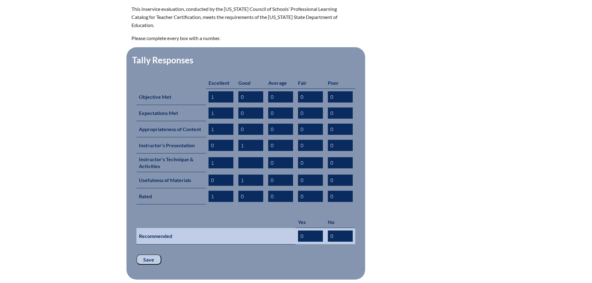
type input "0"
drag, startPoint x: 303, startPoint y: 225, endPoint x: 294, endPoint y: 224, distance: 9.3
click at [294, 228] on tr "Recommended 0 0" at bounding box center [245, 236] width 219 height 16
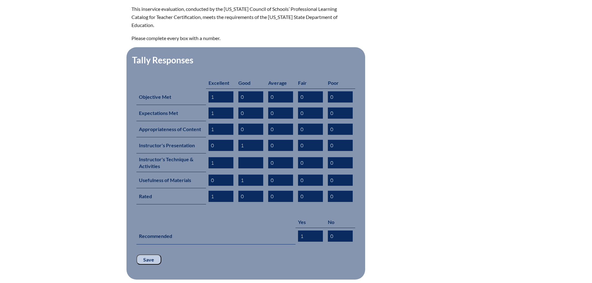
type input "1"
click at [195, 254] on p "Save" at bounding box center [245, 259] width 219 height 11
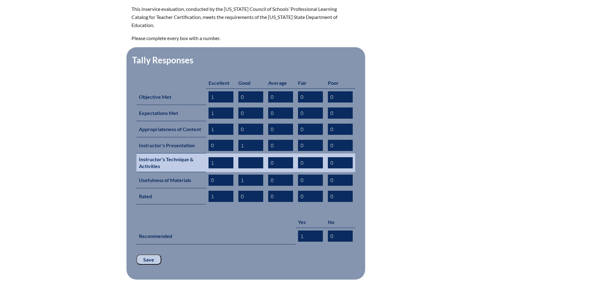
click at [243, 157] on input "text" at bounding box center [250, 162] width 25 height 11
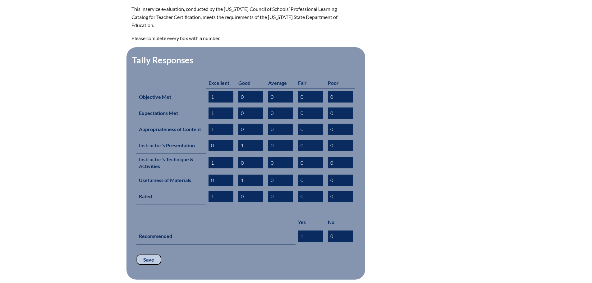
type input "0"
click at [150, 254] on input "Save" at bounding box center [148, 259] width 25 height 11
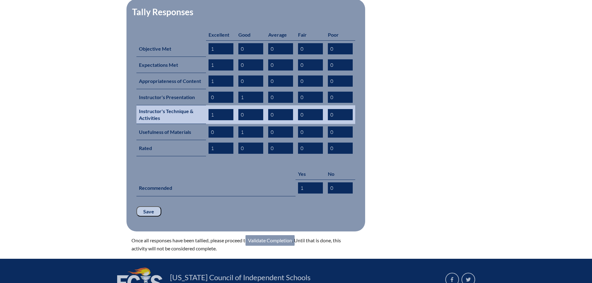
scroll to position [280, 0]
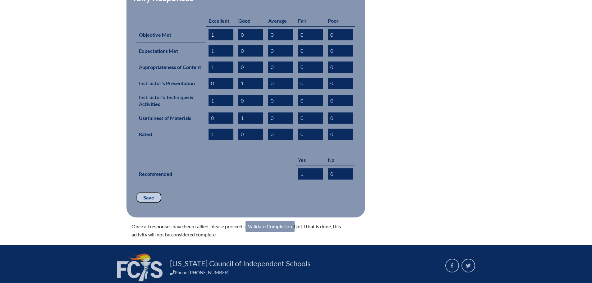
click at [272, 221] on link "Validate Completion" at bounding box center [269, 226] width 49 height 11
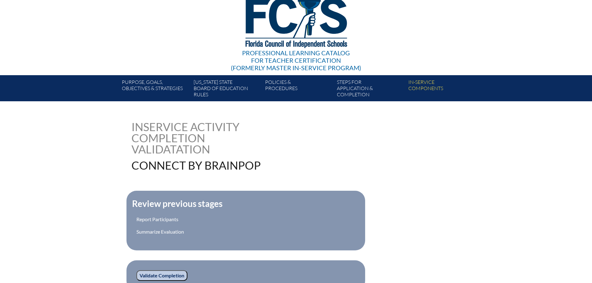
scroll to position [150, 0]
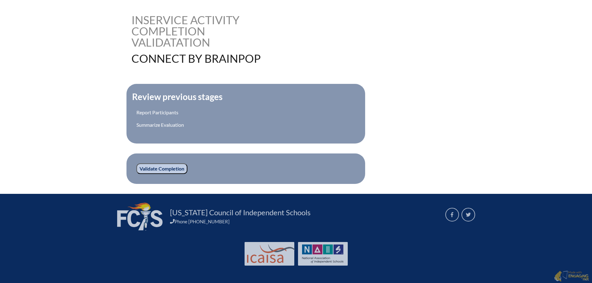
click at [157, 166] on input "Validate Completion" at bounding box center [161, 168] width 51 height 11
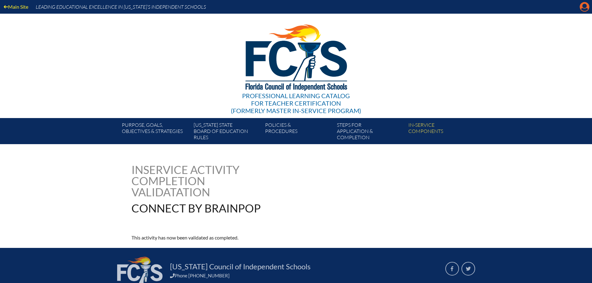
click at [584, 9] on icon "Manage account" at bounding box center [584, 7] width 10 height 10
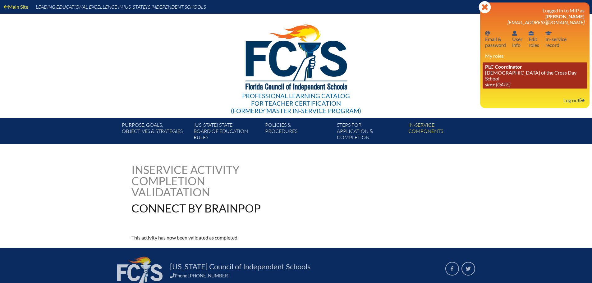
click at [502, 74] on link "PLC Coordinator [DEMOGRAPHIC_DATA][GEOGRAPHIC_DATA] since [DATE]" at bounding box center [534, 75] width 104 height 26
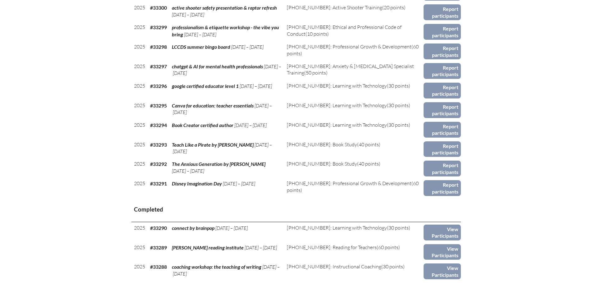
scroll to position [621, 0]
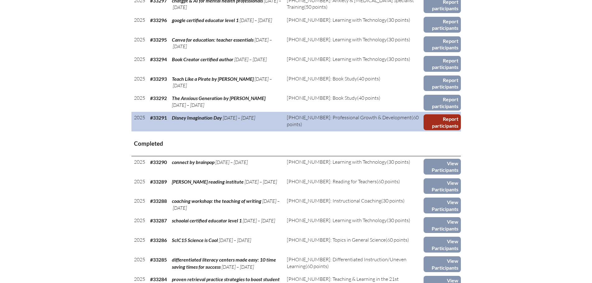
click at [450, 118] on link "Report participants" at bounding box center [441, 122] width 37 height 16
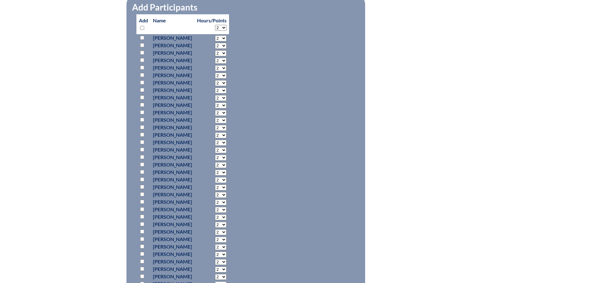
scroll to position [311, 0]
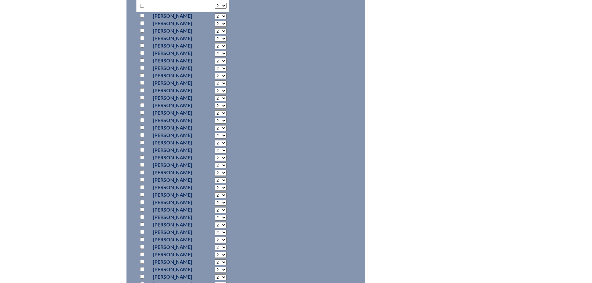
click at [141, 252] on input "checkbox" at bounding box center [142, 254] width 4 height 4
checkbox input "true"
click at [226, 253] on select "2 3 4 5 6 7 8 9 10 11 12 13 14 15 16 17 18 19 20 21 22 23" at bounding box center [220, 255] width 11 height 6
select select "8"
click at [226, 252] on select "2 3 4 5 6 7 8 9 10 11 12 13 14 15 16 17 18 19 20 21 22 23" at bounding box center [220, 255] width 11 height 6
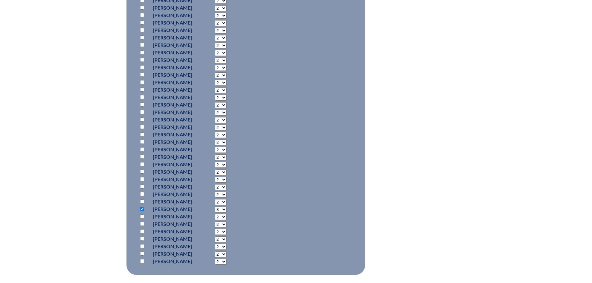
scroll to position [435, 0]
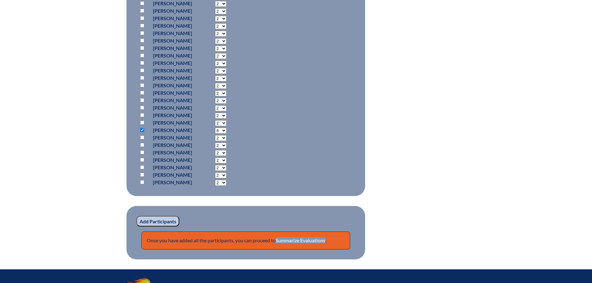
click at [162, 220] on input "Add Participants" at bounding box center [157, 221] width 43 height 11
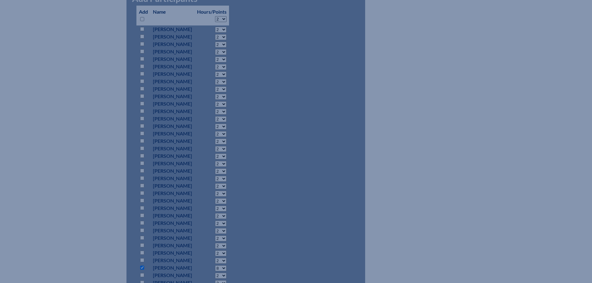
scroll to position [200, 0]
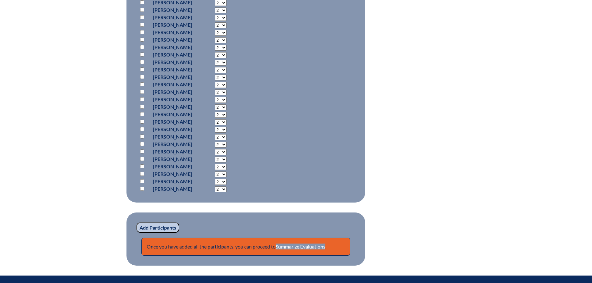
scroll to position [537, 0]
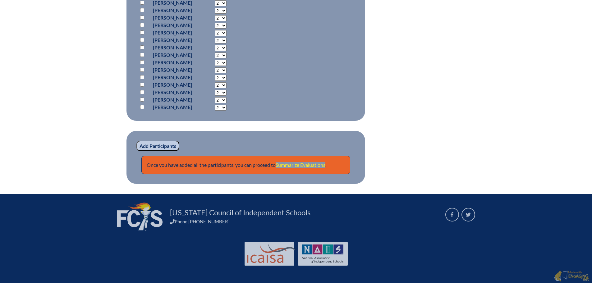
click at [308, 166] on link "Summarize Evaluations" at bounding box center [301, 165] width 50 height 6
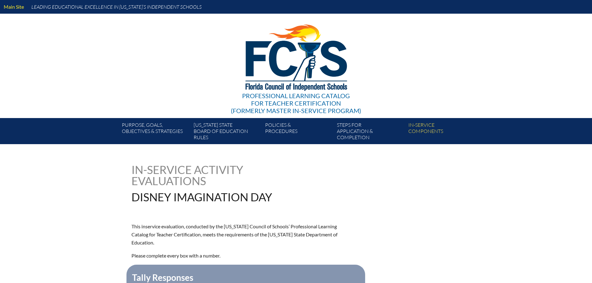
type input "0"
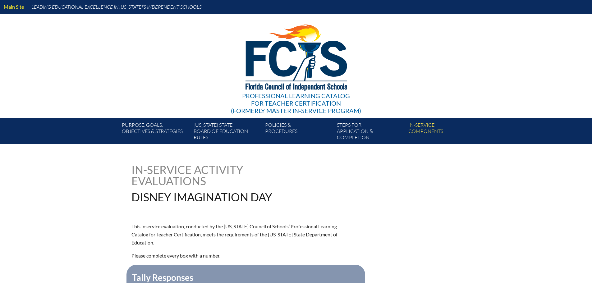
type input "0"
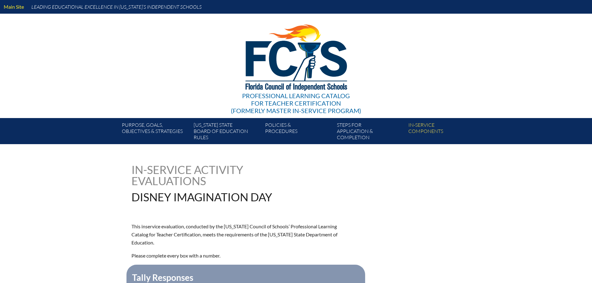
type input "0"
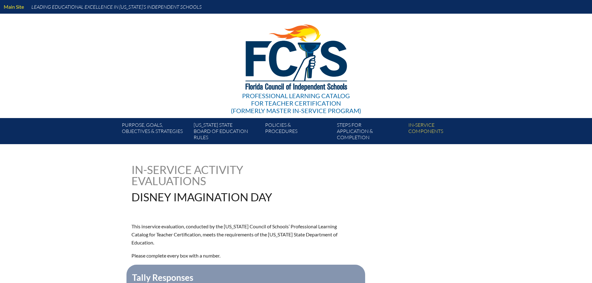
type input "0"
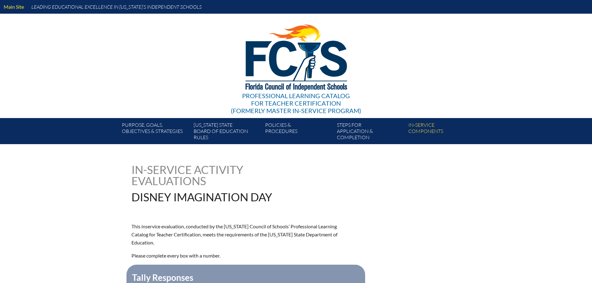
type input "0"
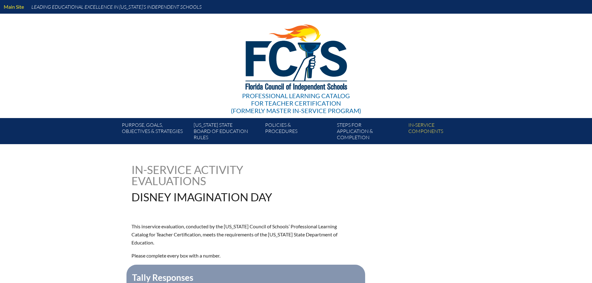
type input "0"
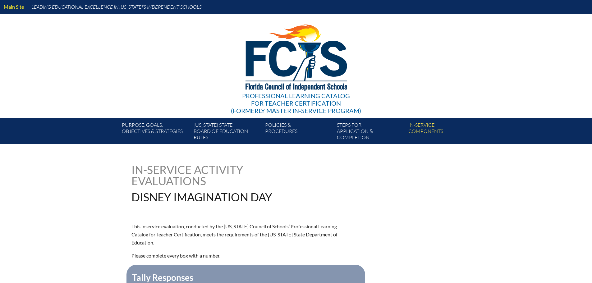
type input "0"
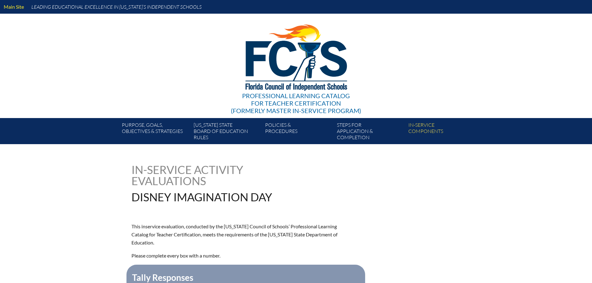
type input "0"
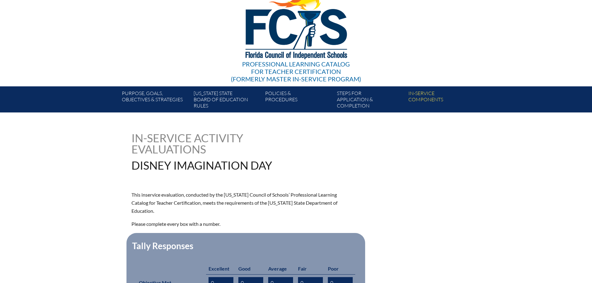
scroll to position [155, 0]
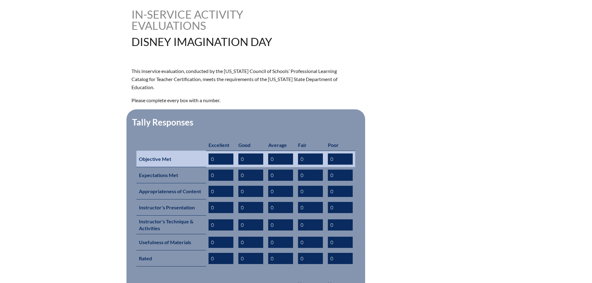
drag, startPoint x: 244, startPoint y: 151, endPoint x: 238, endPoint y: 150, distance: 6.6
click at [238, 151] on td "0" at bounding box center [251, 159] width 30 height 16
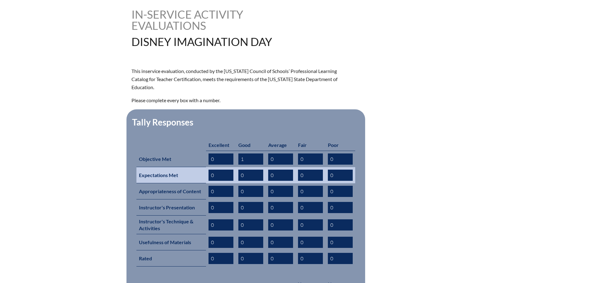
type input "1"
drag, startPoint x: 336, startPoint y: 167, endPoint x: 329, endPoint y: 167, distance: 6.8
click at [329, 170] on input "0" at bounding box center [340, 175] width 25 height 11
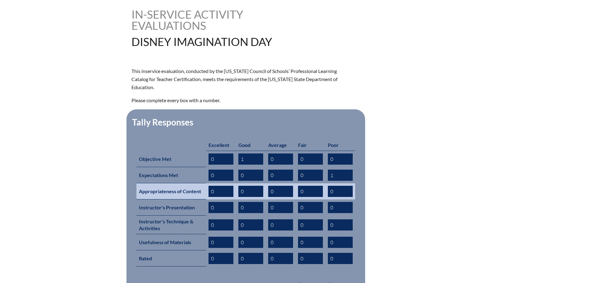
type input "1"
drag, startPoint x: 244, startPoint y: 183, endPoint x: 239, endPoint y: 183, distance: 5.6
click at [239, 186] on input "0" at bounding box center [250, 191] width 25 height 11
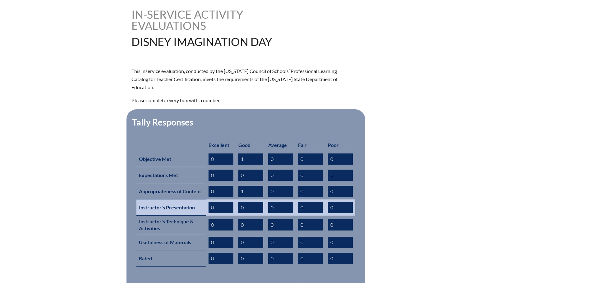
type input "1"
drag, startPoint x: 276, startPoint y: 198, endPoint x: 270, endPoint y: 198, distance: 5.9
click at [270, 202] on input "0" at bounding box center [280, 207] width 25 height 11
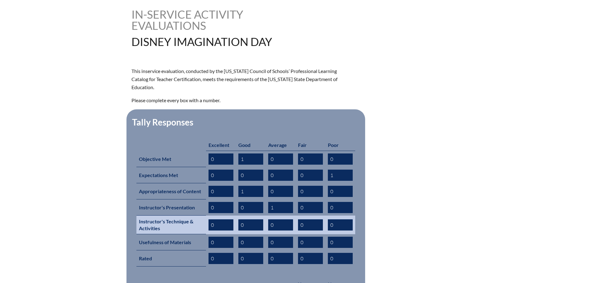
type input "1"
drag, startPoint x: 275, startPoint y: 215, endPoint x: 269, endPoint y: 215, distance: 5.3
click at [269, 219] on input "0" at bounding box center [280, 224] width 25 height 11
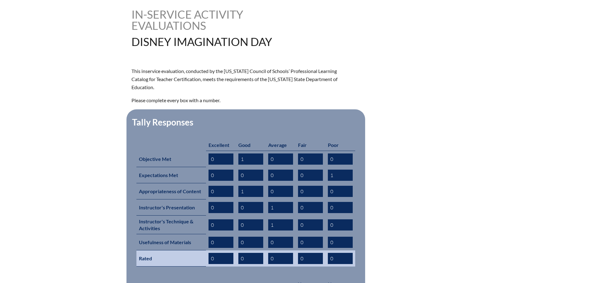
type input "1"
click at [271, 253] on input "0" at bounding box center [280, 258] width 25 height 11
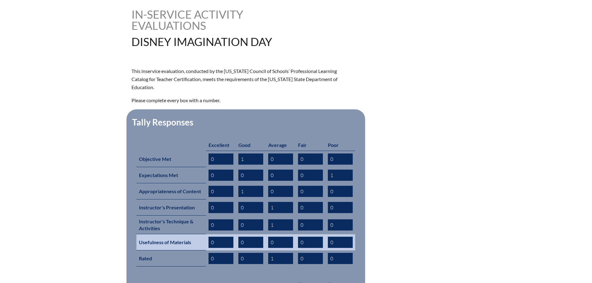
type input "1"
drag, startPoint x: 304, startPoint y: 232, endPoint x: 301, endPoint y: 232, distance: 3.7
click at [301, 237] on input "0" at bounding box center [310, 242] width 25 height 11
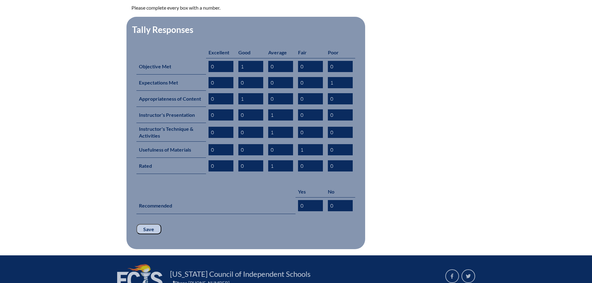
scroll to position [248, 0]
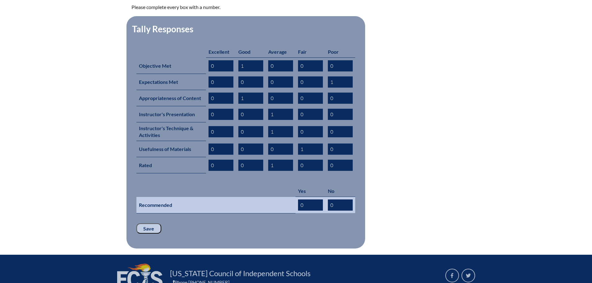
type input "1"
drag, startPoint x: 333, startPoint y: 194, endPoint x: 328, endPoint y: 194, distance: 4.7
click at [328, 199] on input "0" at bounding box center [340, 204] width 25 height 11
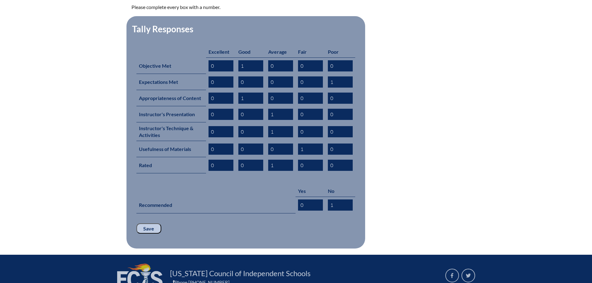
type input "1"
click at [147, 223] on input "Save" at bounding box center [148, 228] width 25 height 11
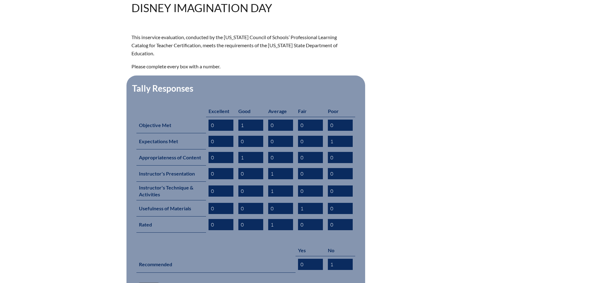
scroll to position [280, 0]
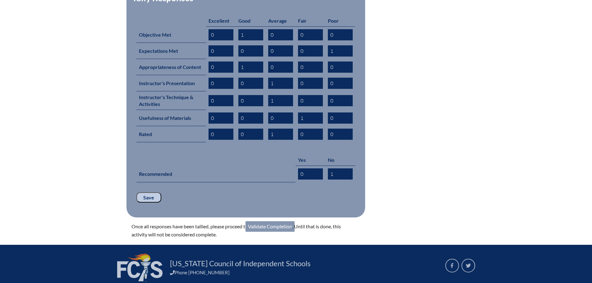
click at [263, 221] on link "Validate Completion" at bounding box center [269, 226] width 49 height 11
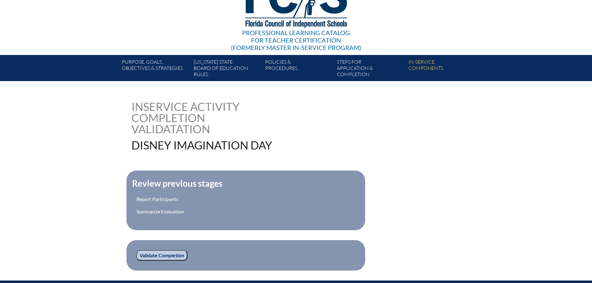
scroll to position [150, 0]
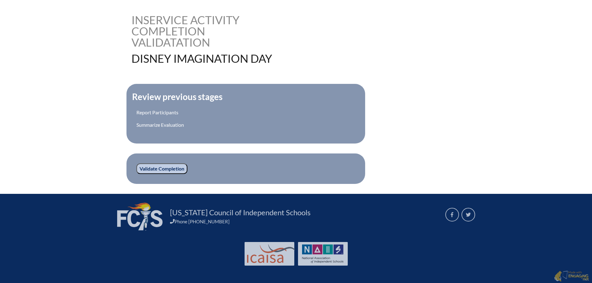
click at [166, 167] on input "Validate Completion" at bounding box center [161, 168] width 51 height 11
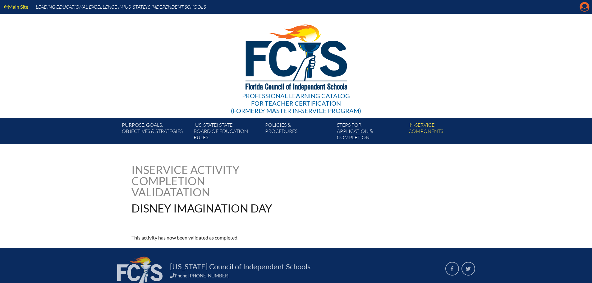
click at [584, 7] on icon "Manage account" at bounding box center [584, 7] width 10 height 10
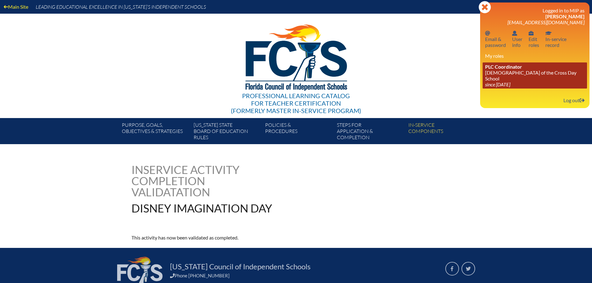
click at [496, 75] on link "PLC Coordinator [DEMOGRAPHIC_DATA][GEOGRAPHIC_DATA] since [DATE]" at bounding box center [534, 75] width 104 height 26
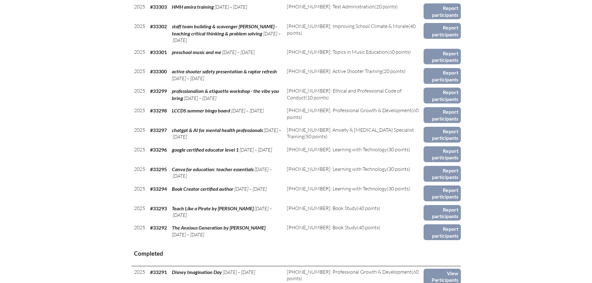
scroll to position [559, 0]
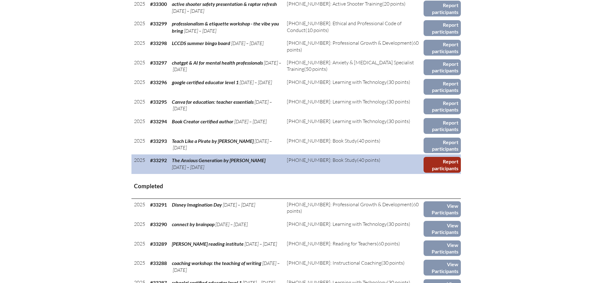
click at [441, 165] on link "Report participants" at bounding box center [441, 165] width 37 height 16
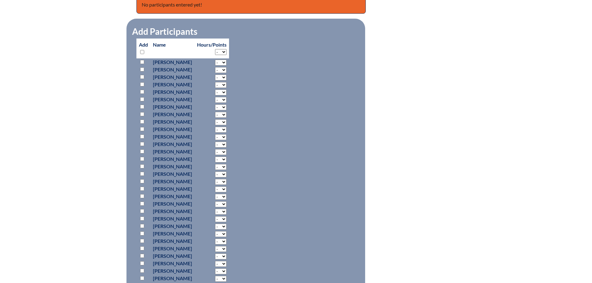
scroll to position [280, 0]
